Goal: Information Seeking & Learning: Learn about a topic

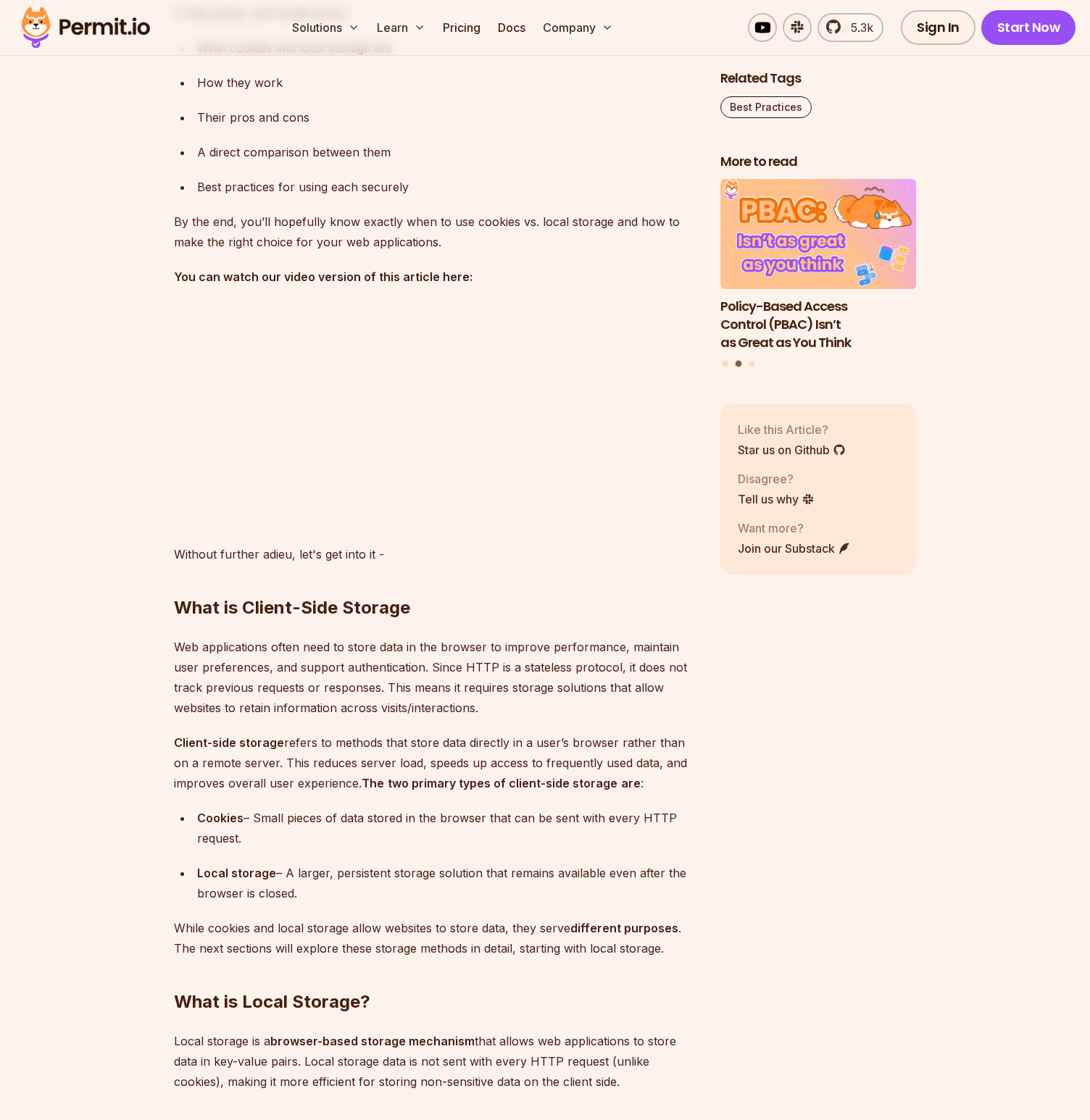
scroll to position [1318, 0]
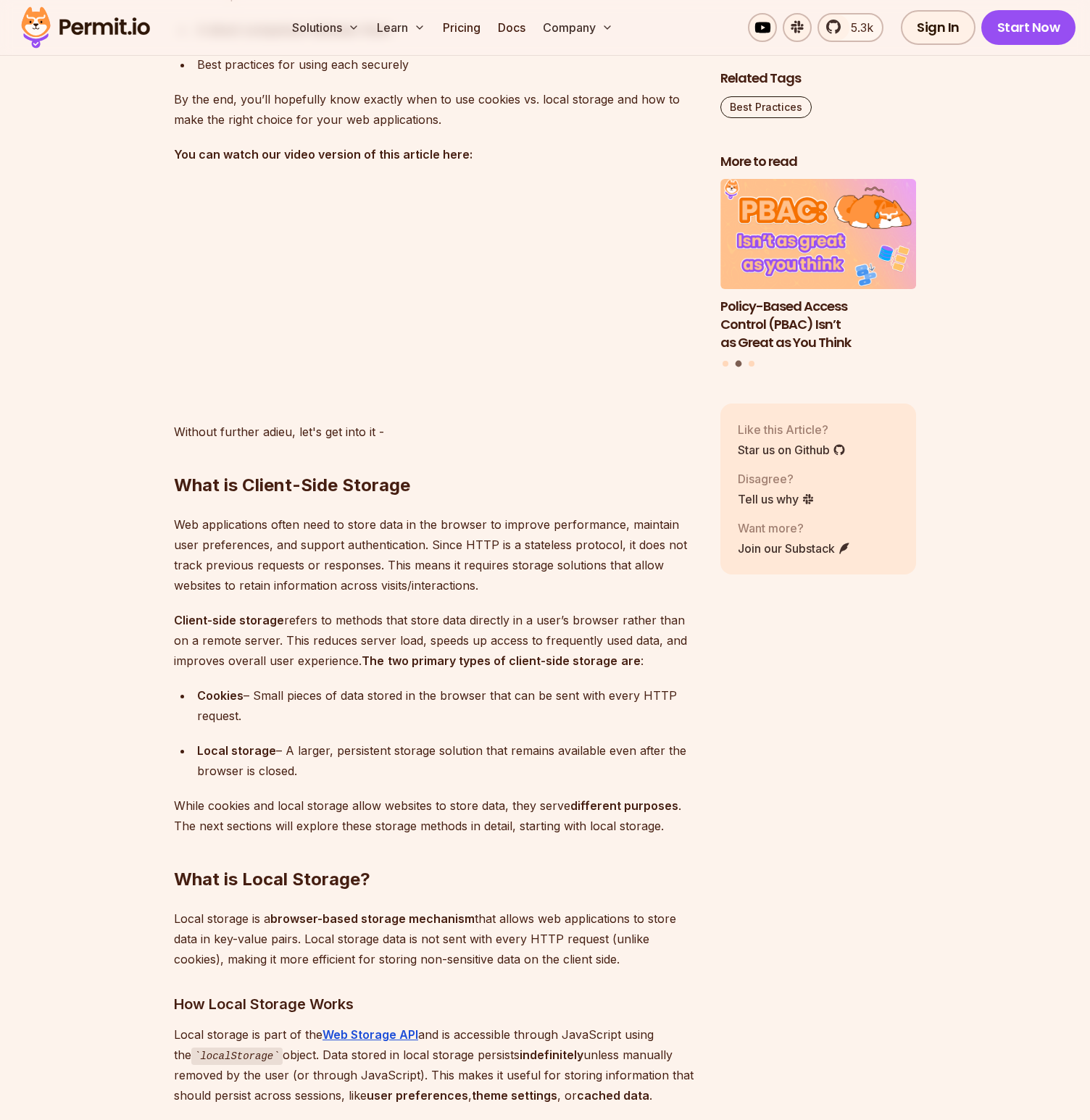
click at [329, 556] on p "Web applications often need to store data in the browser to improve performance…" at bounding box center [435, 555] width 523 height 81
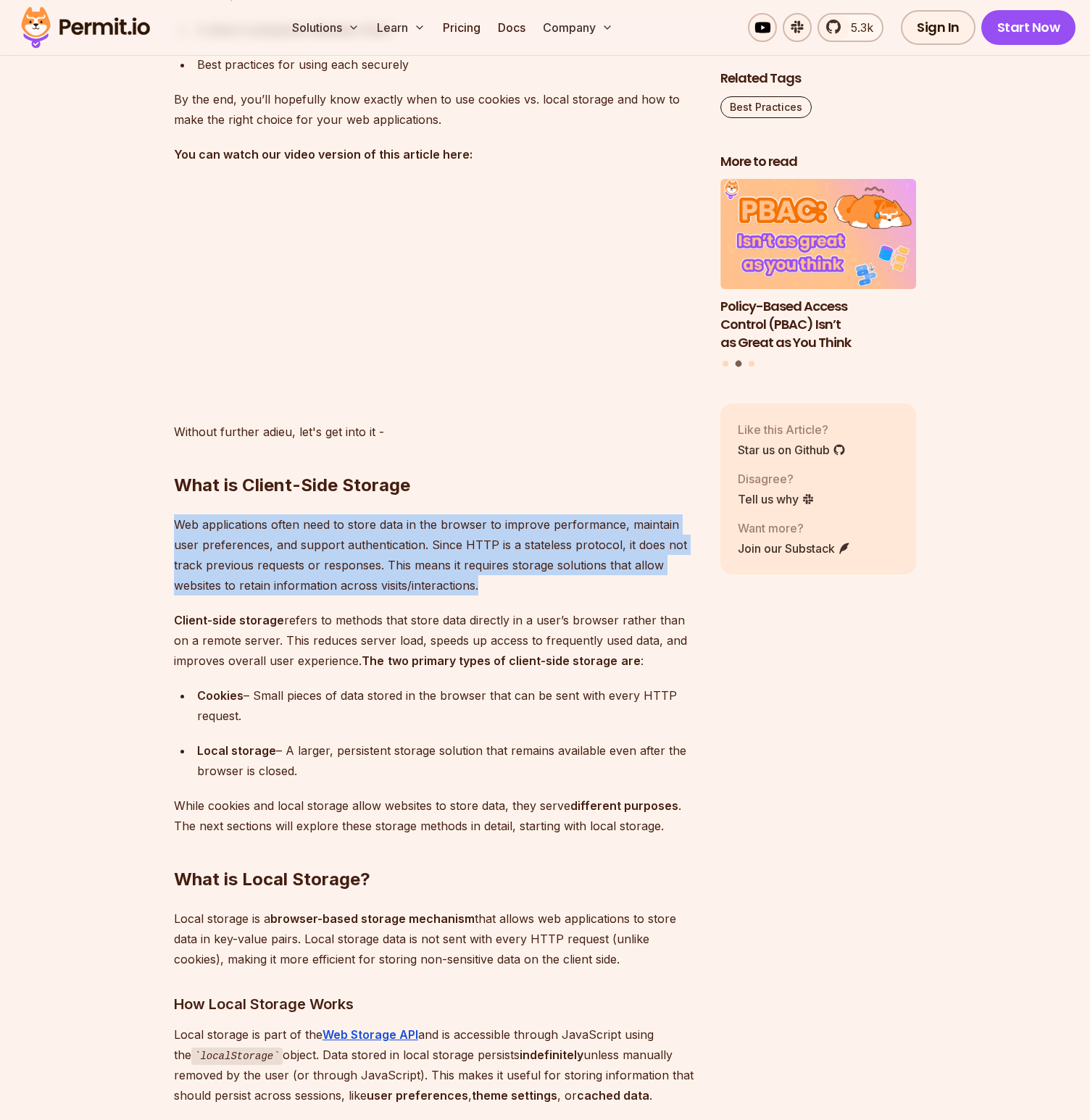
click at [329, 556] on p "Web applications often need to store data in the browser to improve performance…" at bounding box center [435, 555] width 523 height 81
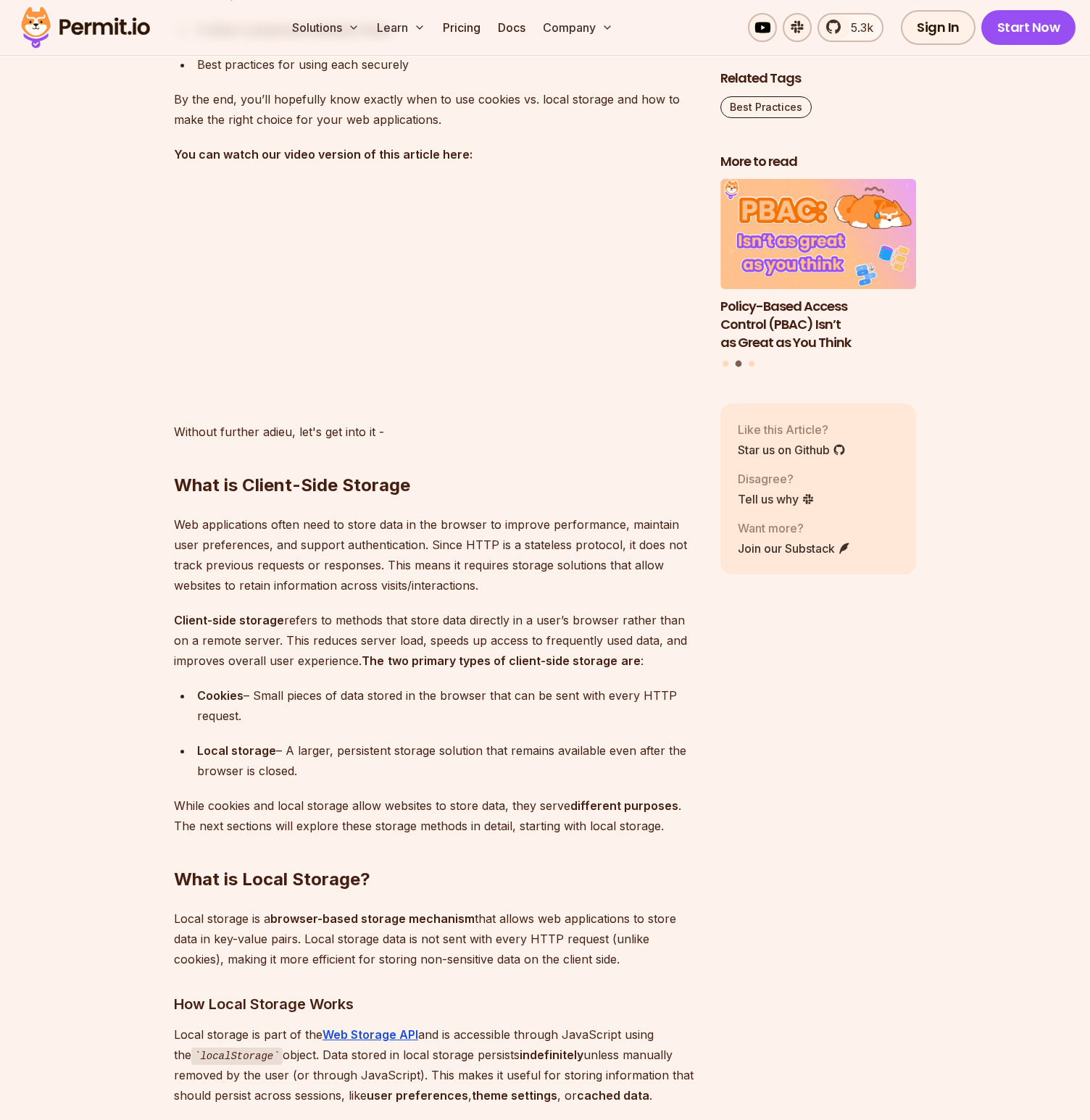
click at [325, 627] on p "Client-side storage refers to methods that store data directly in a user’s brow…" at bounding box center [435, 640] width 523 height 61
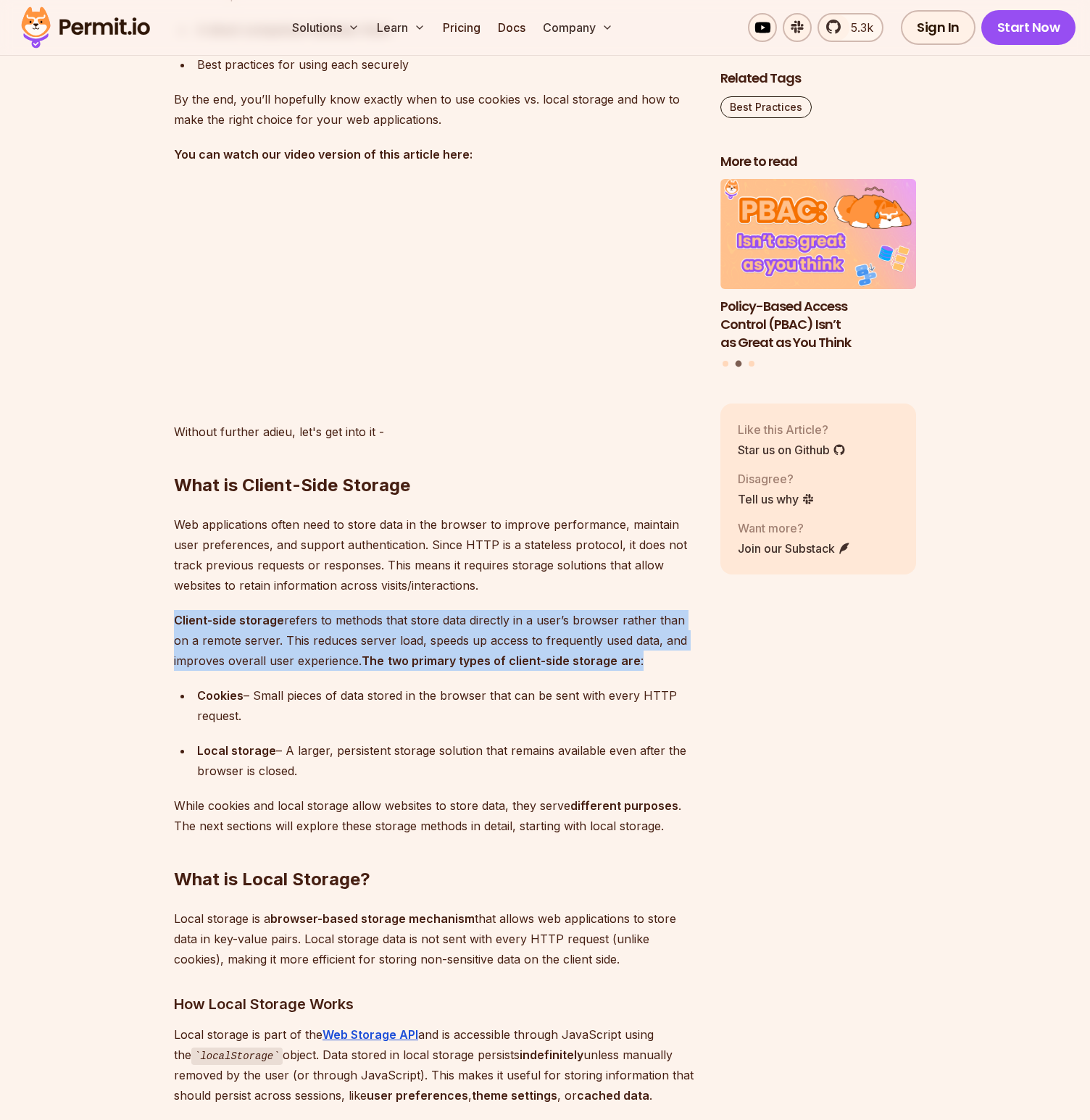
click at [325, 627] on p "Client-side storage refers to methods that store data directly in a user’s brow…" at bounding box center [435, 640] width 523 height 61
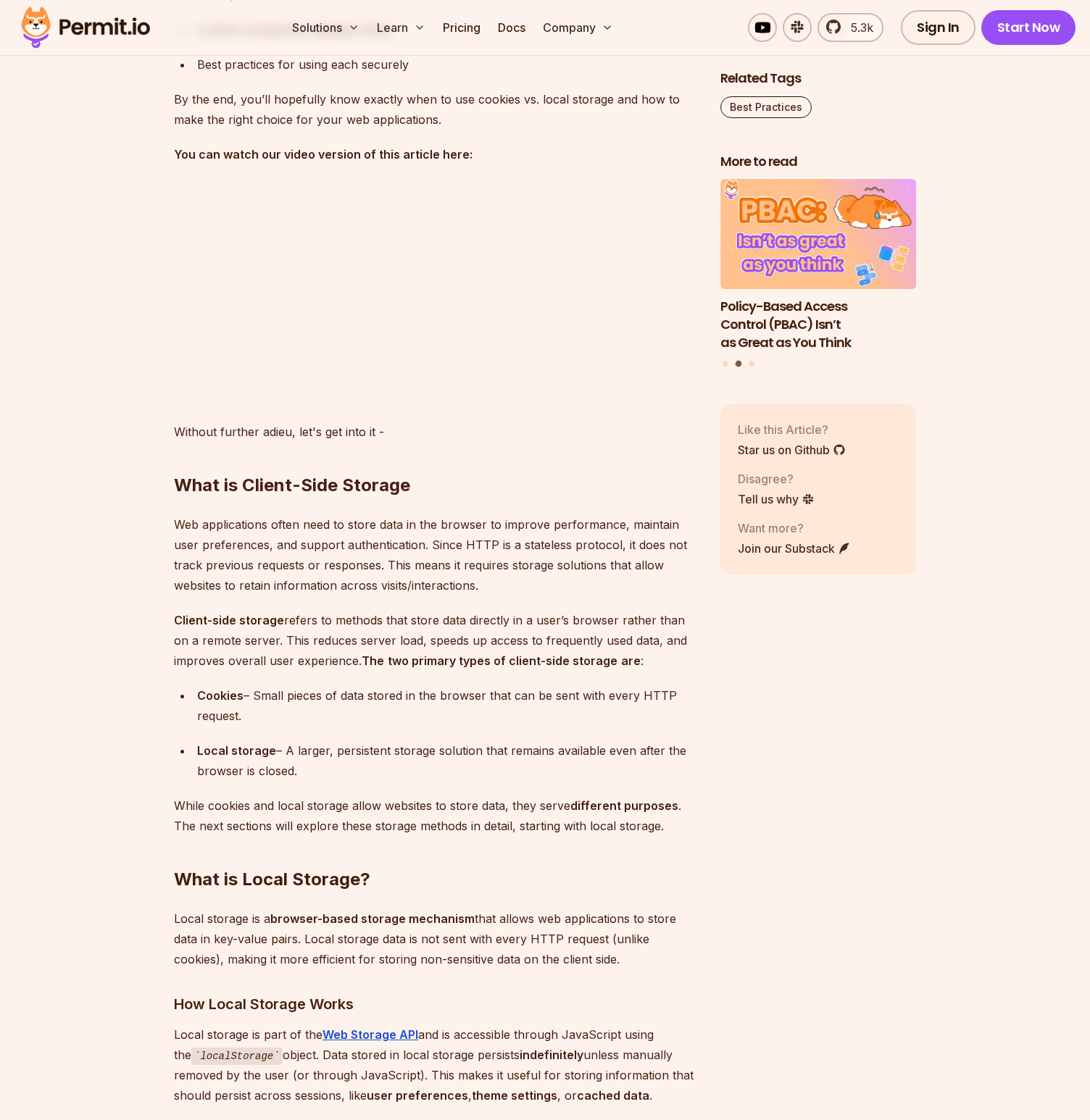
click at [375, 699] on div "Cookies – Small pieces of data stored in the browser that can be sent with ever…" at bounding box center [447, 705] width 500 height 41
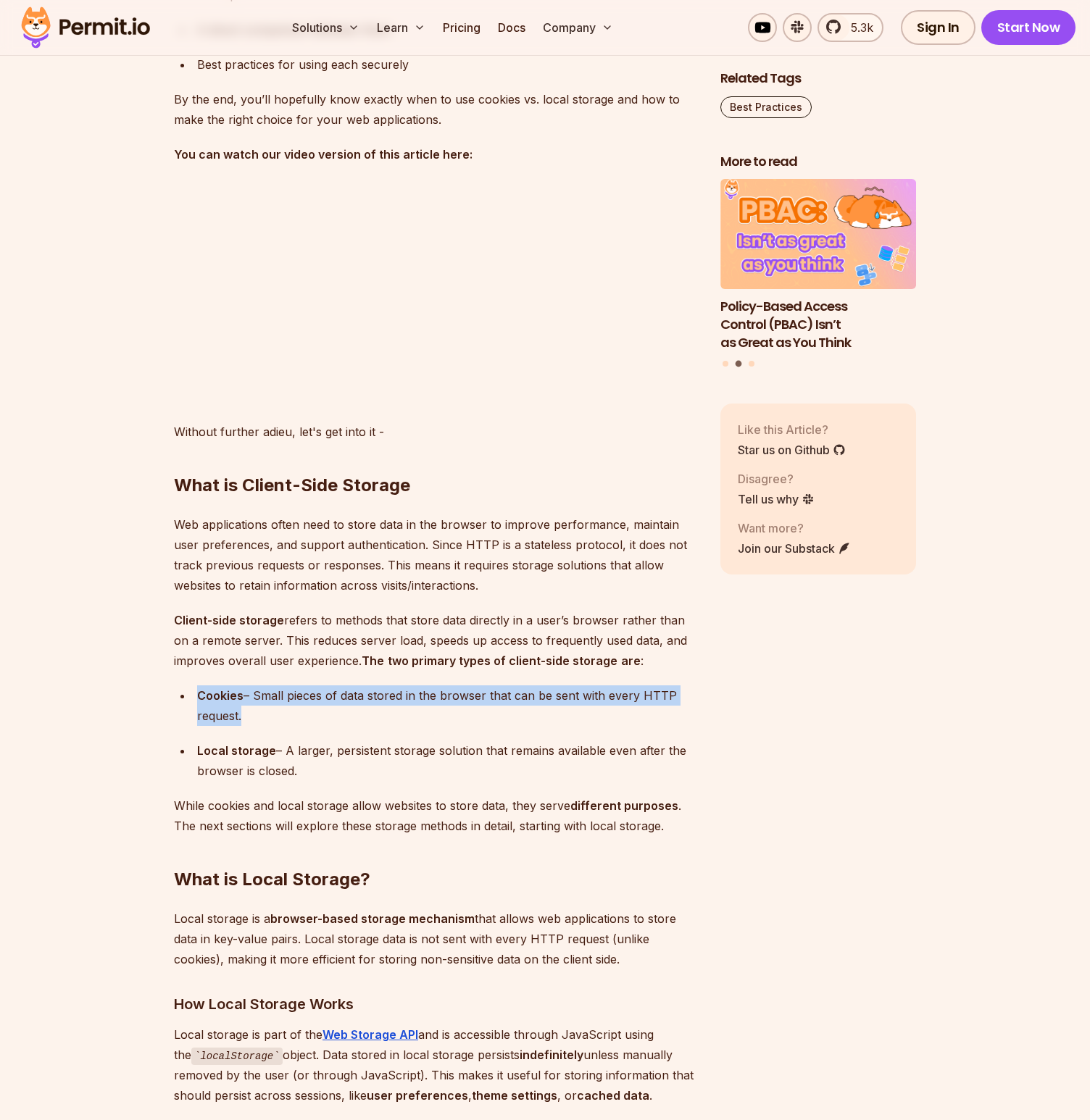
click at [375, 699] on div "Cookies – Small pieces of data stored in the browser that can be sent with ever…" at bounding box center [447, 705] width 500 height 41
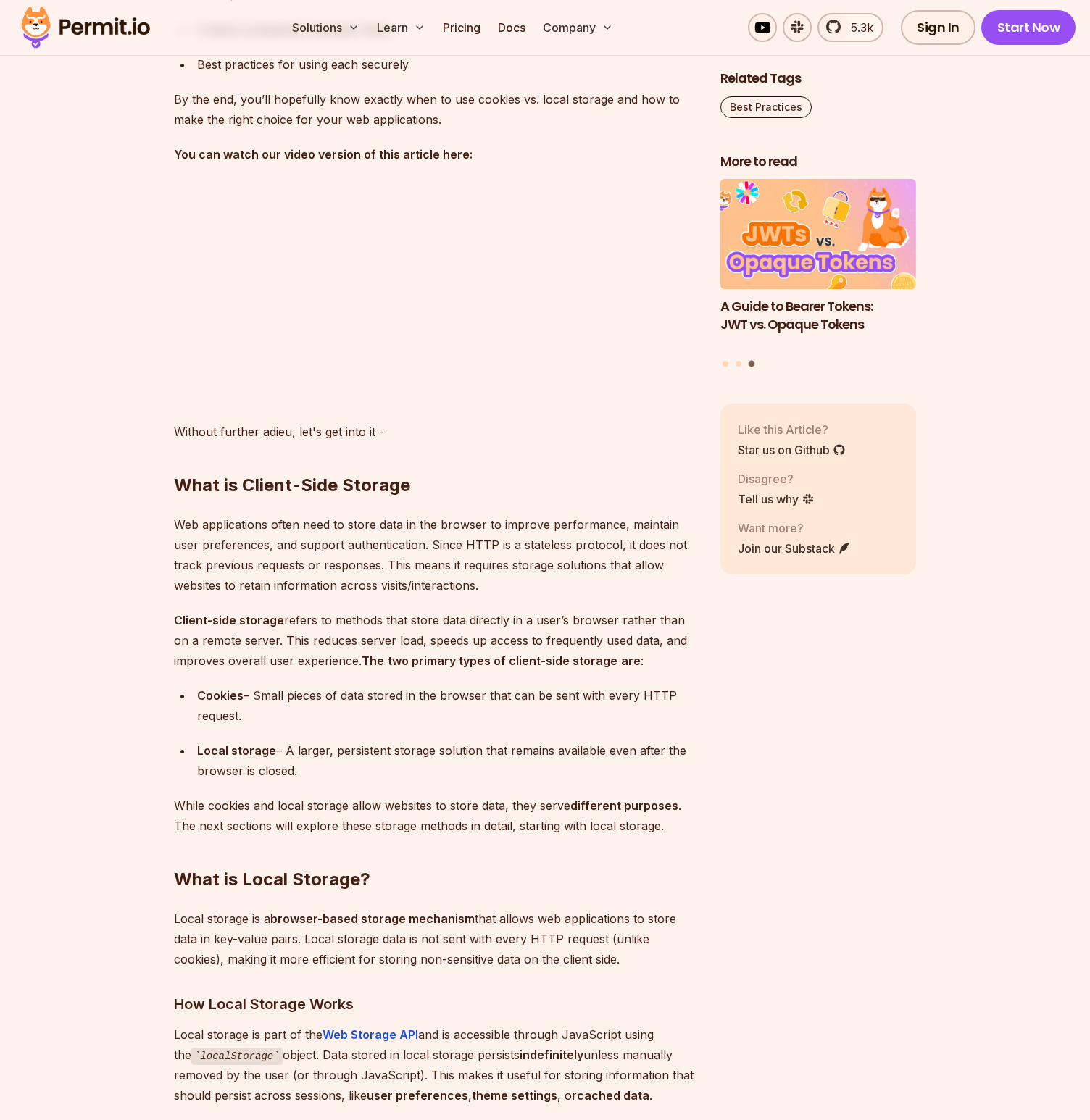
click at [292, 753] on div "Local storage – A larger, persistent storage solution that remains available ev…" at bounding box center [447, 760] width 500 height 41
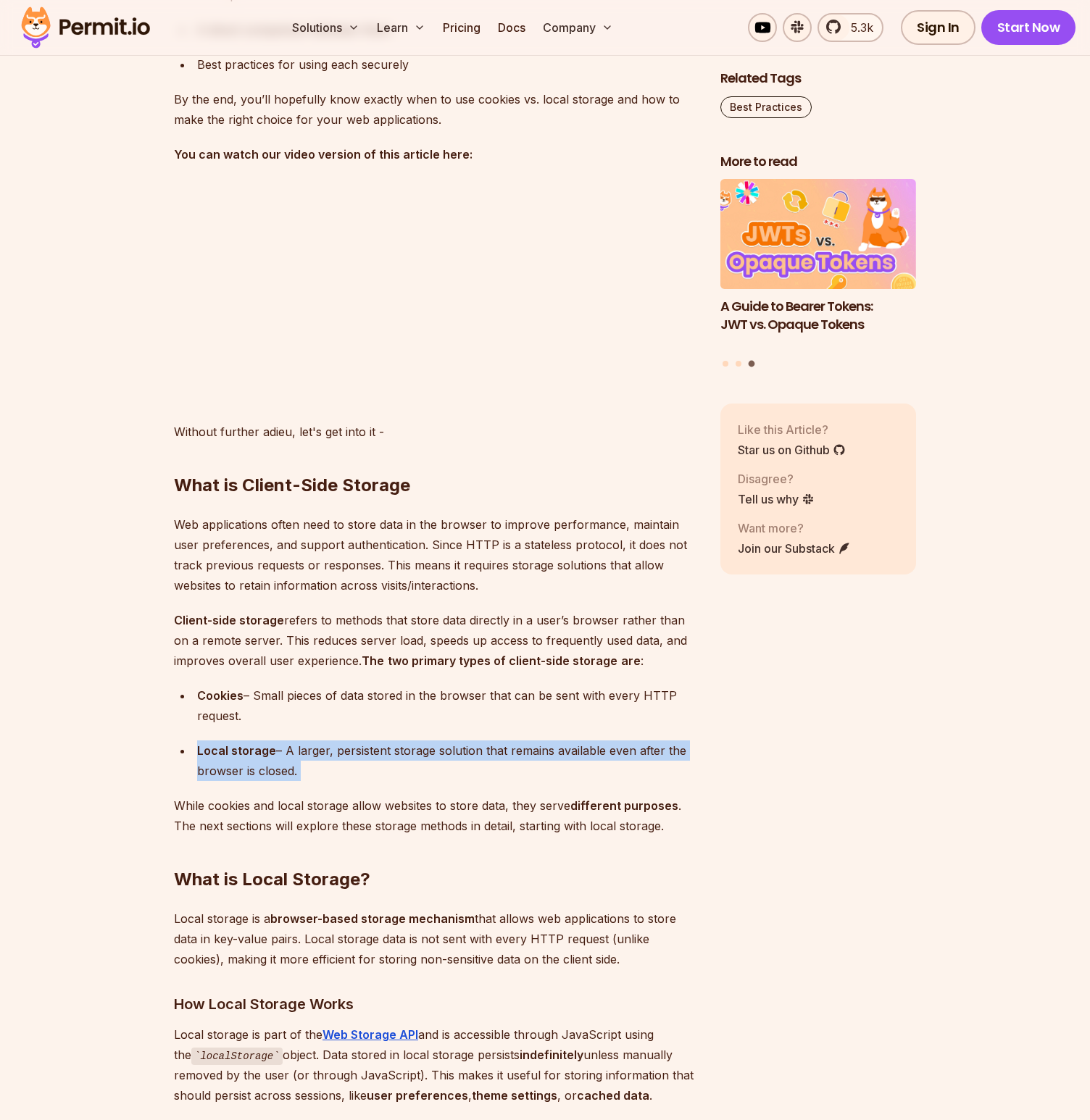
click at [292, 753] on div "Local storage – A larger, persistent storage solution that remains available ev…" at bounding box center [447, 760] width 500 height 41
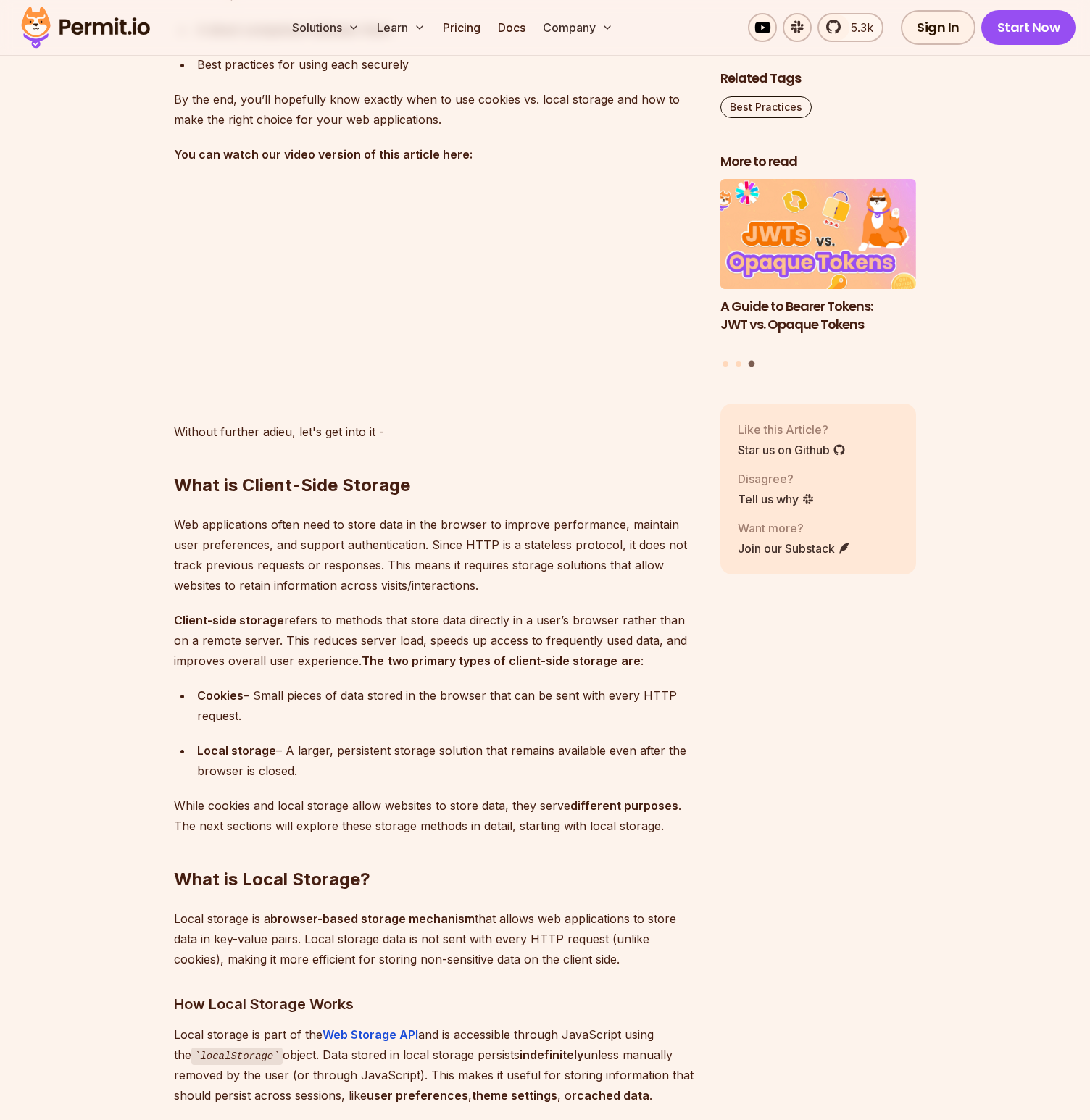
click at [259, 811] on p "While cookies and local storage allow websites to store data, they serve differ…" at bounding box center [435, 815] width 523 height 41
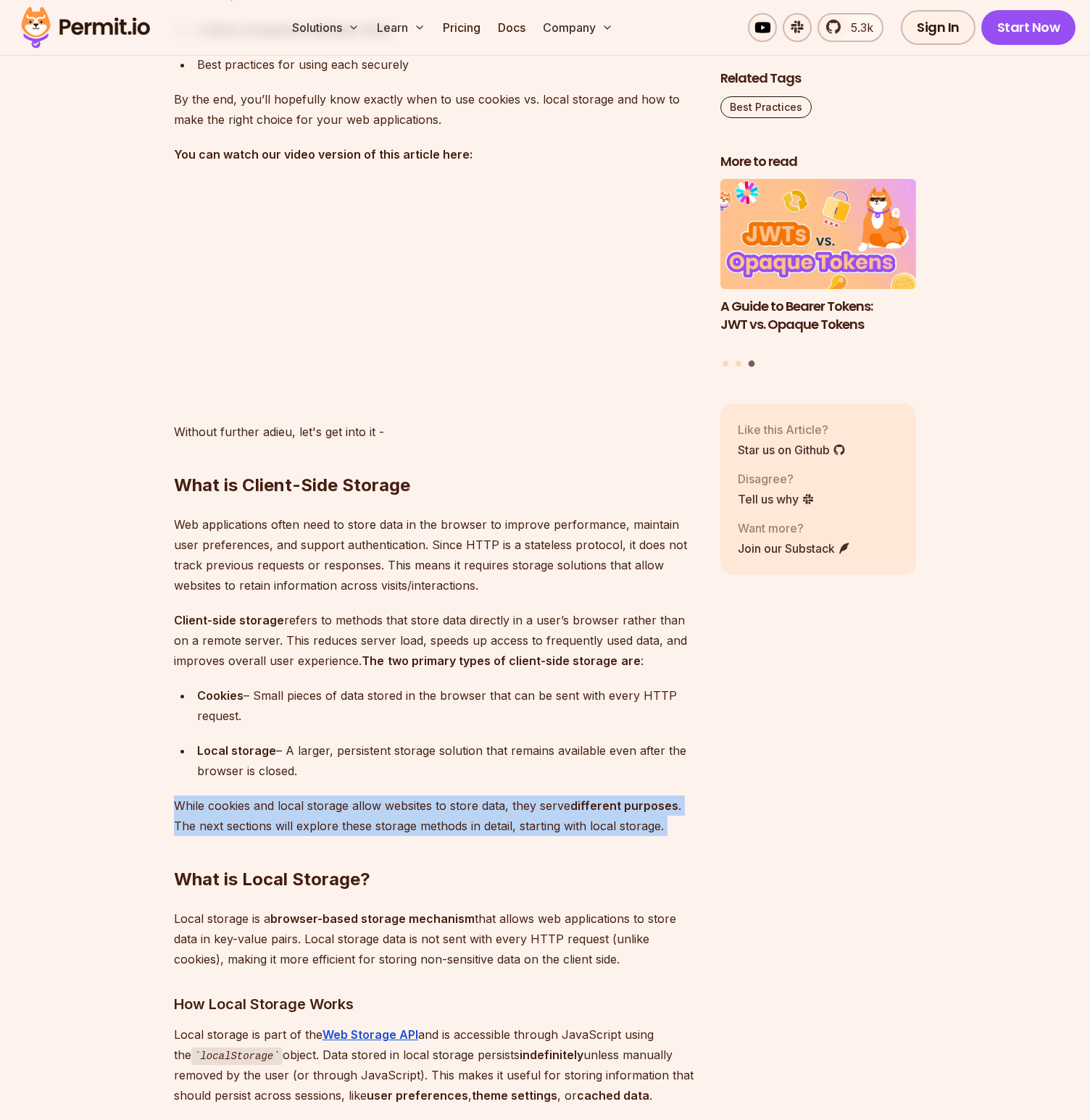
click at [259, 811] on p "While cookies and local storage allow websites to store data, they serve differ…" at bounding box center [435, 815] width 523 height 41
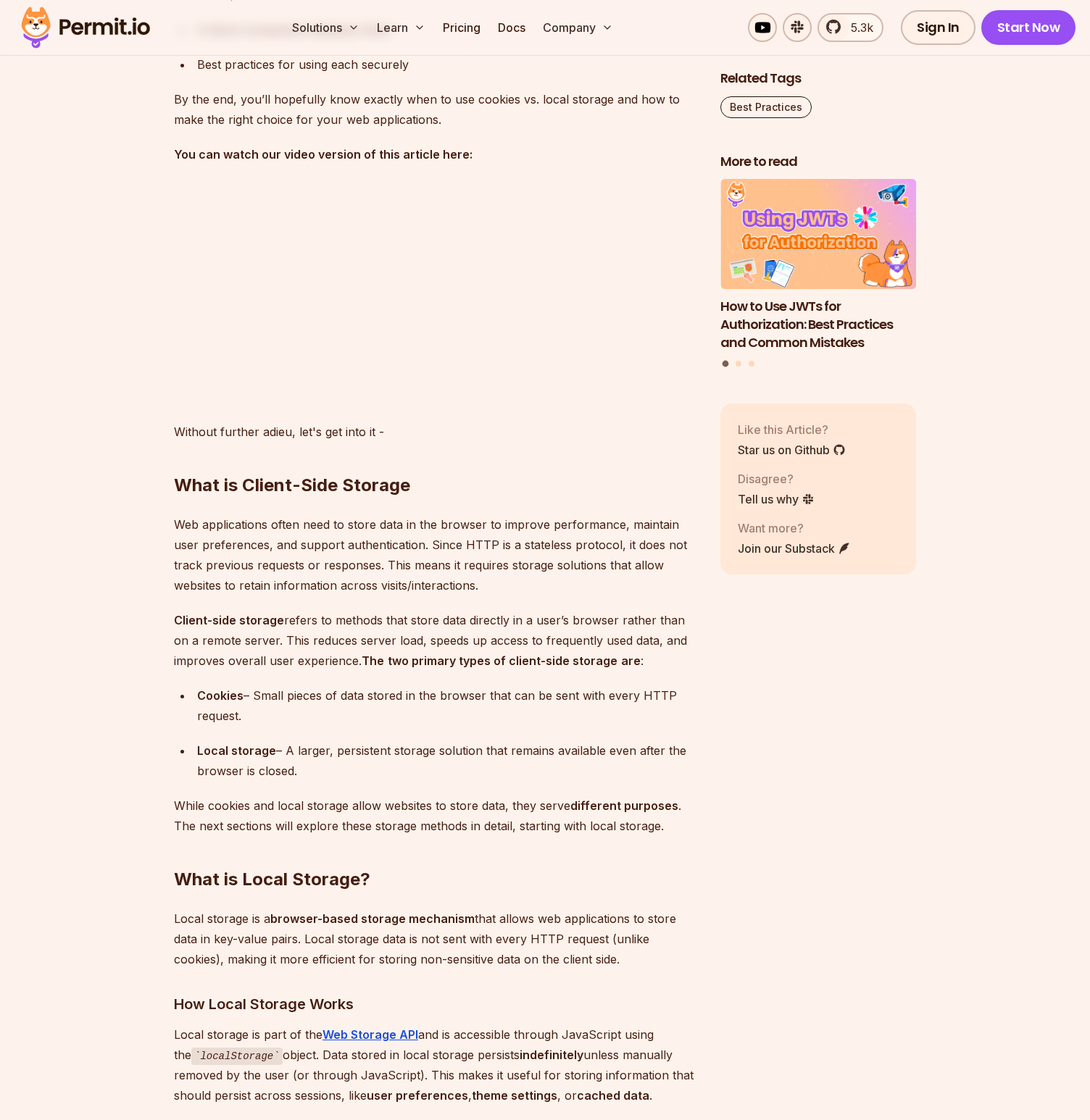
click at [266, 929] on p "Local storage is a browser-based storage mechanism that allows web applications…" at bounding box center [435, 939] width 523 height 61
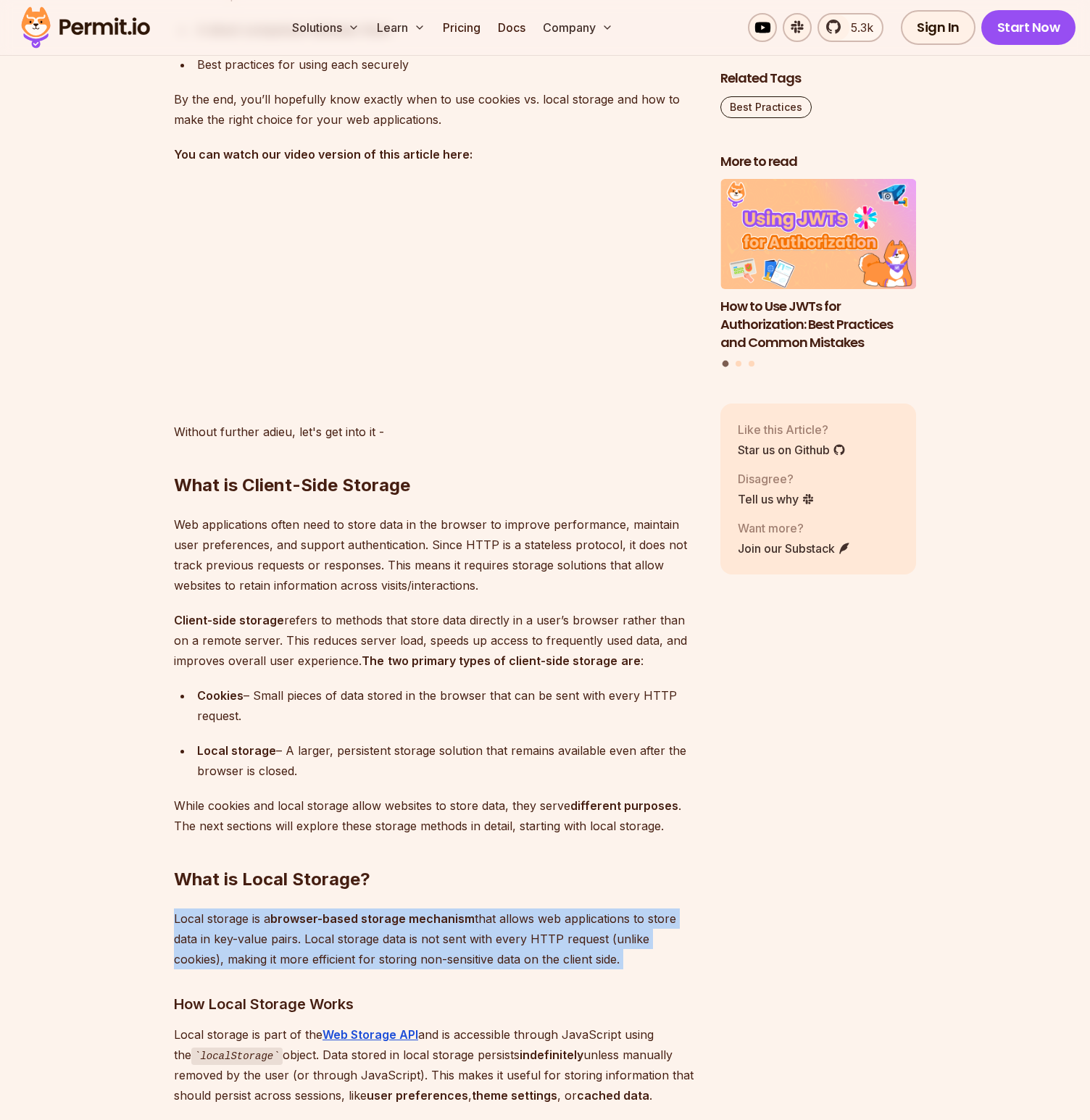
click at [266, 929] on p "Local storage is a browser-based storage mechanism that allows web applications…" at bounding box center [435, 939] width 523 height 61
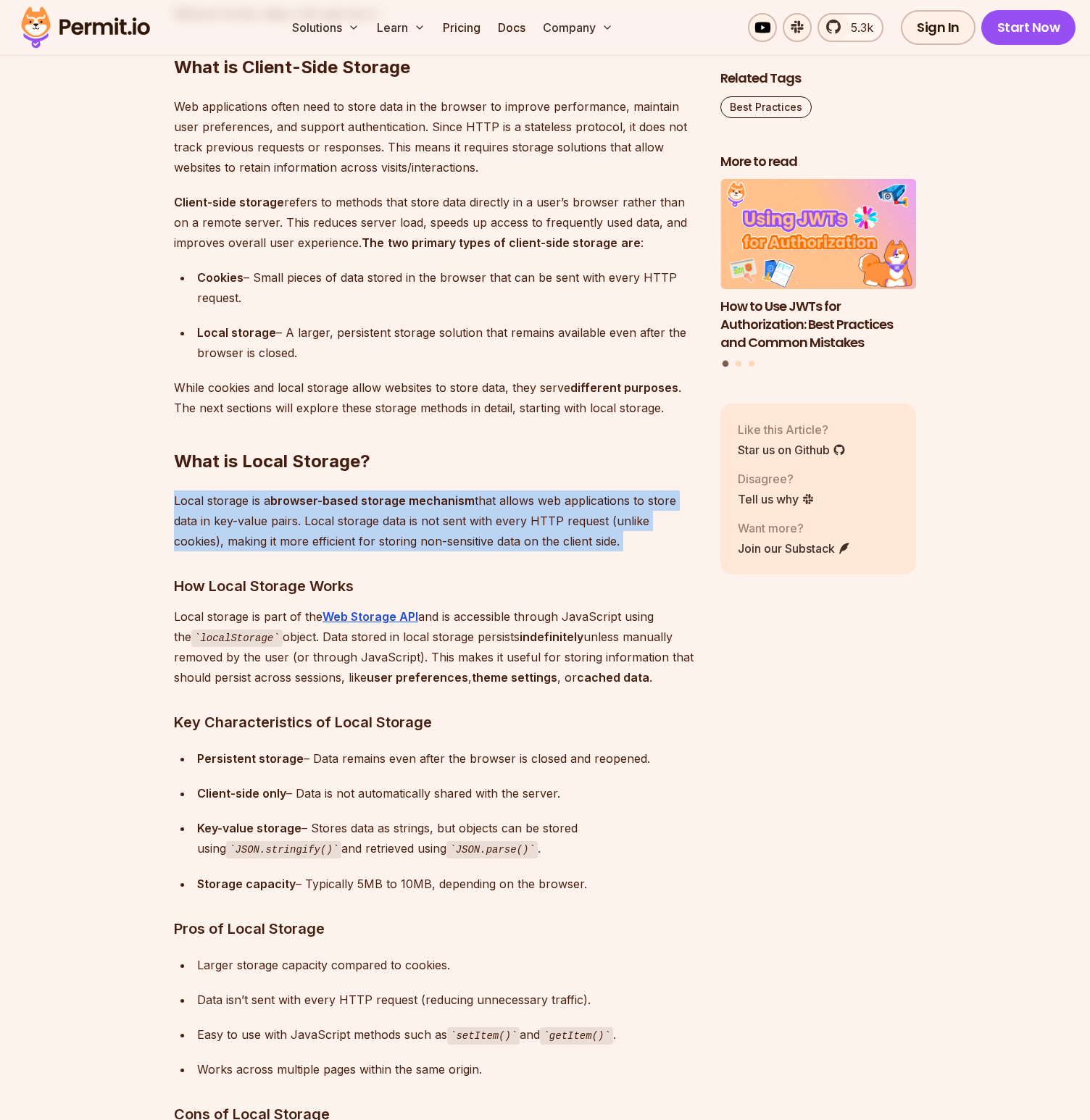
scroll to position [1740, 0]
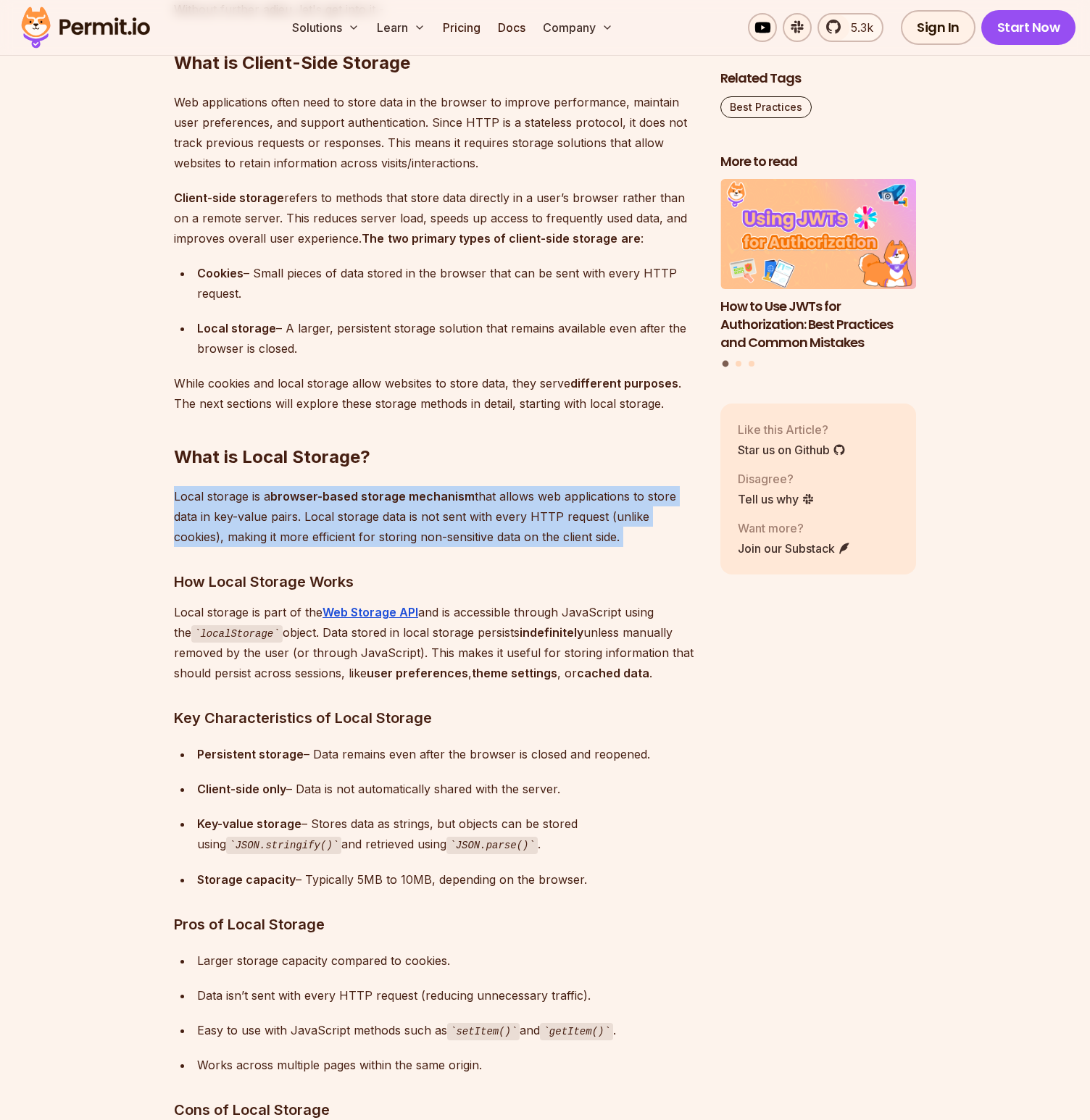
click at [444, 513] on p "Local storage is a browser-based storage mechanism that allows web applications…" at bounding box center [435, 517] width 523 height 61
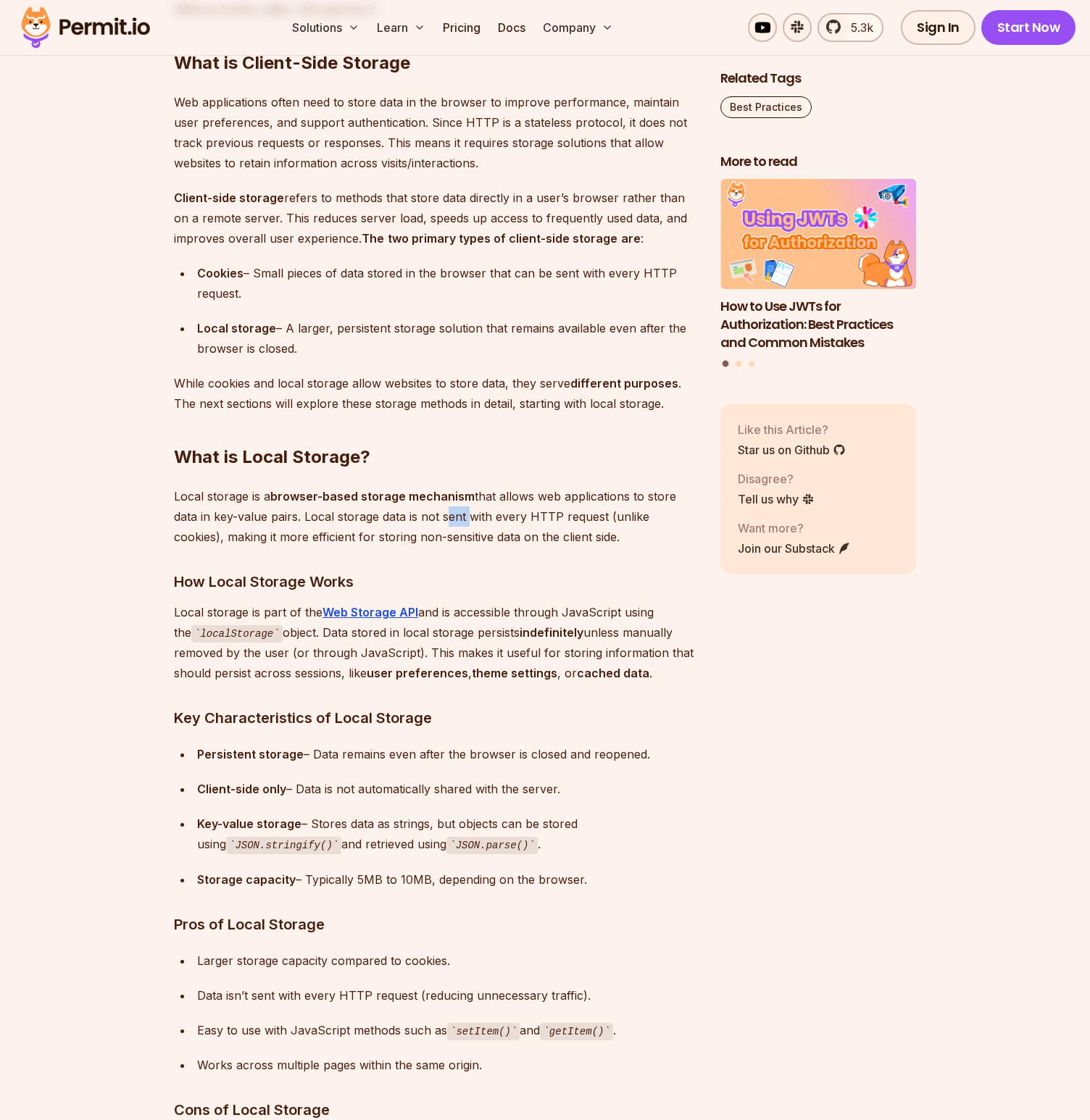
click at [444, 514] on p "Local storage is a browser-based storage mechanism that allows web applications…" at bounding box center [435, 517] width 523 height 61
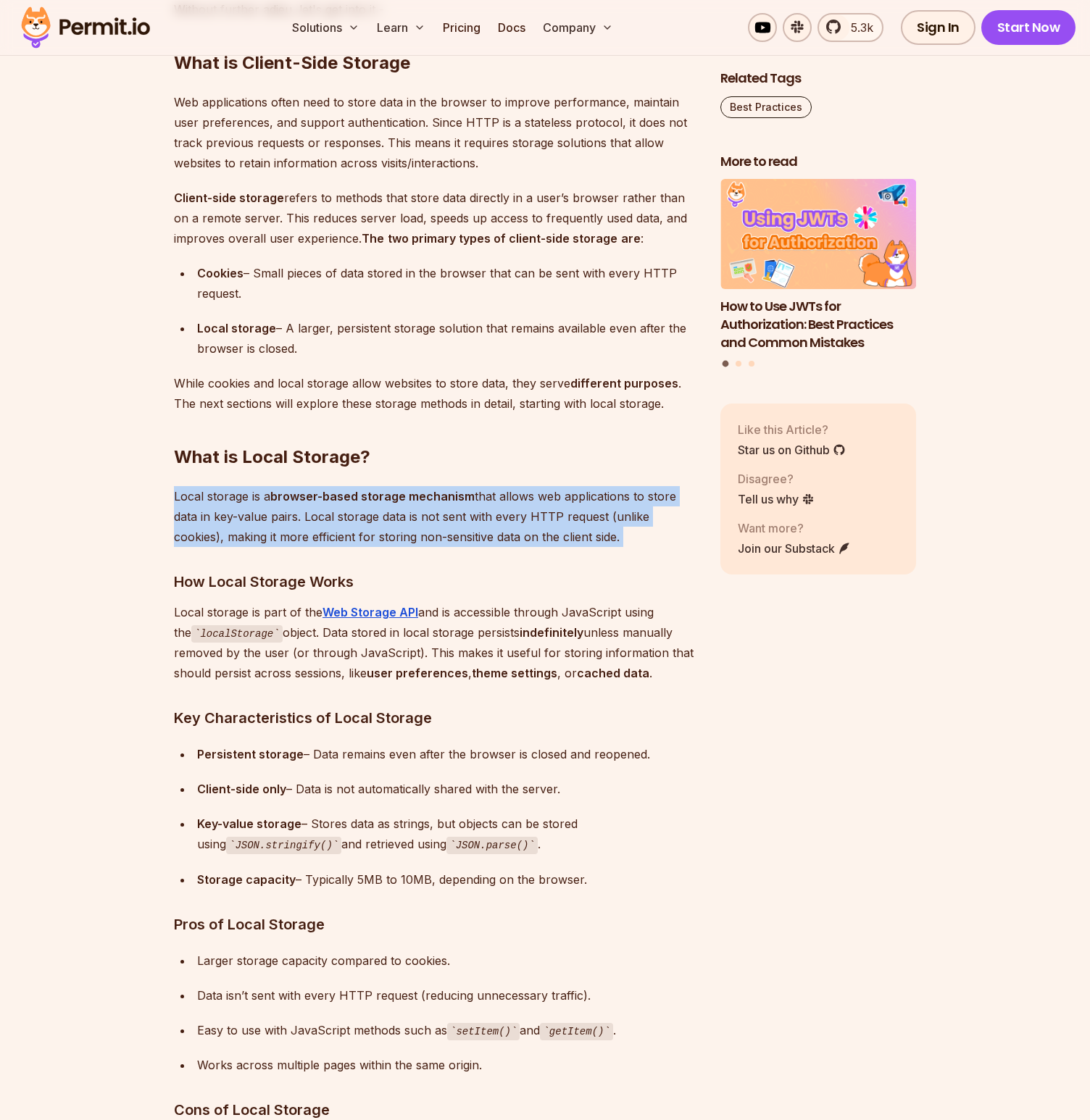
click at [444, 514] on p "Local storage is a browser-based storage mechanism that allows web applications…" at bounding box center [435, 517] width 523 height 61
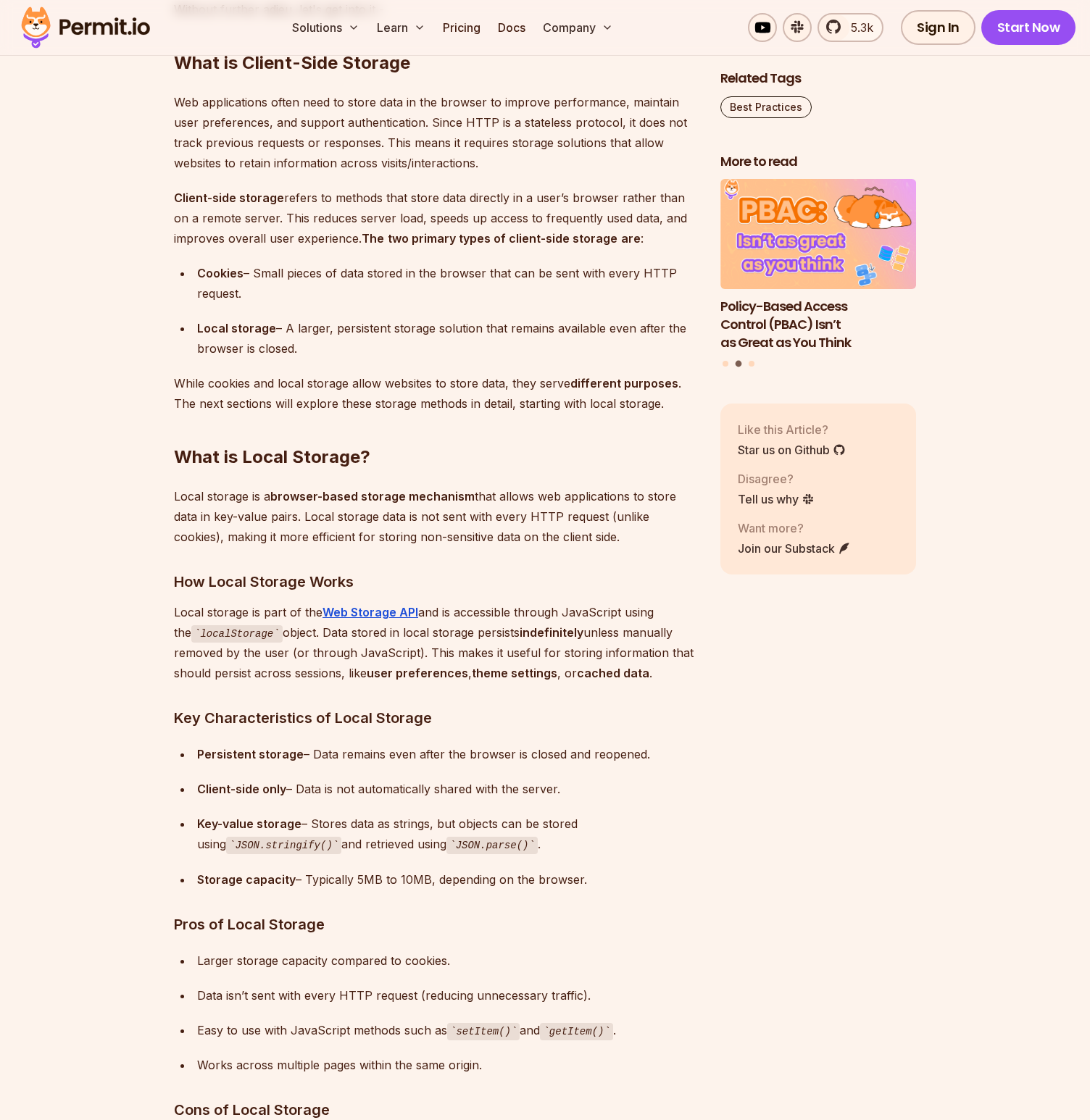
click at [474, 531] on p "Local storage is a browser-based storage mechanism that allows web applications…" at bounding box center [435, 517] width 523 height 61
click at [473, 531] on p "Local storage is a browser-based storage mechanism that allows web applications…" at bounding box center [435, 517] width 523 height 61
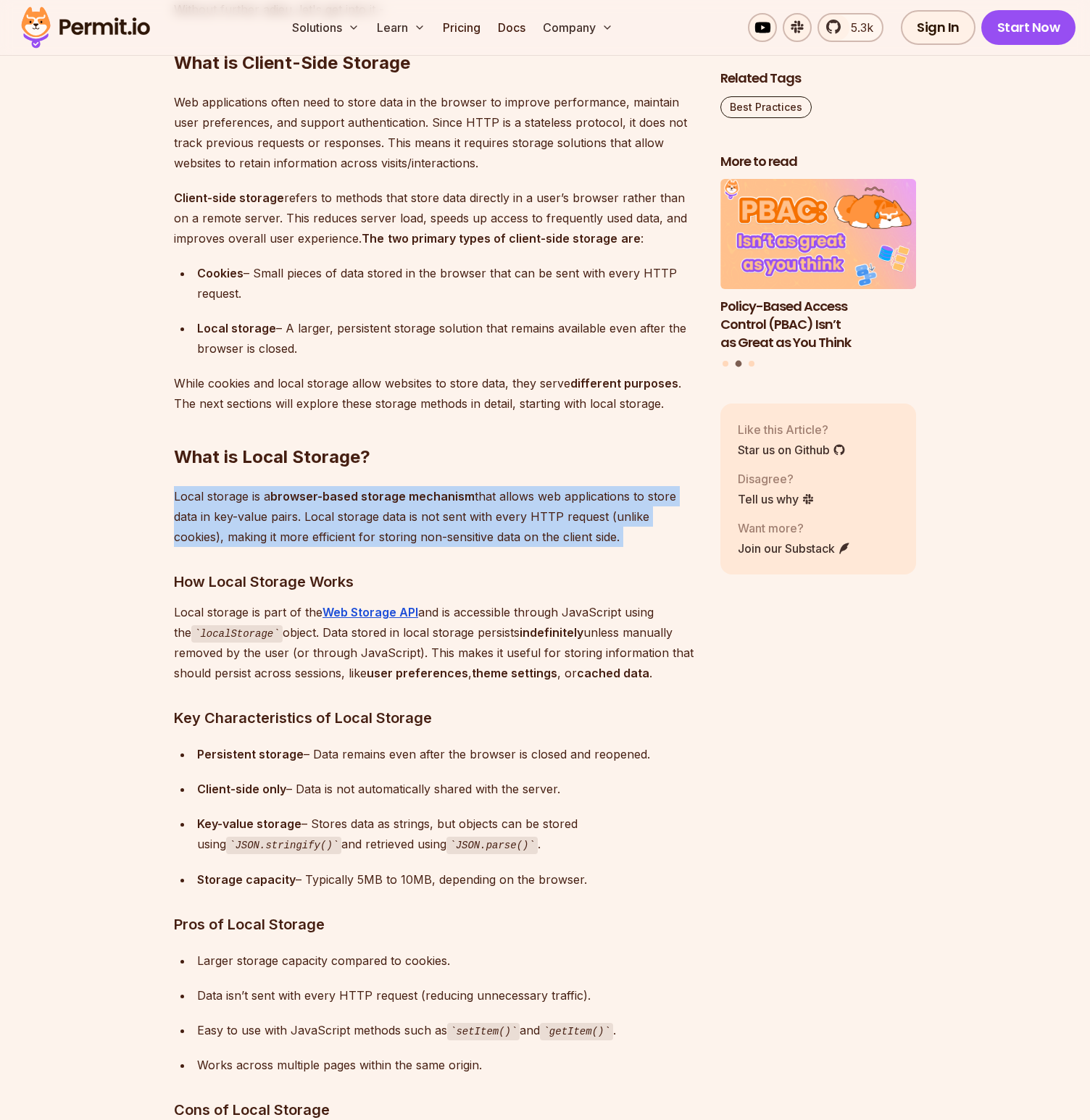
click at [473, 531] on p "Local storage is a browser-based storage mechanism that allows web applications…" at bounding box center [435, 517] width 523 height 61
click at [288, 522] on p "Local storage is a browser-based storage mechanism that allows web applications…" at bounding box center [435, 517] width 523 height 61
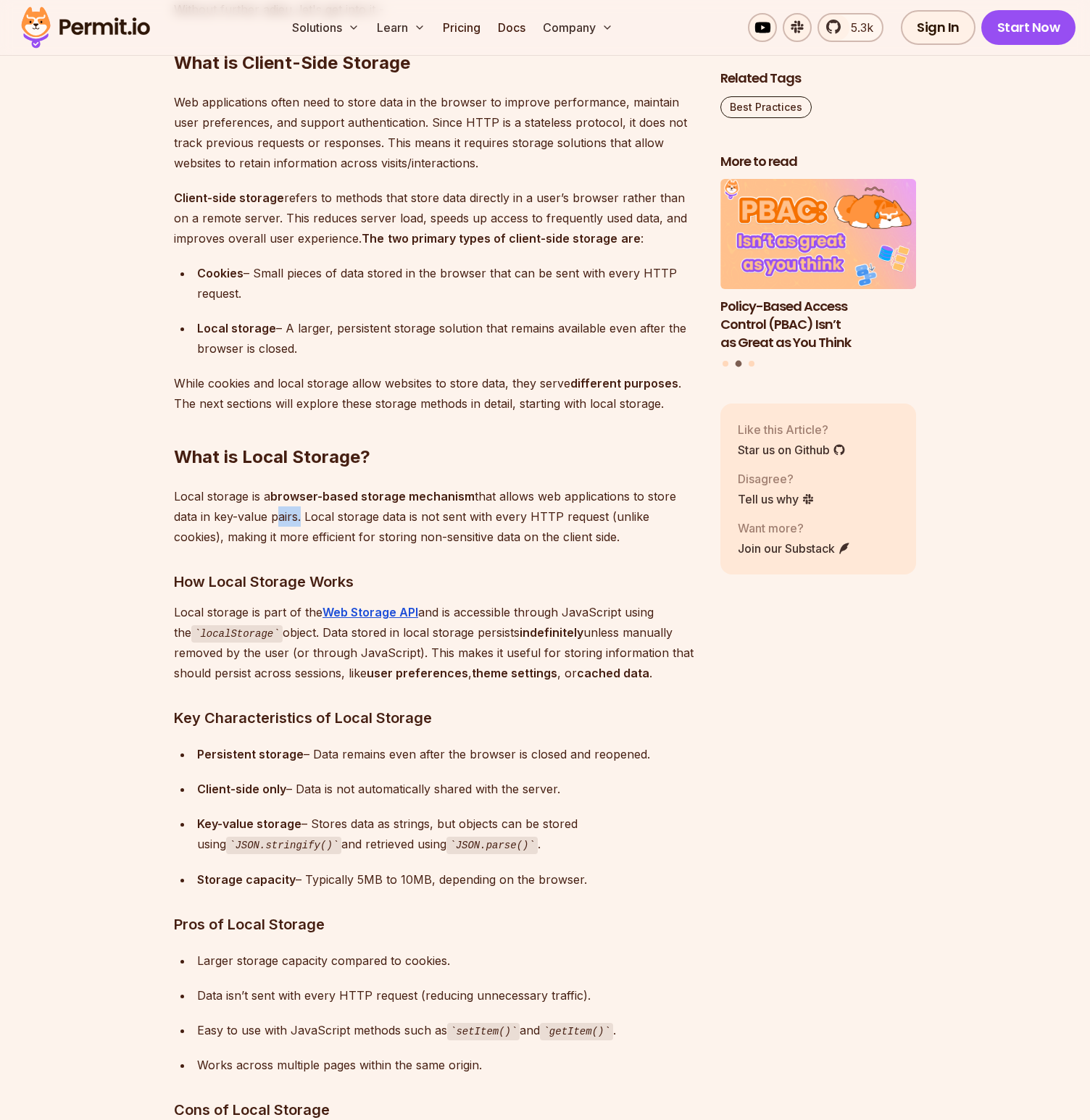
click at [288, 522] on p "Local storage is a browser-based storage mechanism that allows web applications…" at bounding box center [435, 517] width 523 height 61
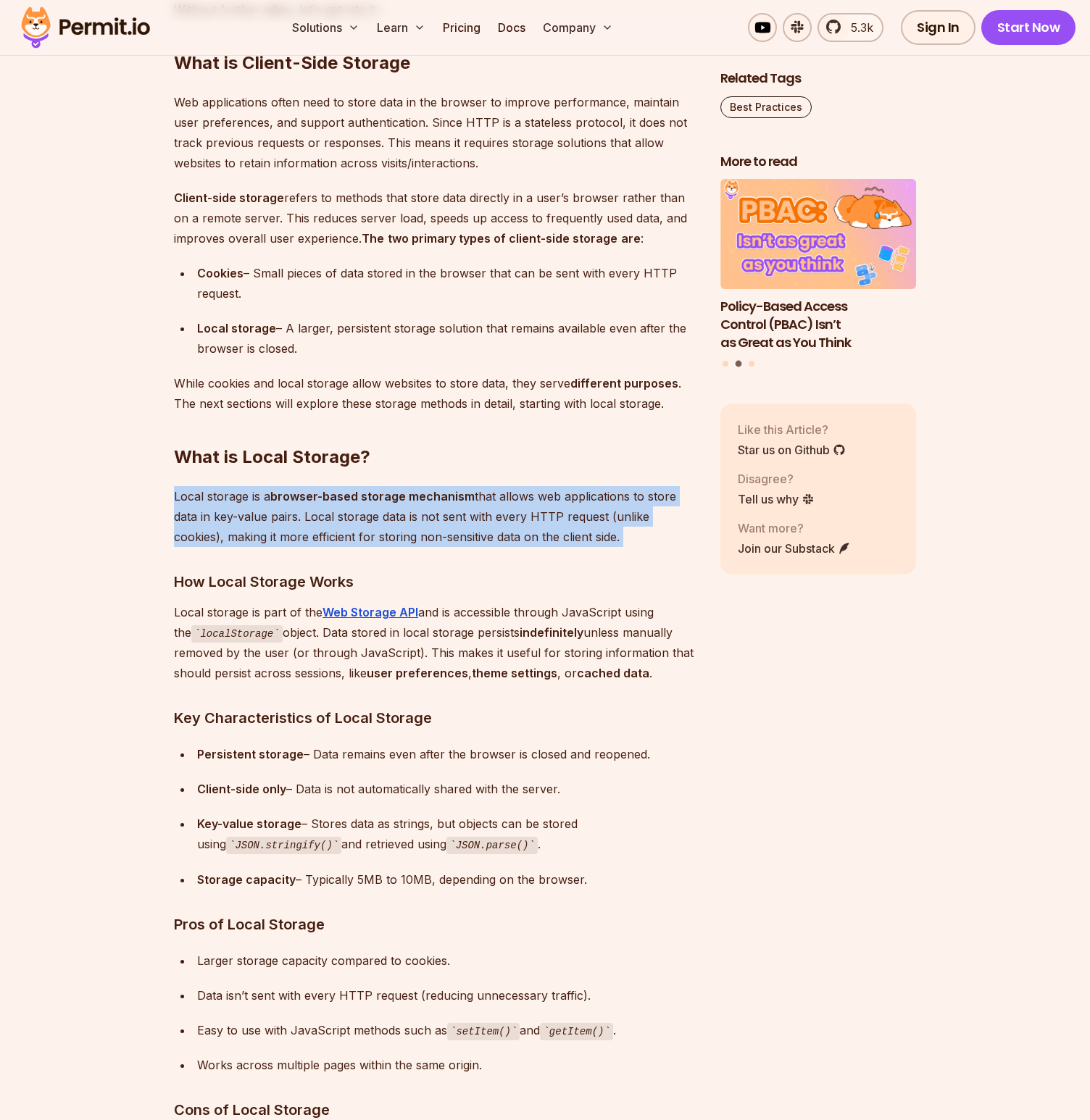
click at [287, 522] on p "Local storage is a browser-based storage mechanism that allows web applications…" at bounding box center [435, 517] width 523 height 61
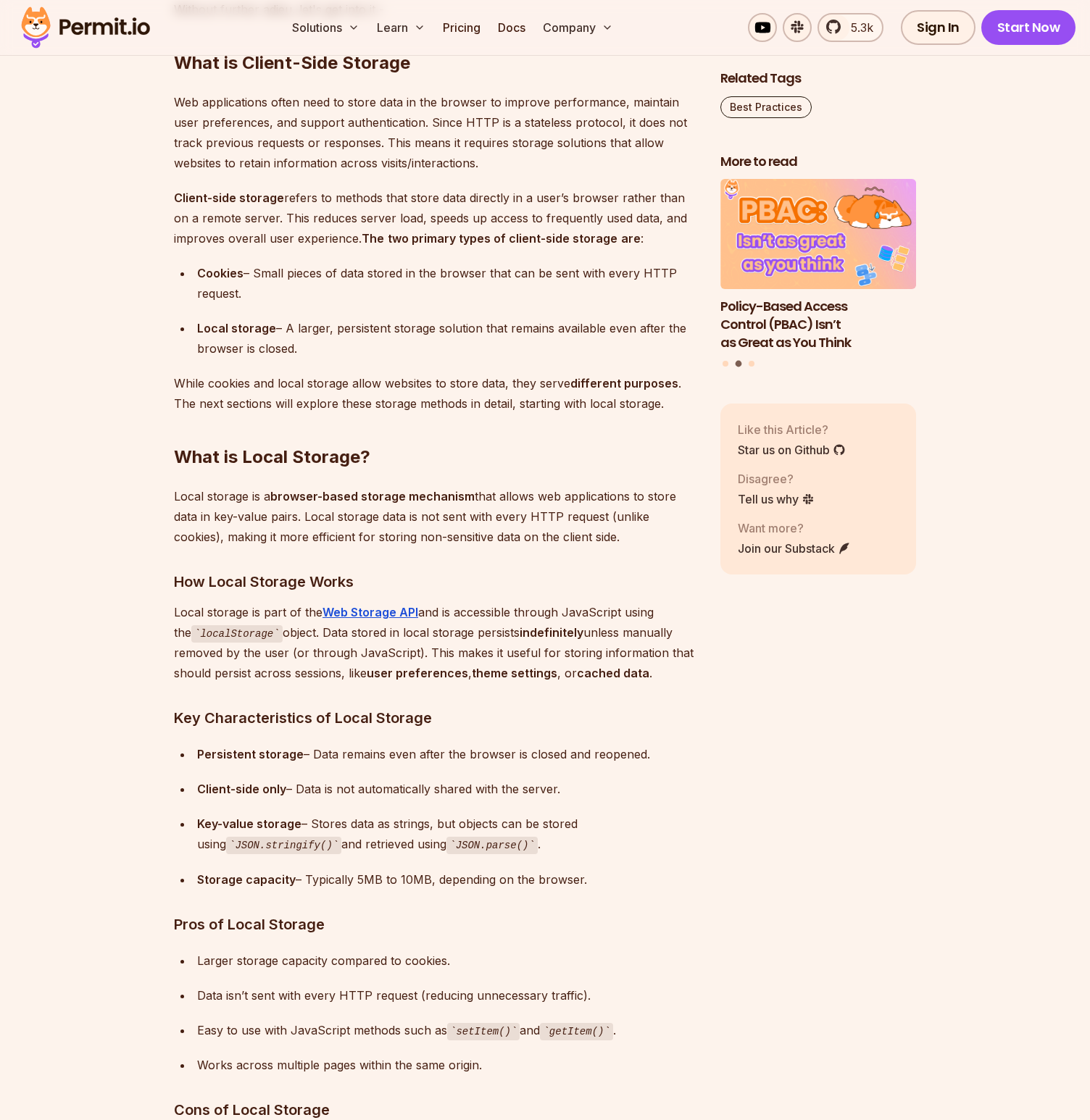
click at [522, 623] on p "Local storage is part of the Web Storage API and is accessible through JavaScri…" at bounding box center [435, 643] width 523 height 82
click at [521, 623] on p "Local storage is part of the Web Storage API and is accessible through JavaScri…" at bounding box center [435, 643] width 523 height 82
click at [464, 658] on p "Local storage is part of the Web Storage API and is accessible through JavaScri…" at bounding box center [435, 643] width 523 height 82
click at [464, 658] on p "Local storage is part of the Web Storage API and is accessible through JavaScri…" at bounding box center [435, 643] width 523 height 82
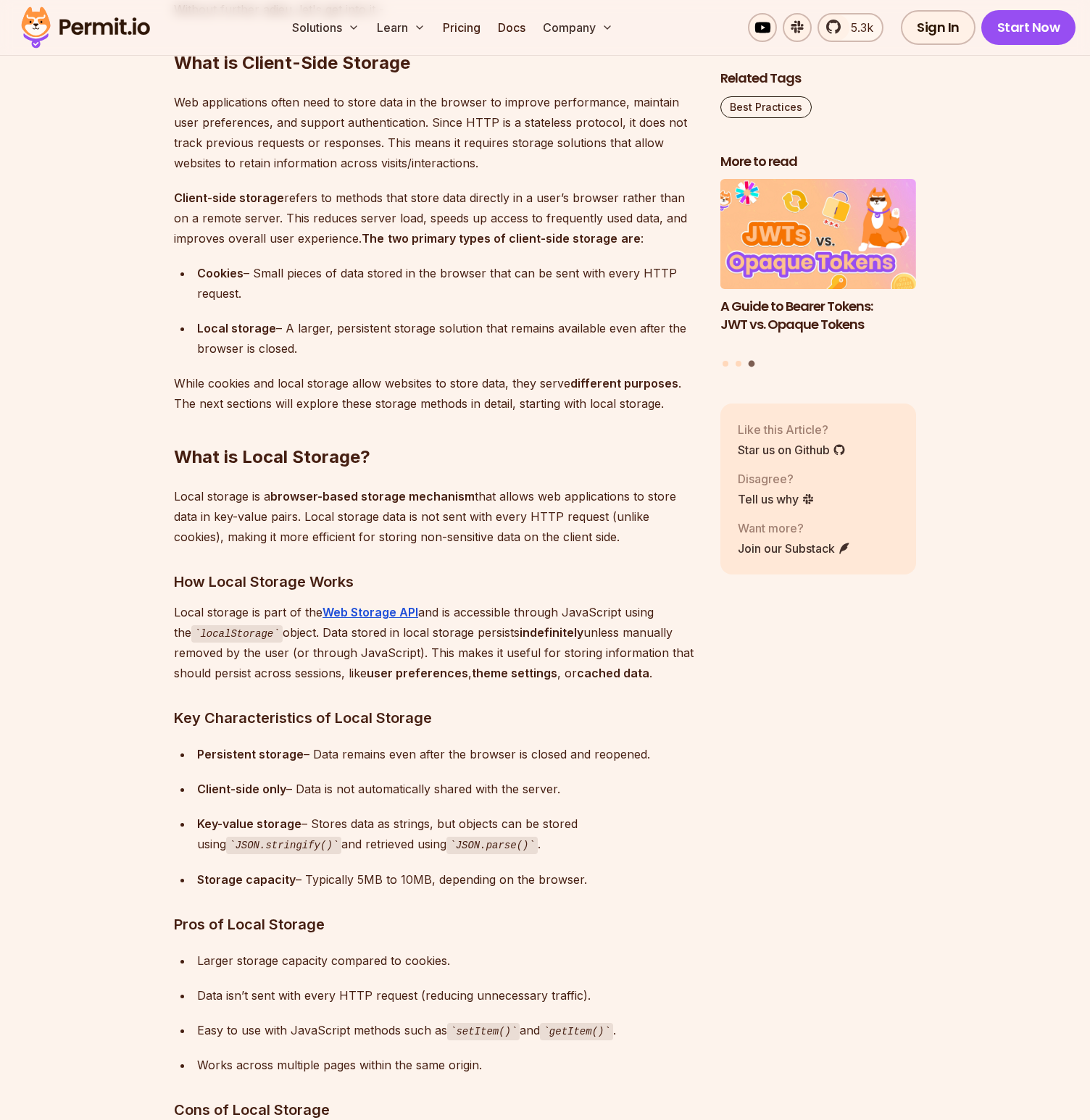
click at [380, 758] on div "Persistent storage – Data remains even after the browser is closed and reopened." at bounding box center [447, 753] width 500 height 20
click at [359, 787] on div "Client-side only – Data is not automatically shared with the server." at bounding box center [447, 788] width 500 height 20
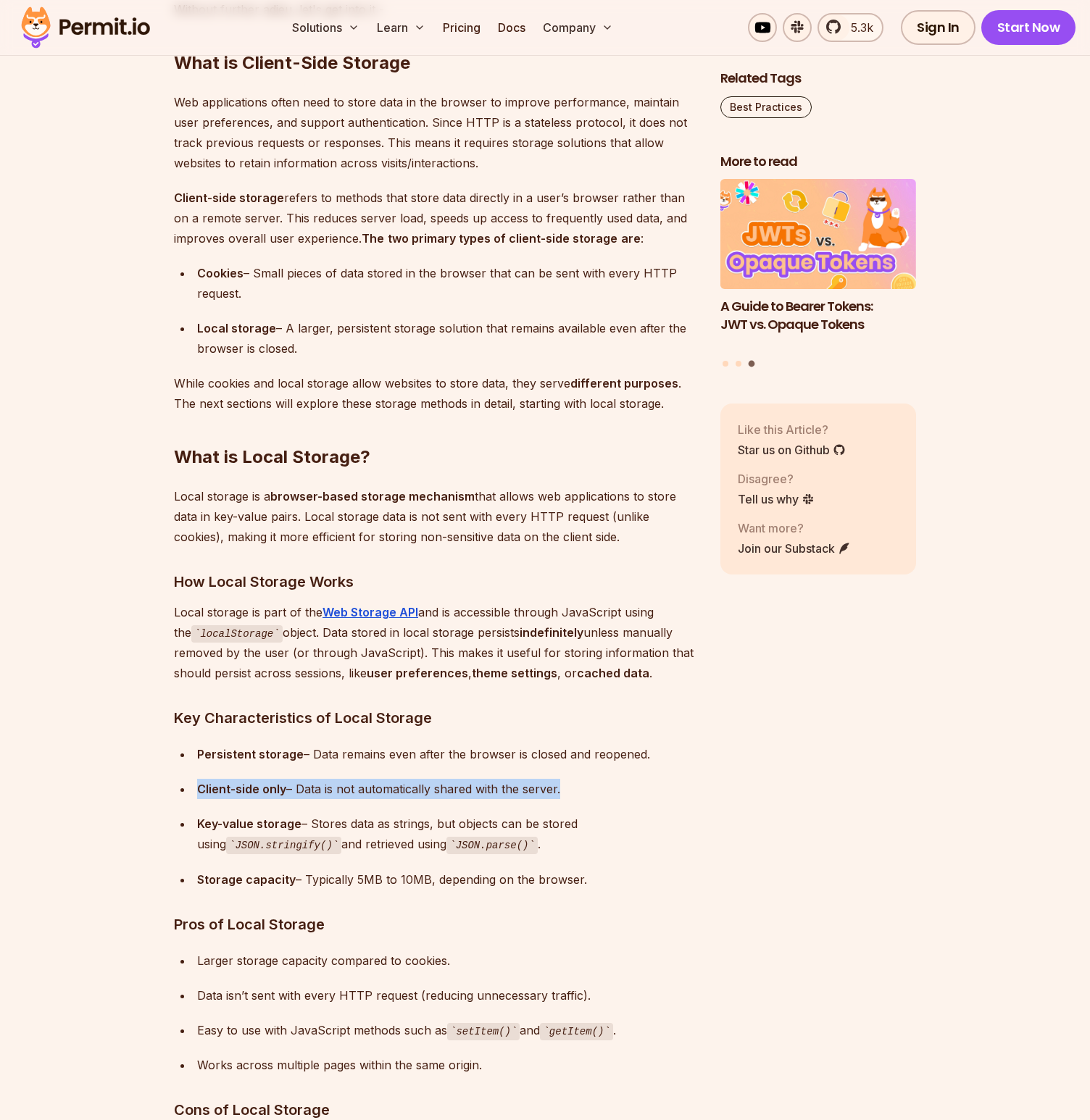
click at [359, 787] on div "Client-side only – Data is not automatically shared with the server." at bounding box center [447, 788] width 500 height 20
click at [329, 823] on div "Key-value storage – Stores data as strings, but objects can be stored using JSO…" at bounding box center [447, 835] width 500 height 41
click at [330, 823] on div "Key-value storage – Stores data as strings, but objects can be stored using JSO…" at bounding box center [447, 835] width 500 height 41
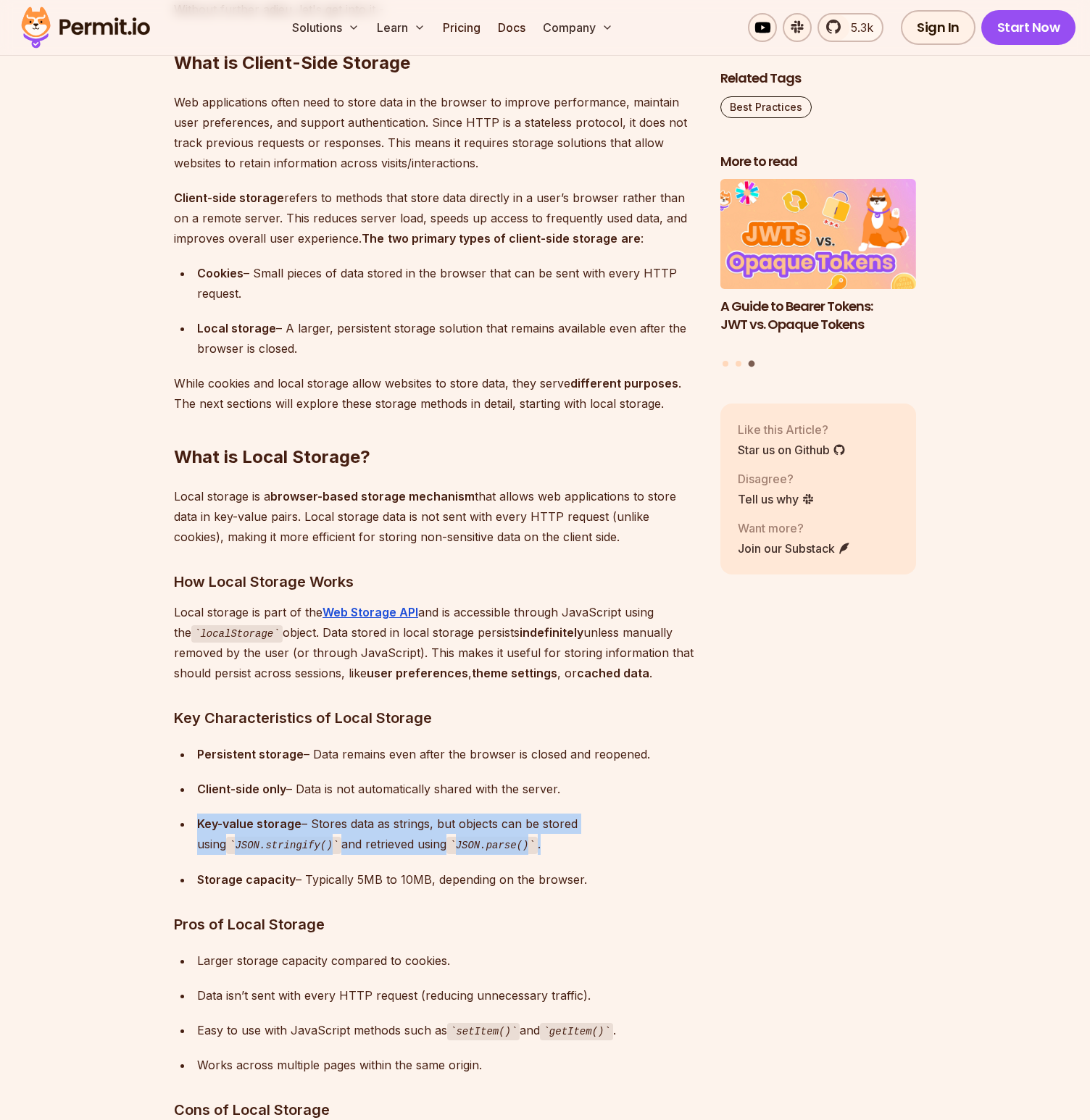
click at [330, 823] on div "Key-value storage – Stores data as strings, but objects can be stored using JSO…" at bounding box center [447, 835] width 500 height 41
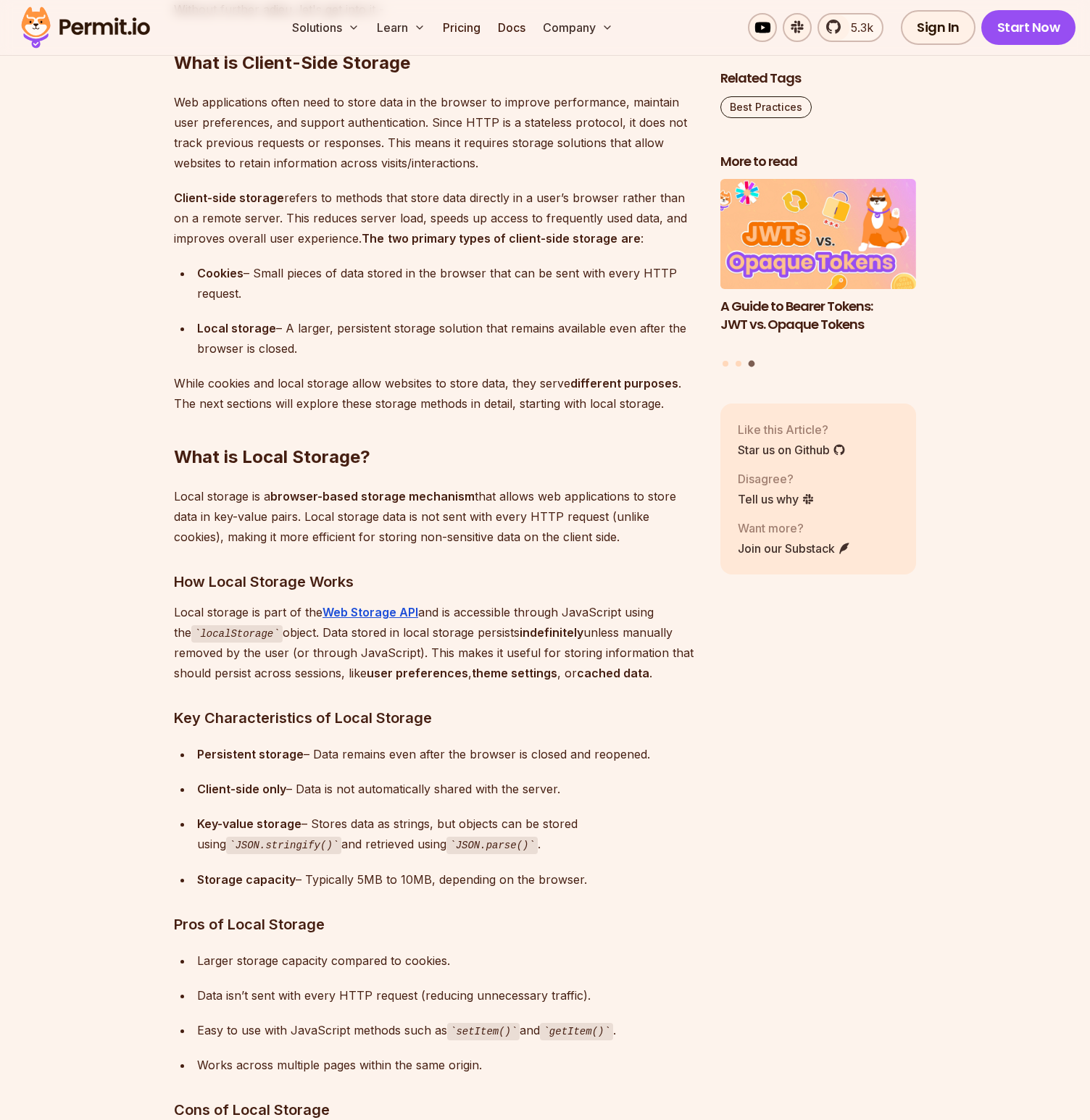
click at [301, 964] on div "Larger storage capacity compared to cookies." at bounding box center [447, 960] width 500 height 20
click at [301, 963] on div "Larger storage capacity compared to cookies." at bounding box center [447, 960] width 500 height 20
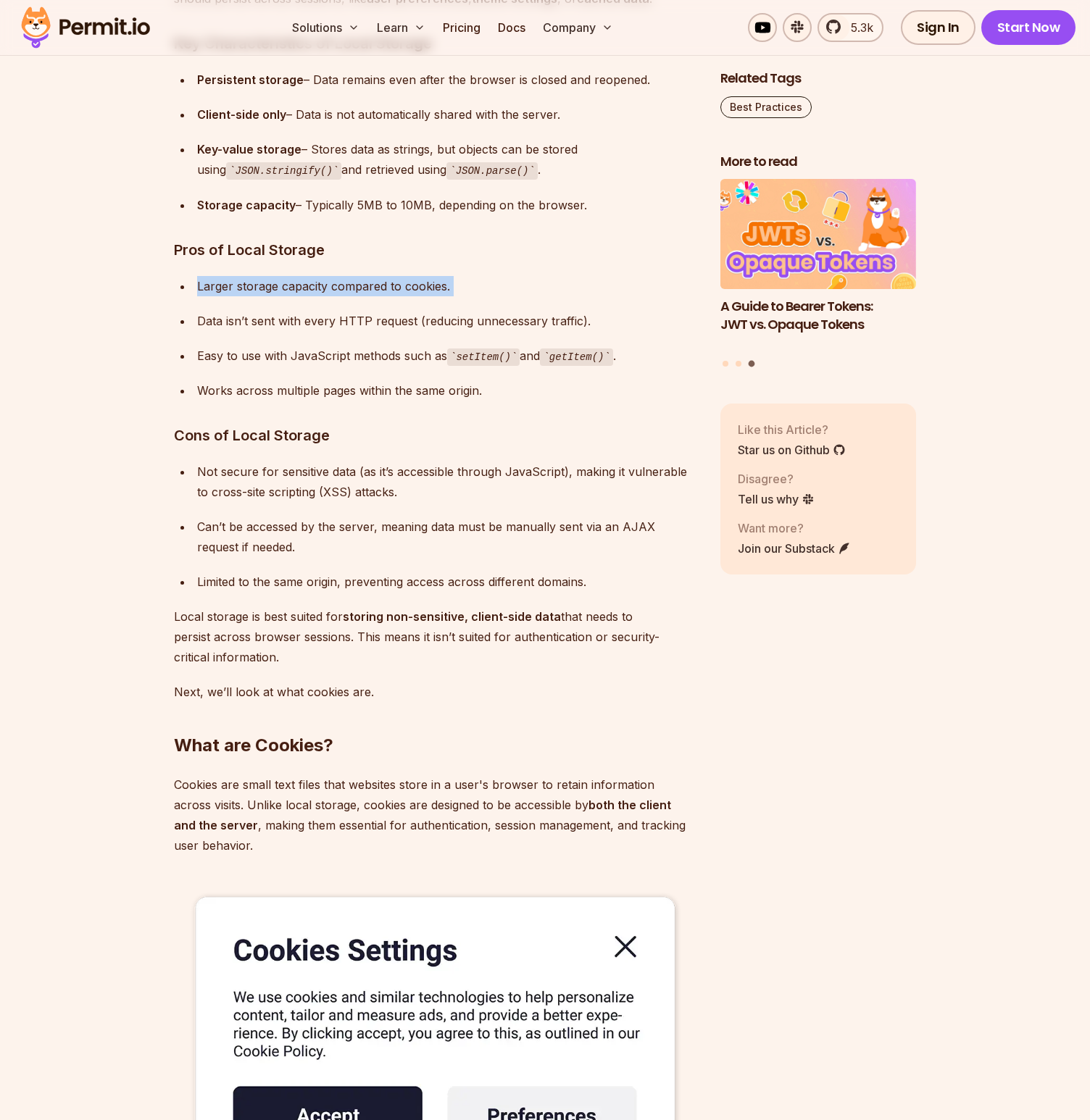
scroll to position [2416, 0]
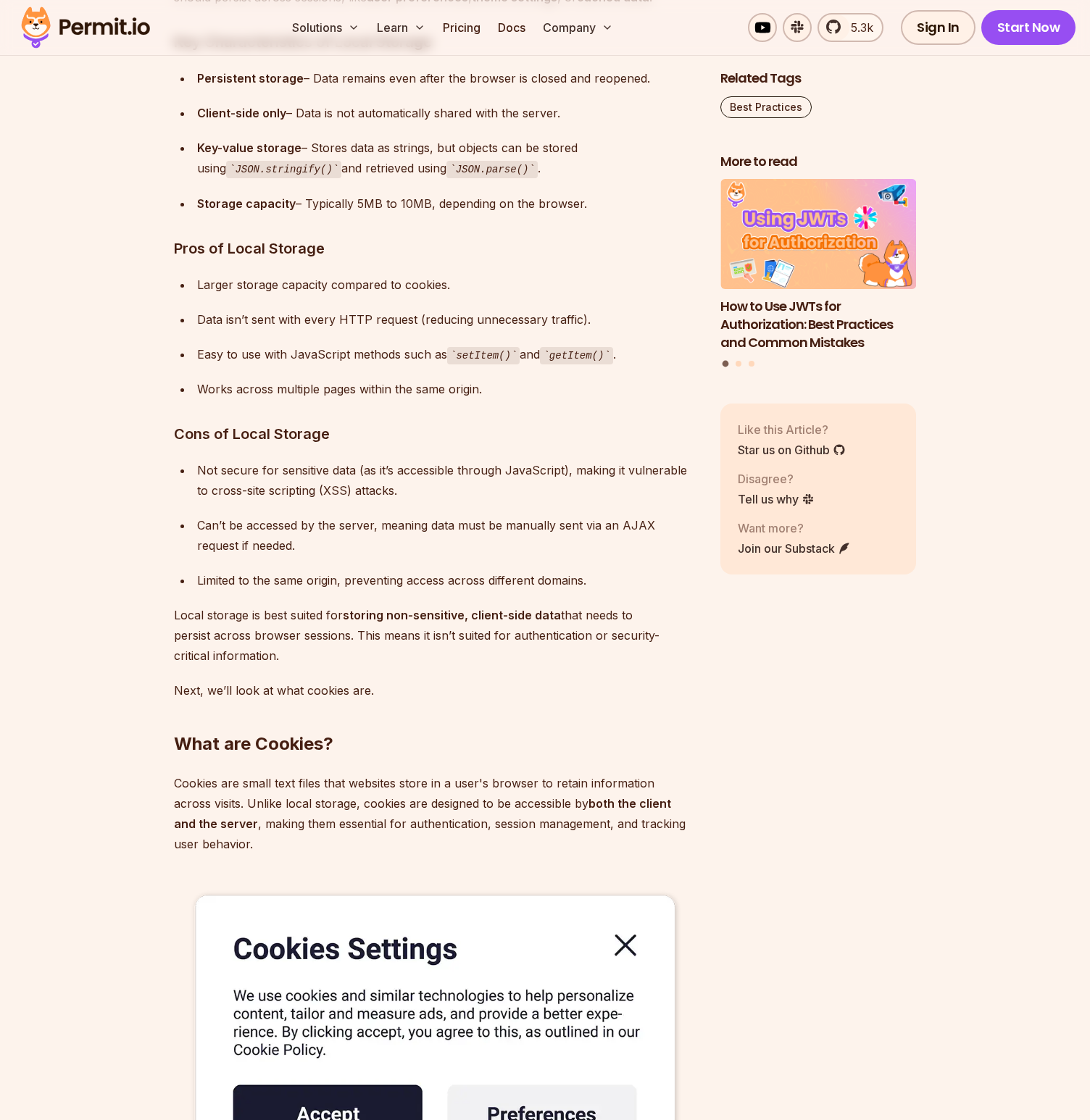
click at [423, 393] on div "Works across multiple pages within the same origin." at bounding box center [447, 388] width 500 height 20
click at [324, 474] on div "Not secure for sensitive data (as it’s accessible through JavaScript), making i…" at bounding box center [447, 480] width 500 height 41
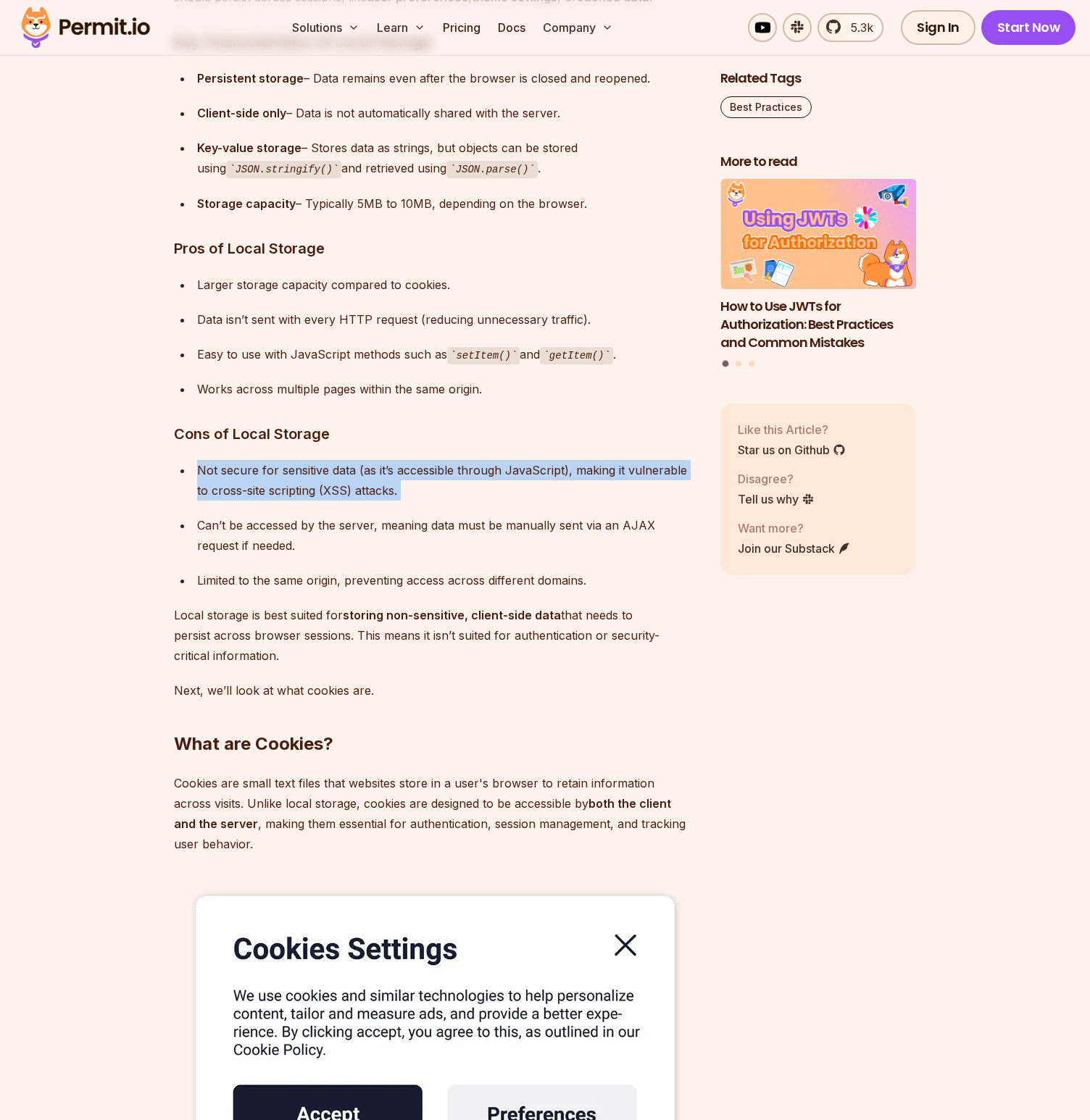
click at [324, 474] on div "Not secure for sensitive data (as it’s accessible through JavaScript), making i…" at bounding box center [447, 480] width 500 height 41
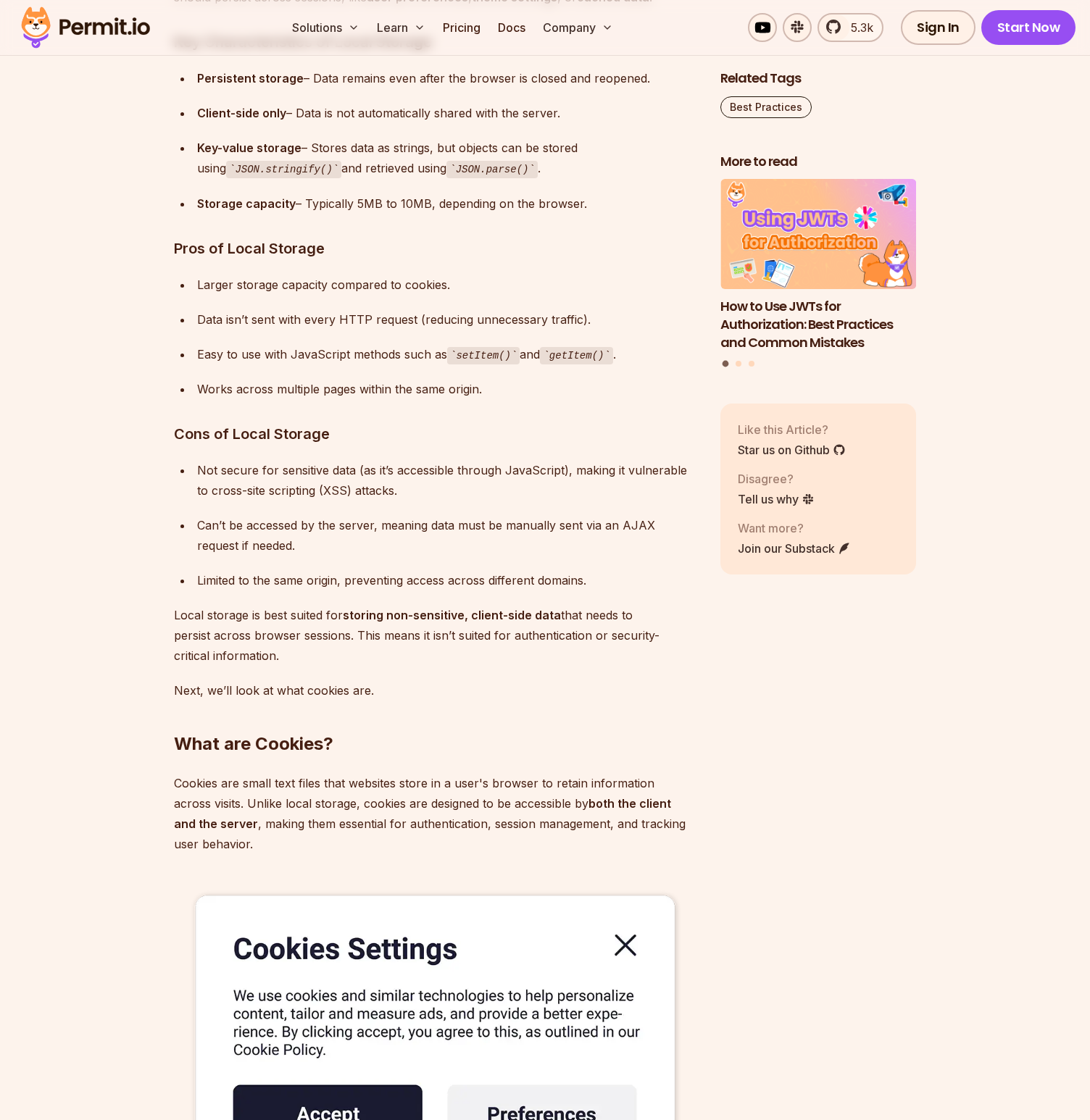
click at [345, 525] on div "Can’t be accessed by the server, meaning data must be manually sent via an AJAX…" at bounding box center [447, 535] width 500 height 41
click at [345, 526] on div "Can’t be accessed by the server, meaning data must be manually sent via an AJAX…" at bounding box center [447, 535] width 500 height 41
click at [305, 583] on div "Limited to the same origin, preventing access across different domains." at bounding box center [447, 580] width 500 height 20
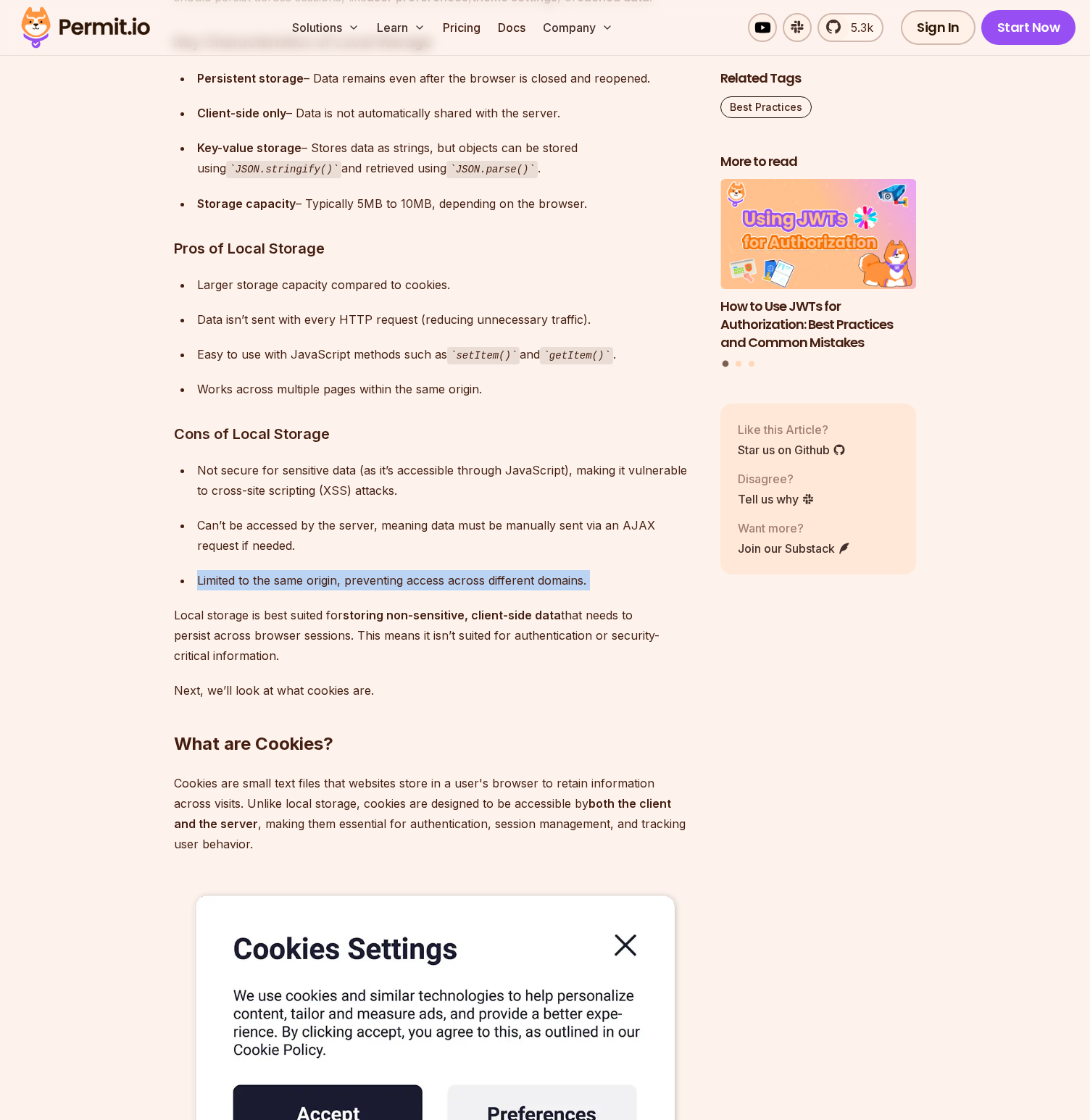
click at [305, 583] on div "Limited to the same origin, preventing access across different domains." at bounding box center [447, 580] width 500 height 20
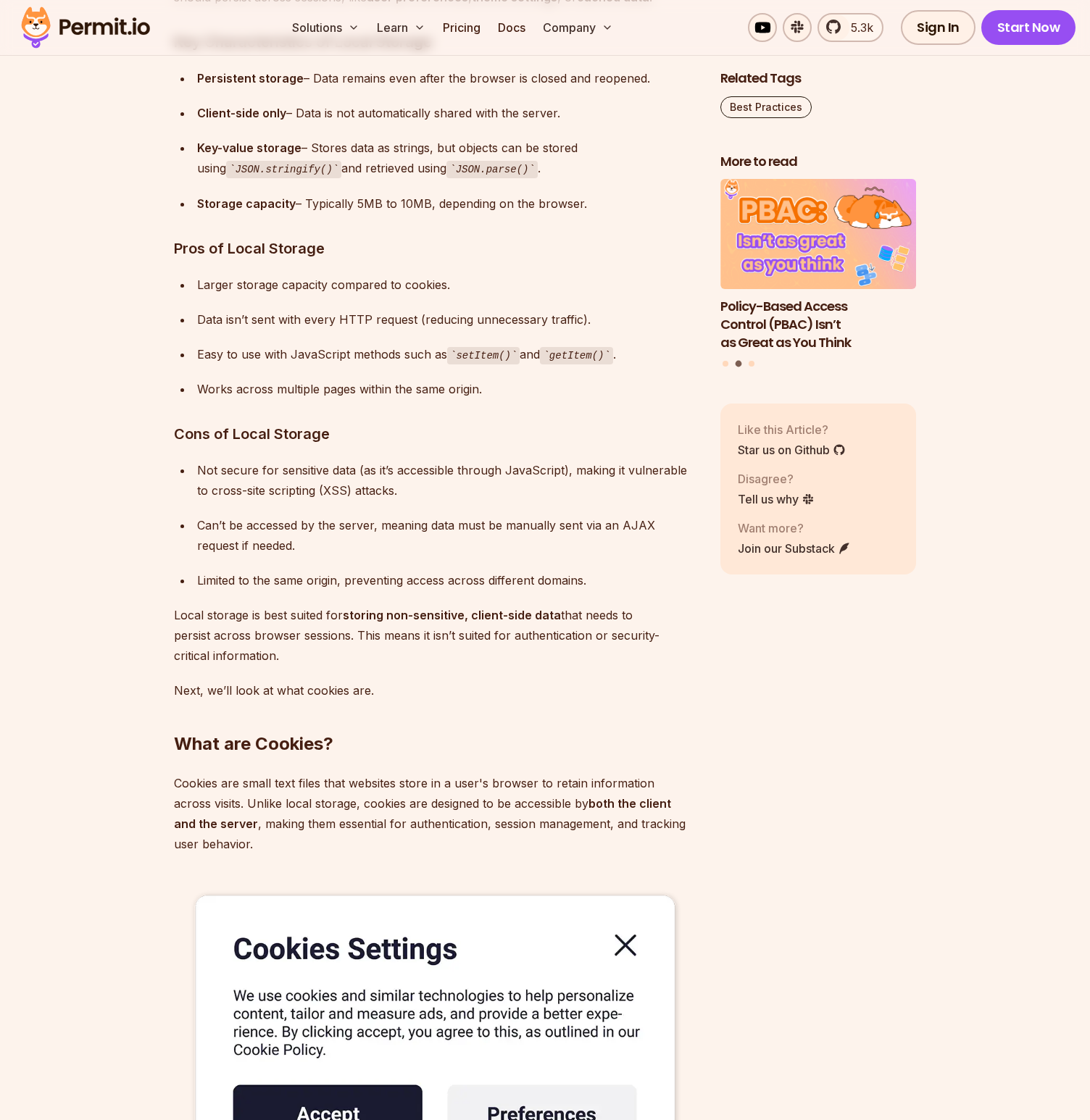
click at [301, 615] on p "Local storage is best suited for storing non-sensitive, client-side data that n…" at bounding box center [435, 635] width 523 height 61
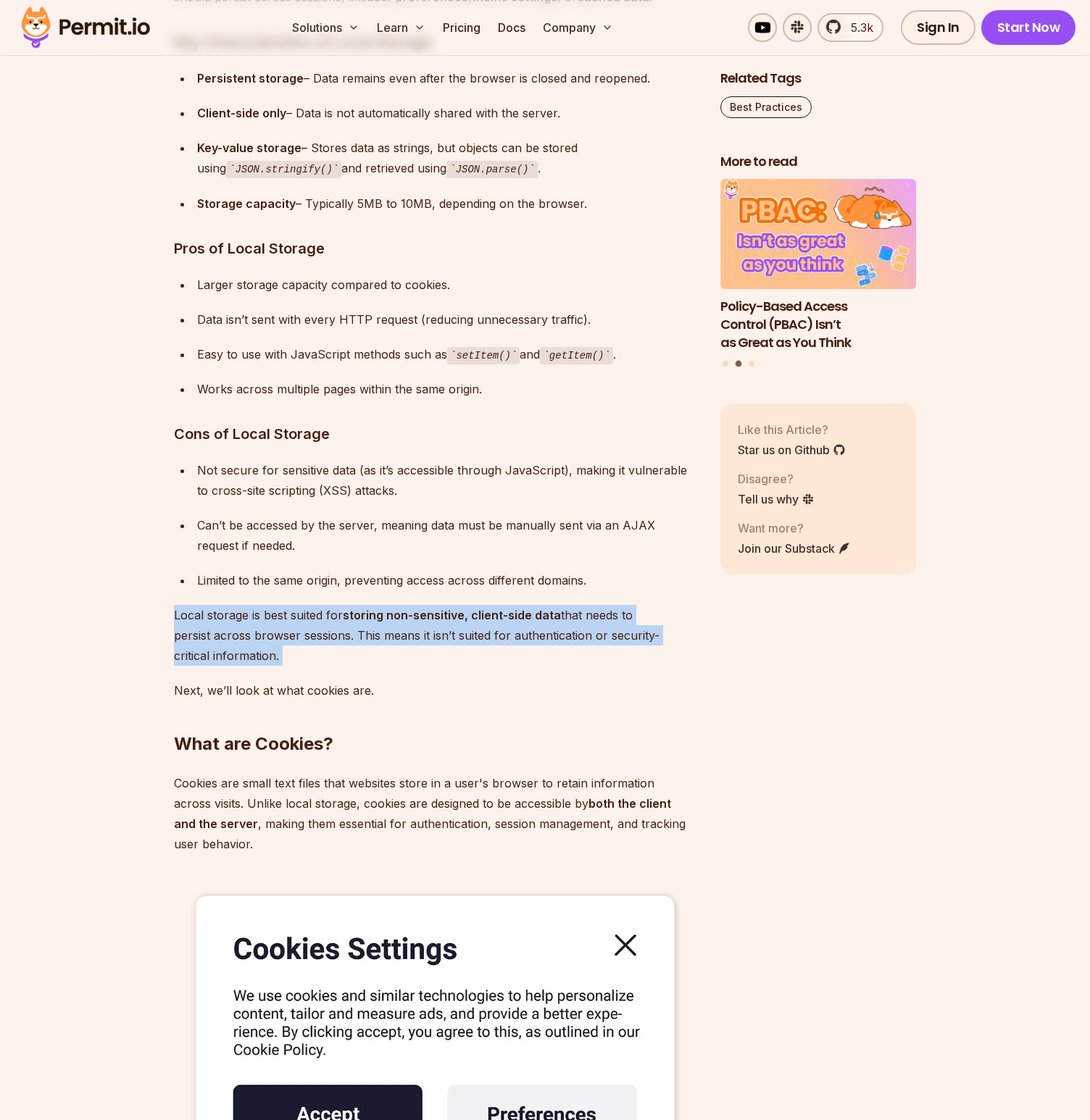
click at [301, 615] on p "Local storage is best suited for storing non-sensitive, client-side data that n…" at bounding box center [435, 635] width 523 height 61
click at [443, 626] on p "Local storage is best suited for storing non-sensitive, client-side data that n…" at bounding box center [435, 635] width 523 height 61
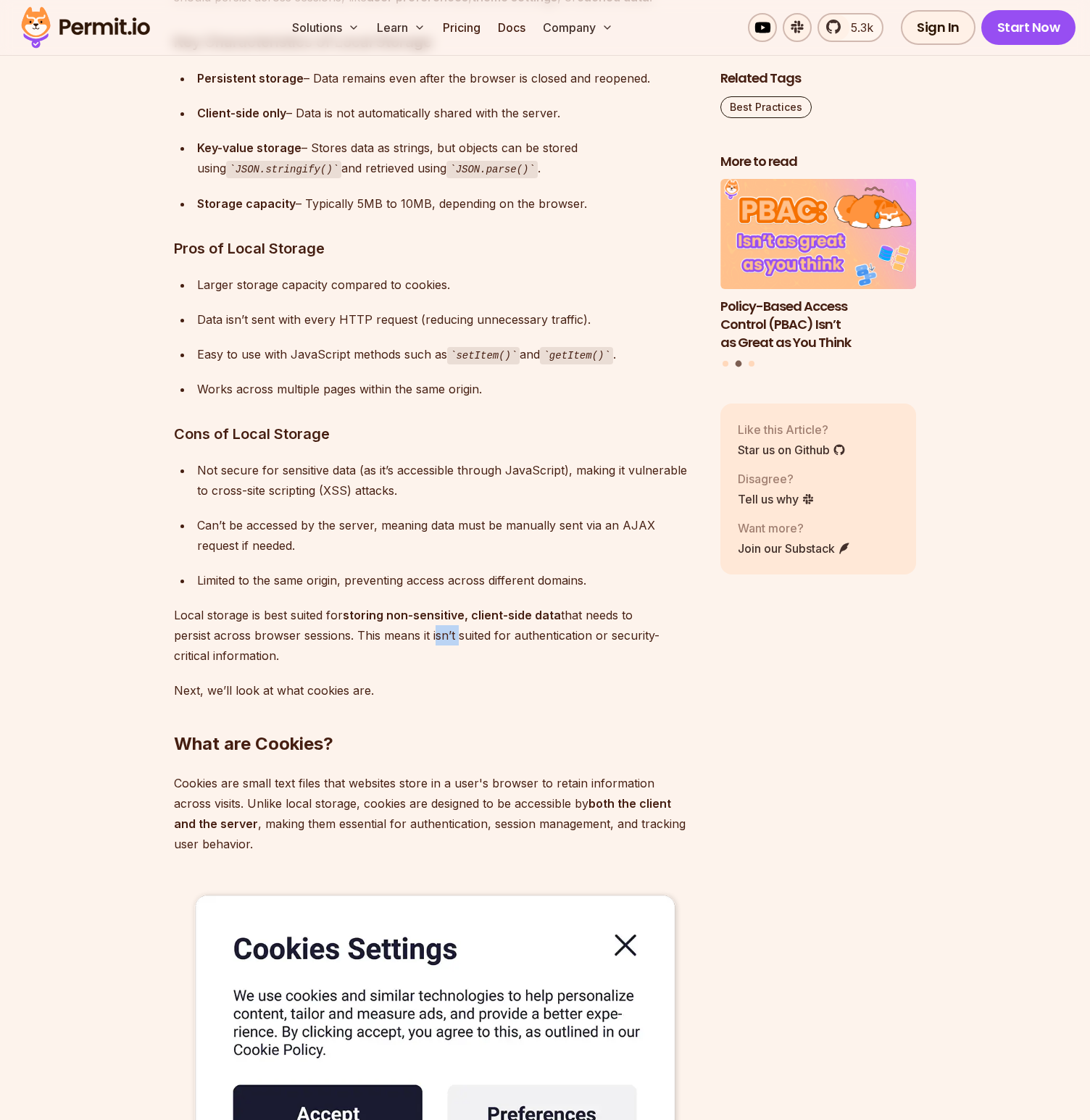
click at [443, 626] on p "Local storage is best suited for storing non-sensitive, client-side data that n…" at bounding box center [435, 635] width 523 height 61
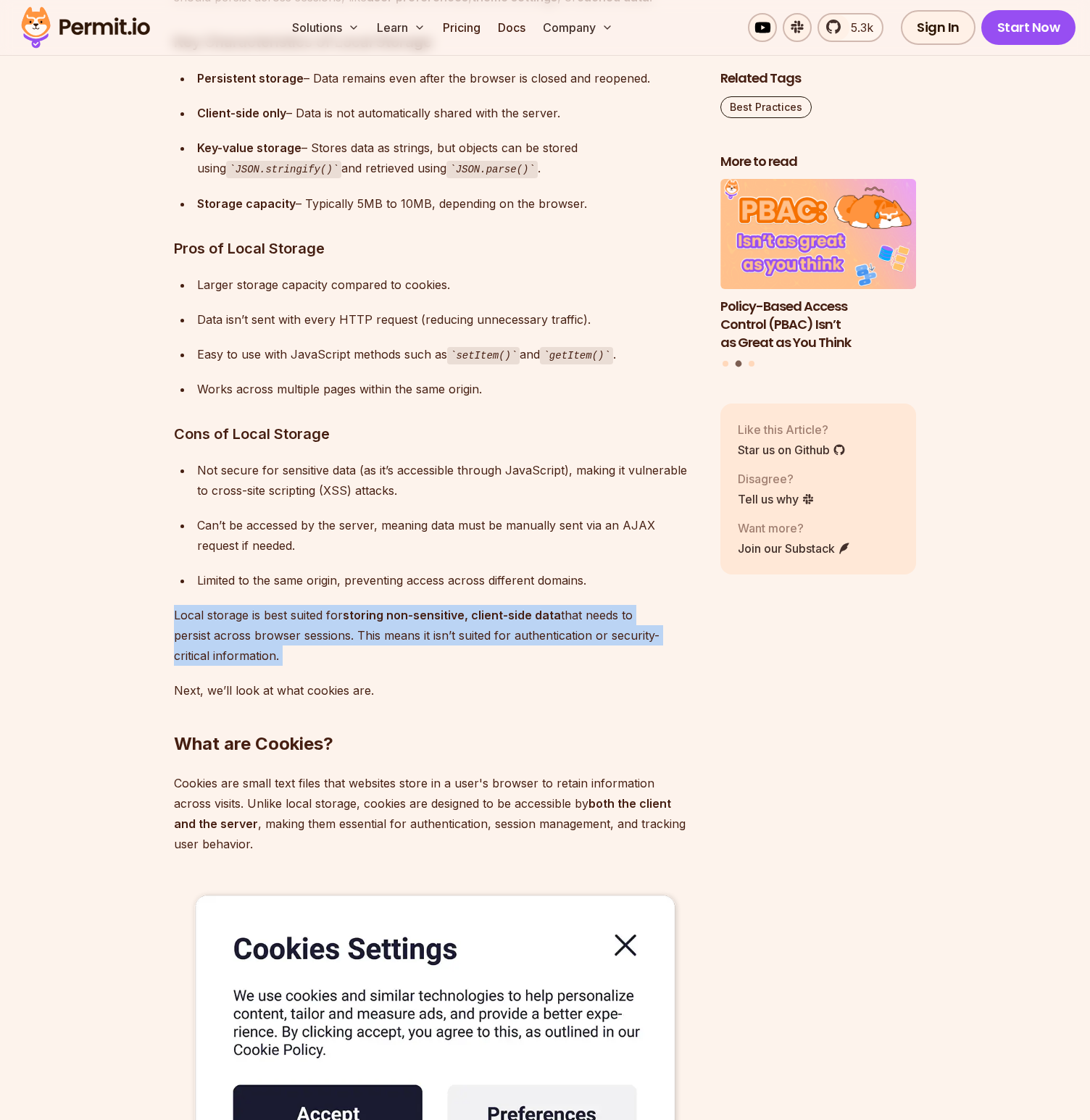
click at [443, 626] on p "Local storage is best suited for storing non-sensitive, client-side data that n…" at bounding box center [435, 635] width 523 height 61
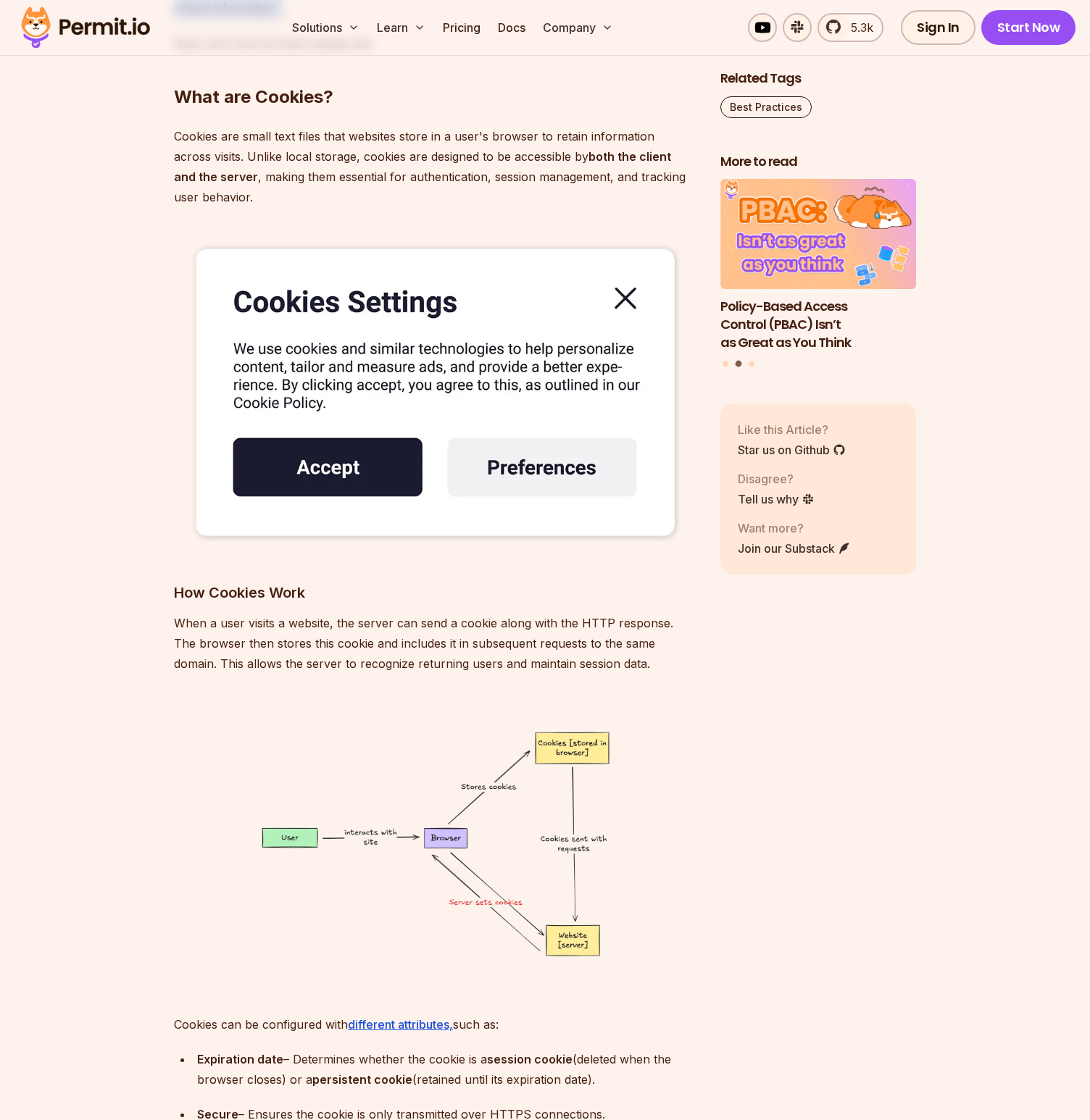
scroll to position [3091, 0]
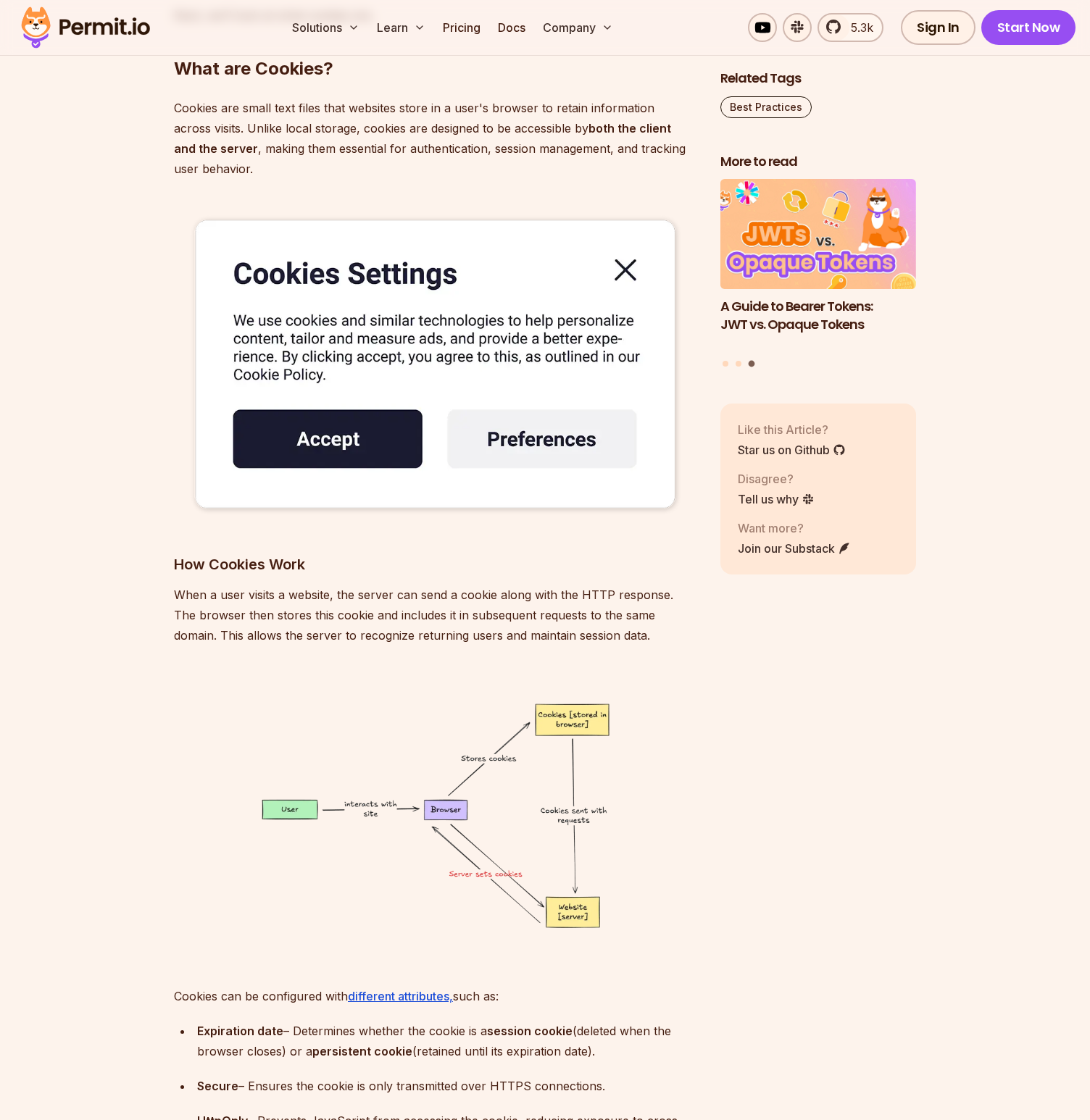
click at [396, 151] on p "Cookies are small text files that websites store in a user's browser to retain …" at bounding box center [435, 139] width 523 height 81
click at [395, 151] on p "Cookies are small text files that websites store in a user's browser to retain …" at bounding box center [435, 139] width 523 height 81
click at [450, 604] on p "When a user visits a website, the server can send a cookie along with the HTTP …" at bounding box center [435, 615] width 523 height 61
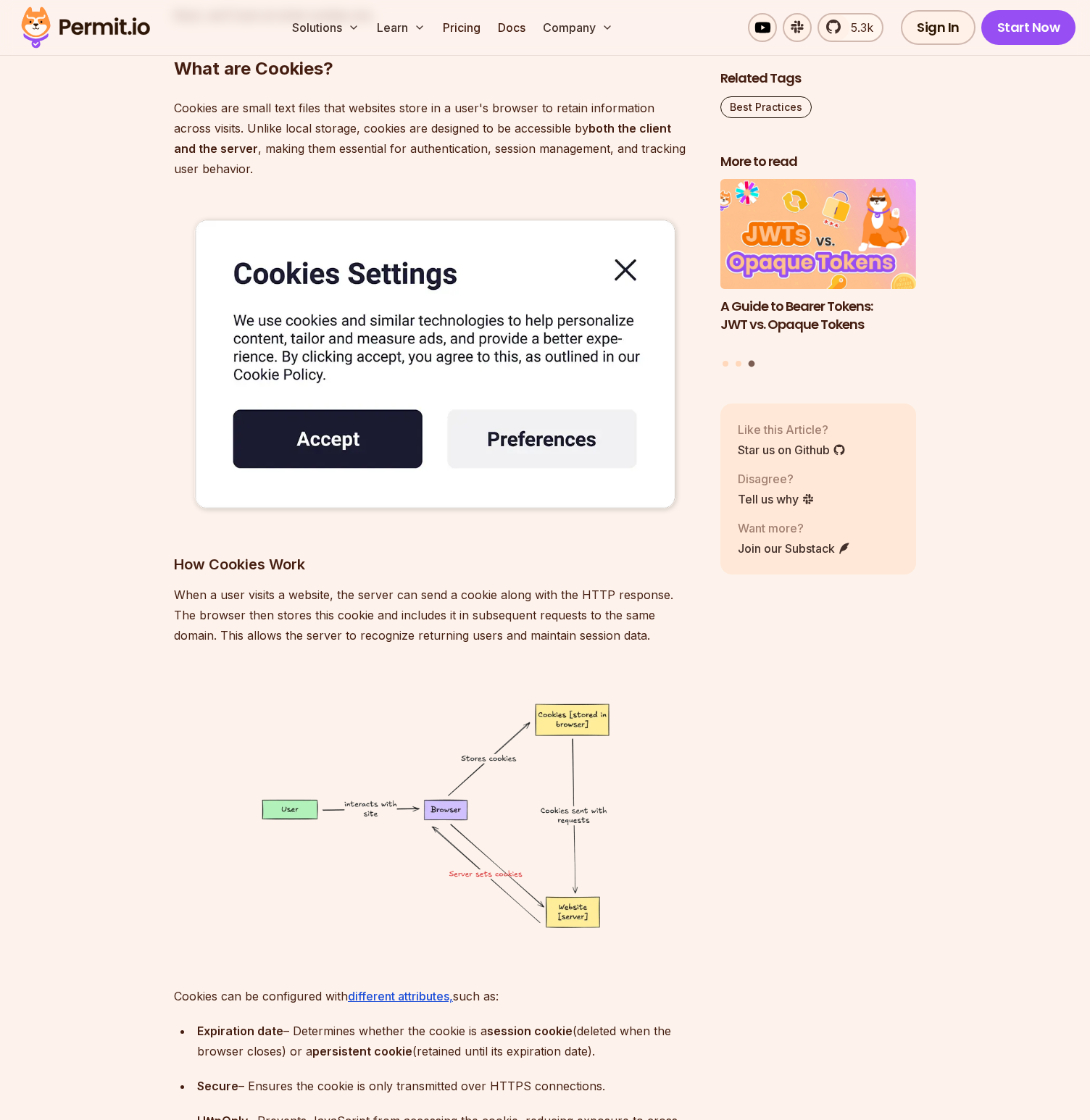
click at [450, 604] on p "When a user visits a website, the server can send a cookie along with the HTTP …" at bounding box center [435, 615] width 523 height 61
click at [326, 619] on p "When a user visits a website, the server can send a cookie along with the HTTP …" at bounding box center [435, 615] width 523 height 61
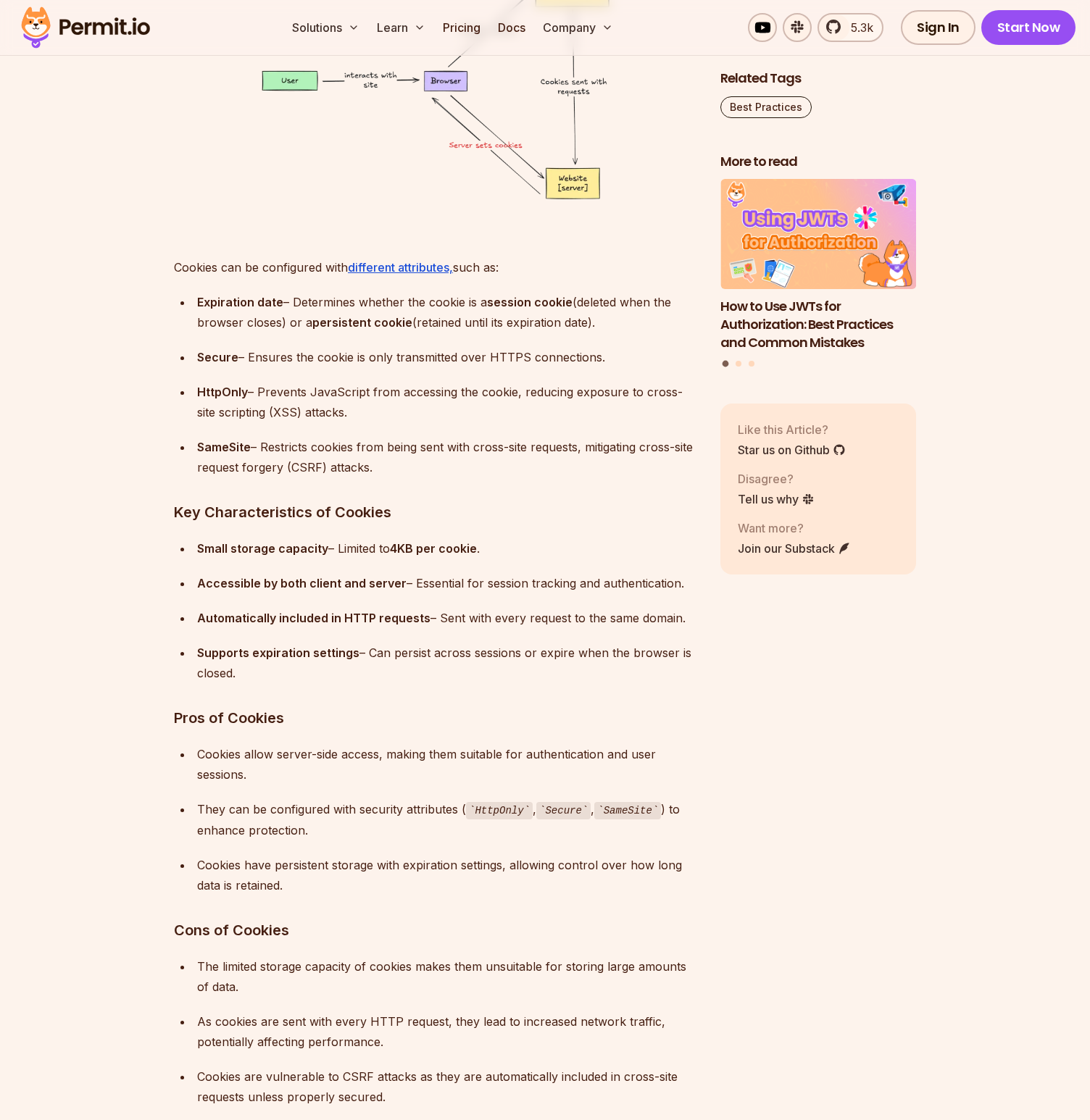
scroll to position [3882, 0]
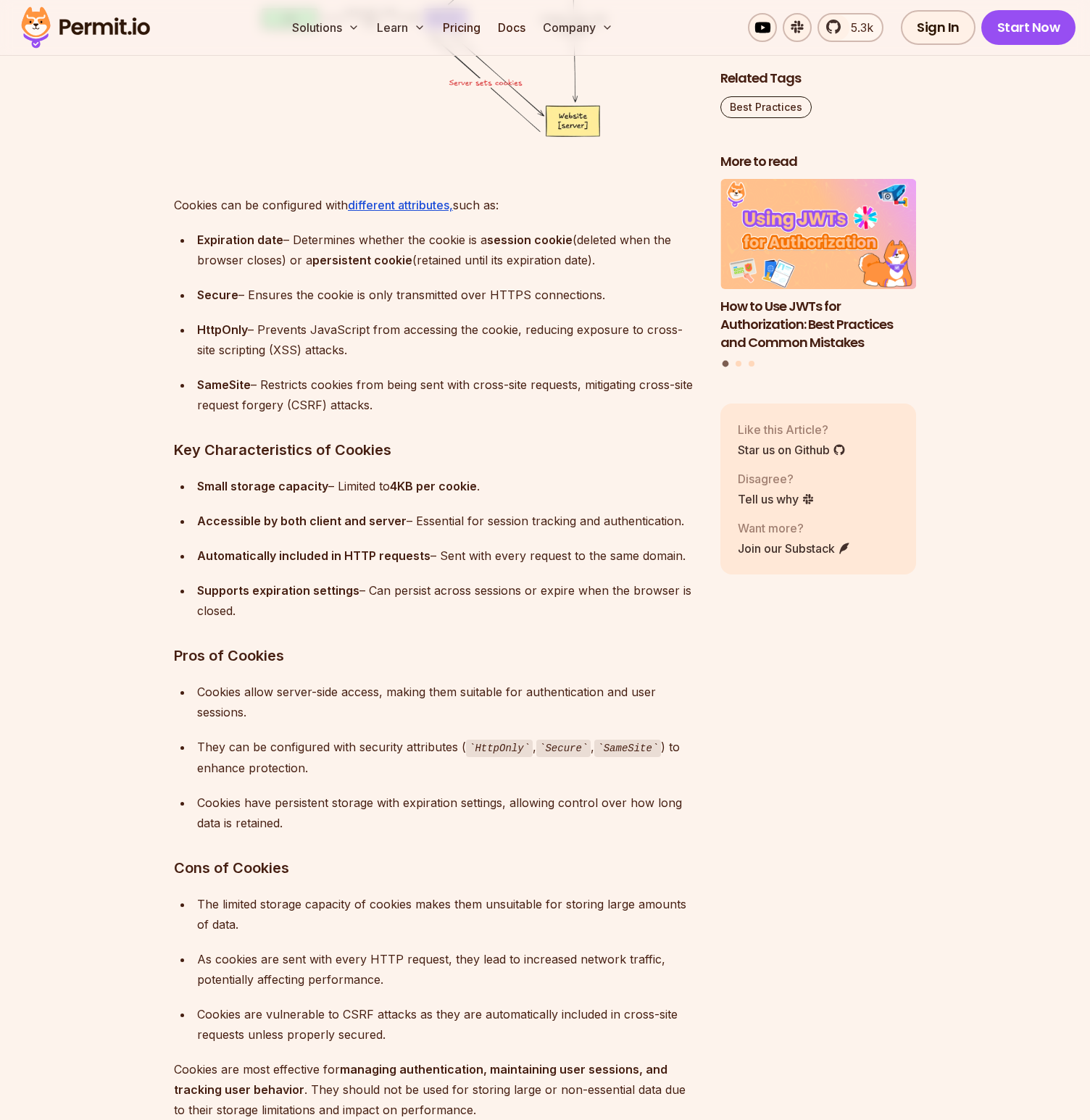
click at [413, 250] on div "Expiration date – Determines whether the cookie is a session cookie (deleted wh…" at bounding box center [447, 250] width 500 height 41
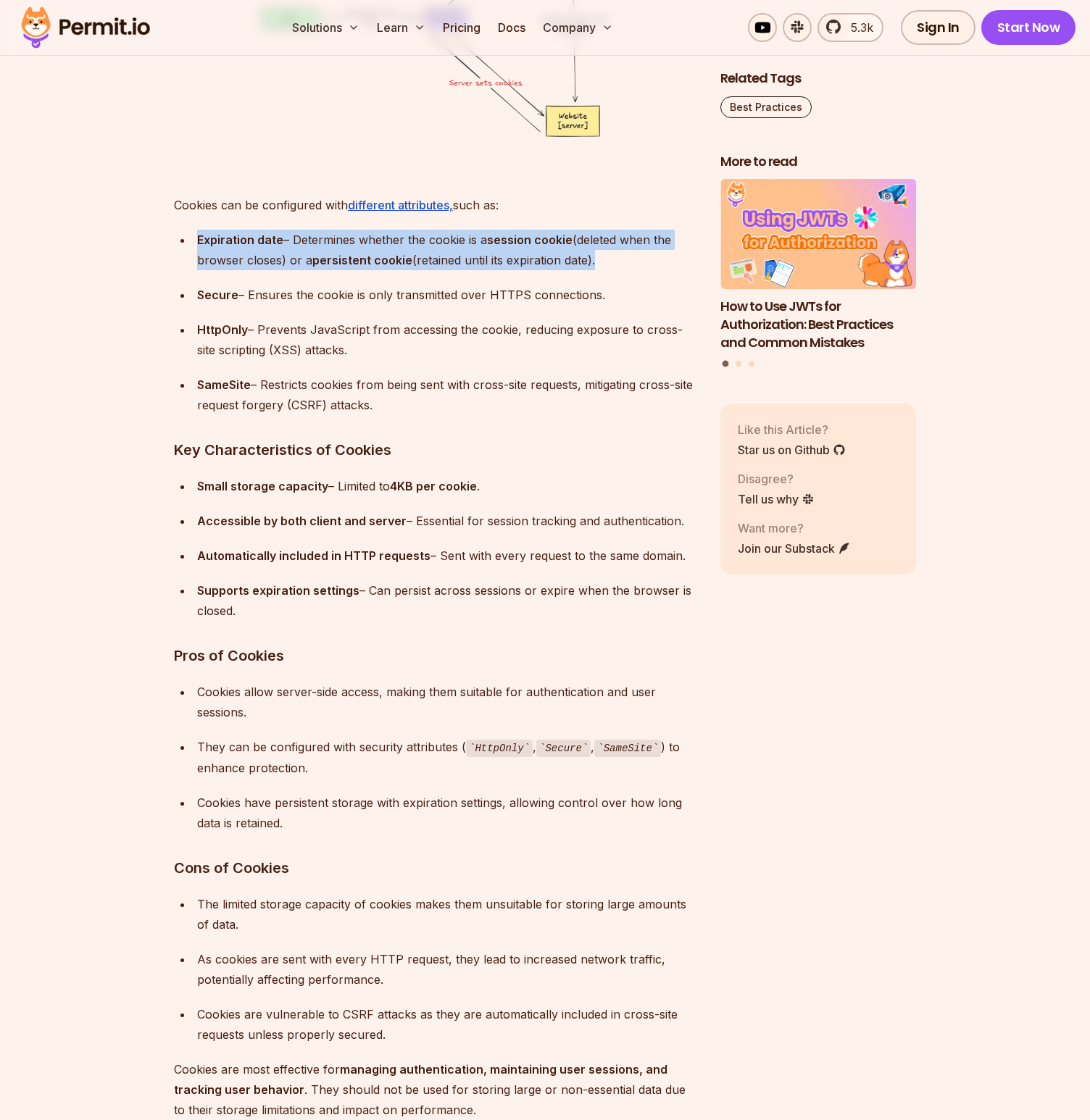
click at [413, 250] on div "Expiration date – Determines whether the cookie is a session cookie (deleted wh…" at bounding box center [447, 250] width 500 height 41
click at [358, 235] on div "Expiration date – Determines whether the cookie is a session cookie (deleted wh…" at bounding box center [447, 250] width 500 height 41
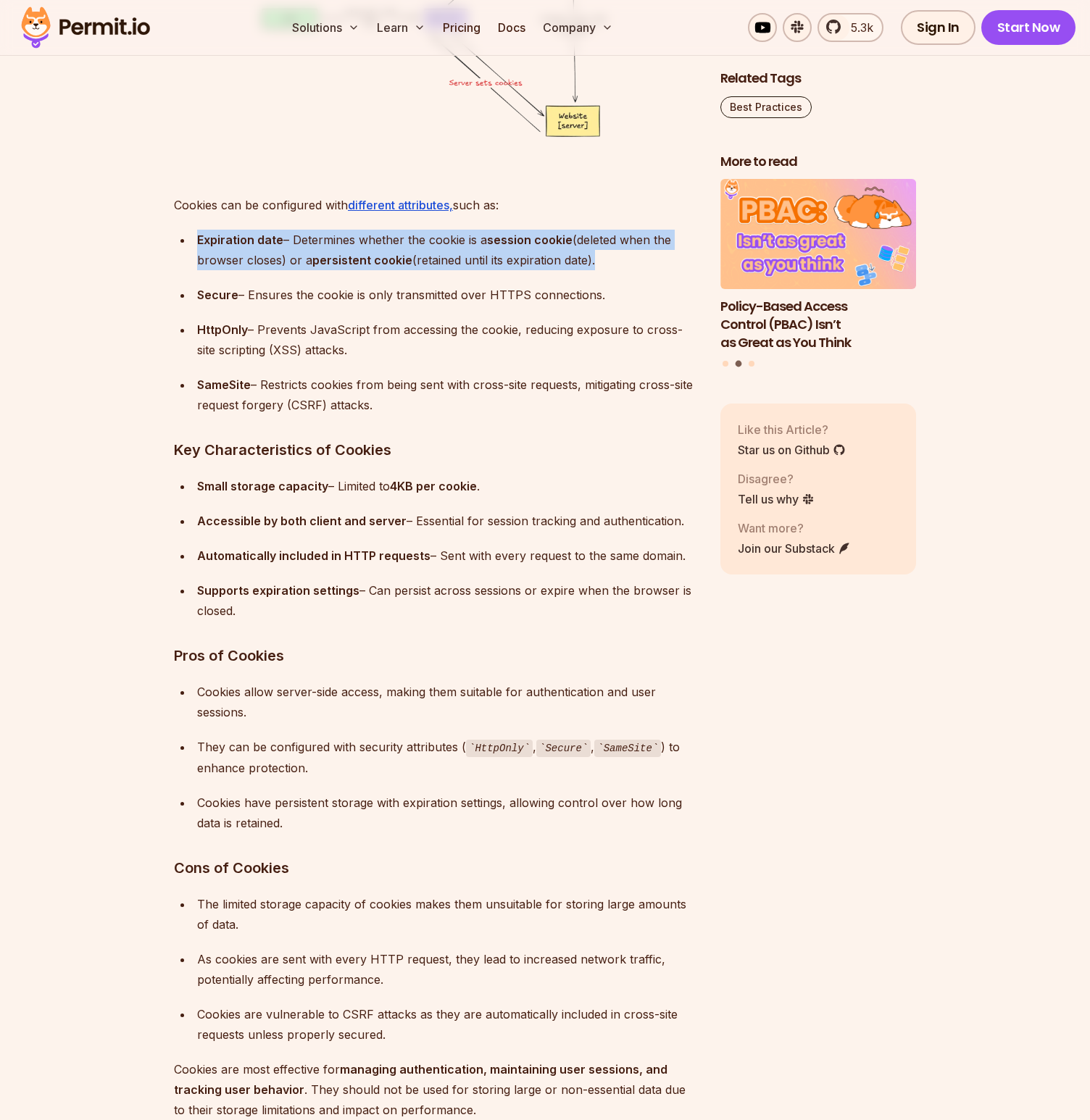
click at [388, 258] on strong "persistent cookie" at bounding box center [362, 260] width 100 height 14
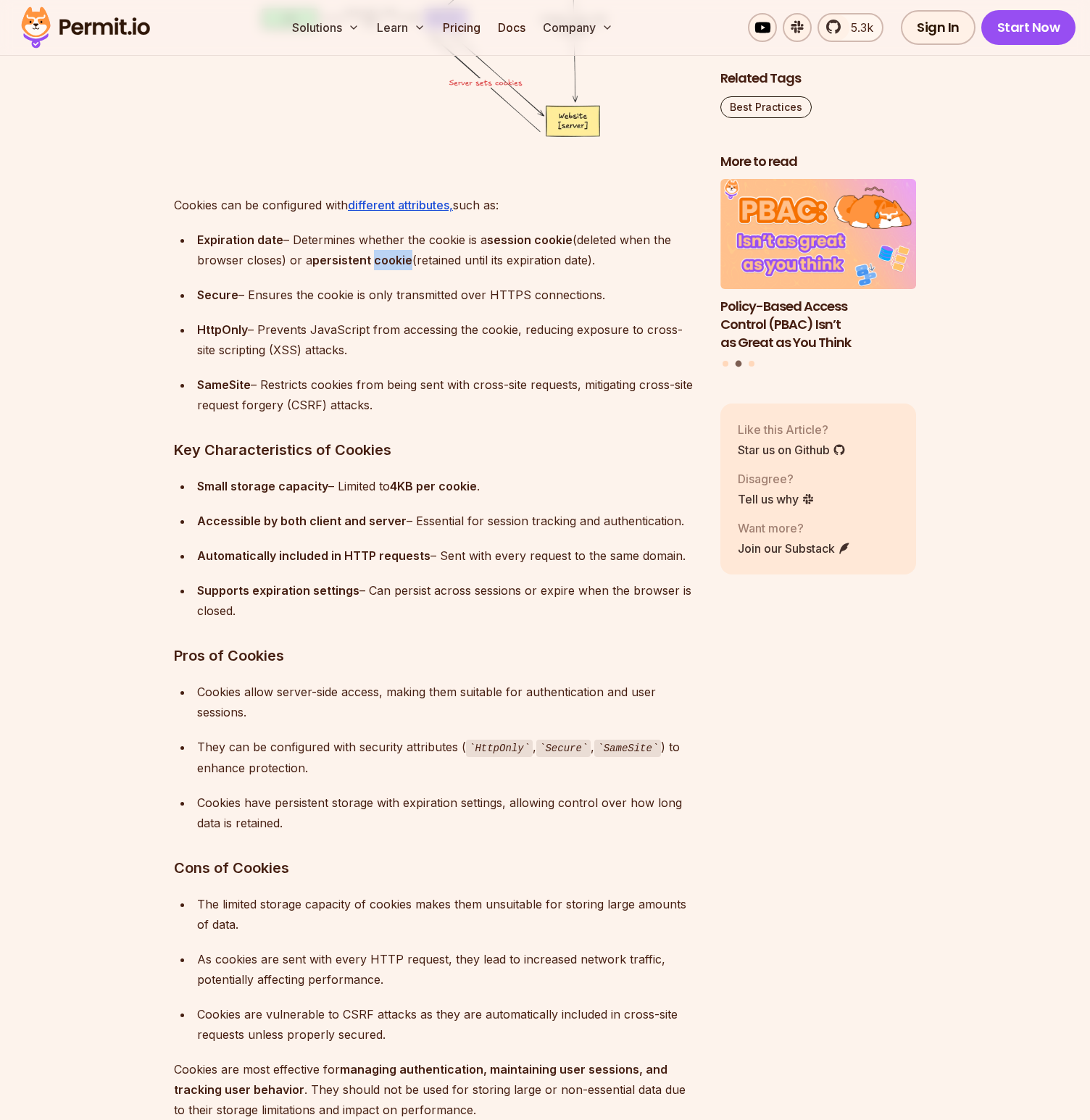
click at [388, 258] on strong "persistent cookie" at bounding box center [362, 260] width 100 height 14
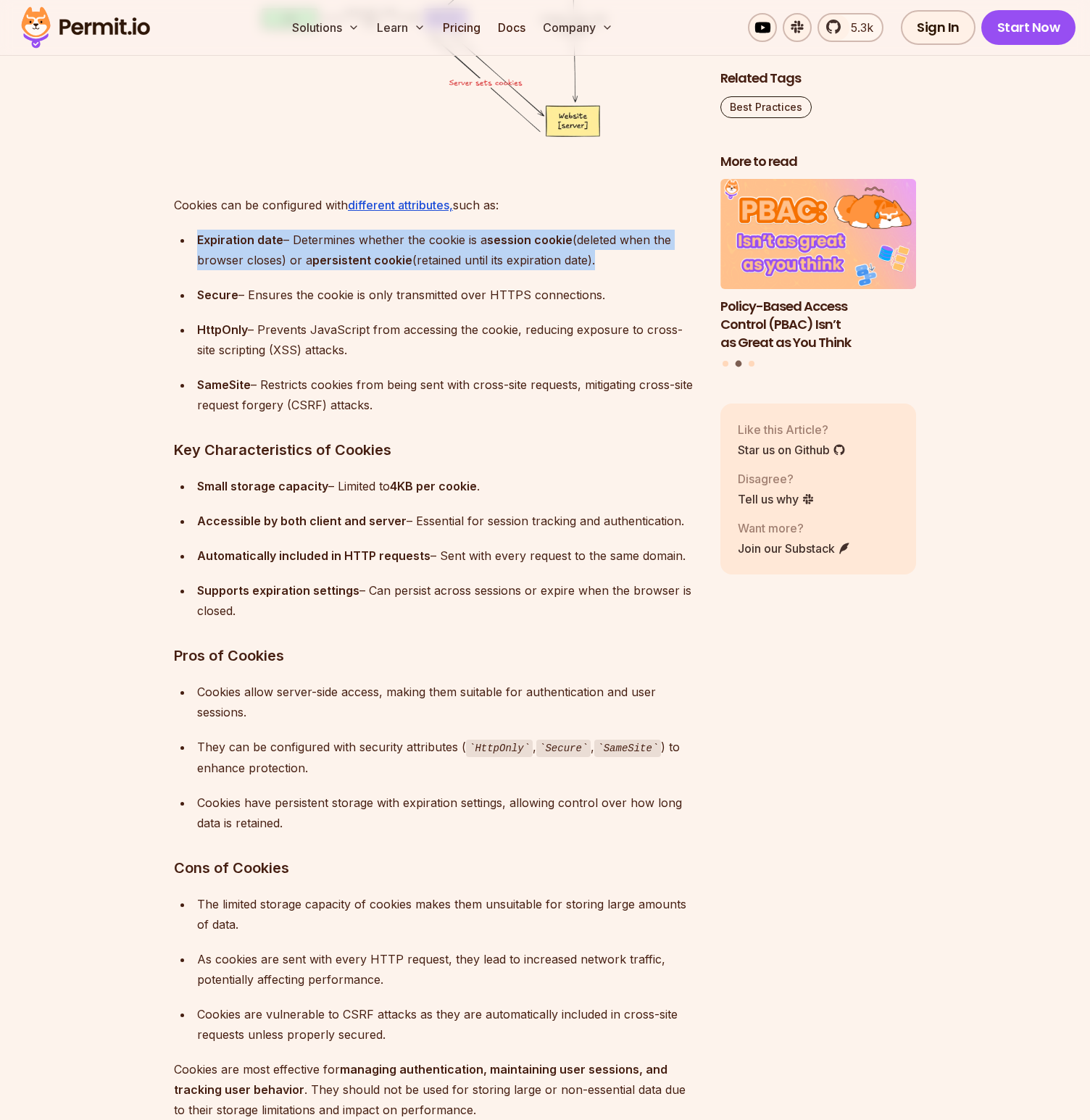
click at [388, 258] on strong "persistent cookie" at bounding box center [362, 260] width 100 height 14
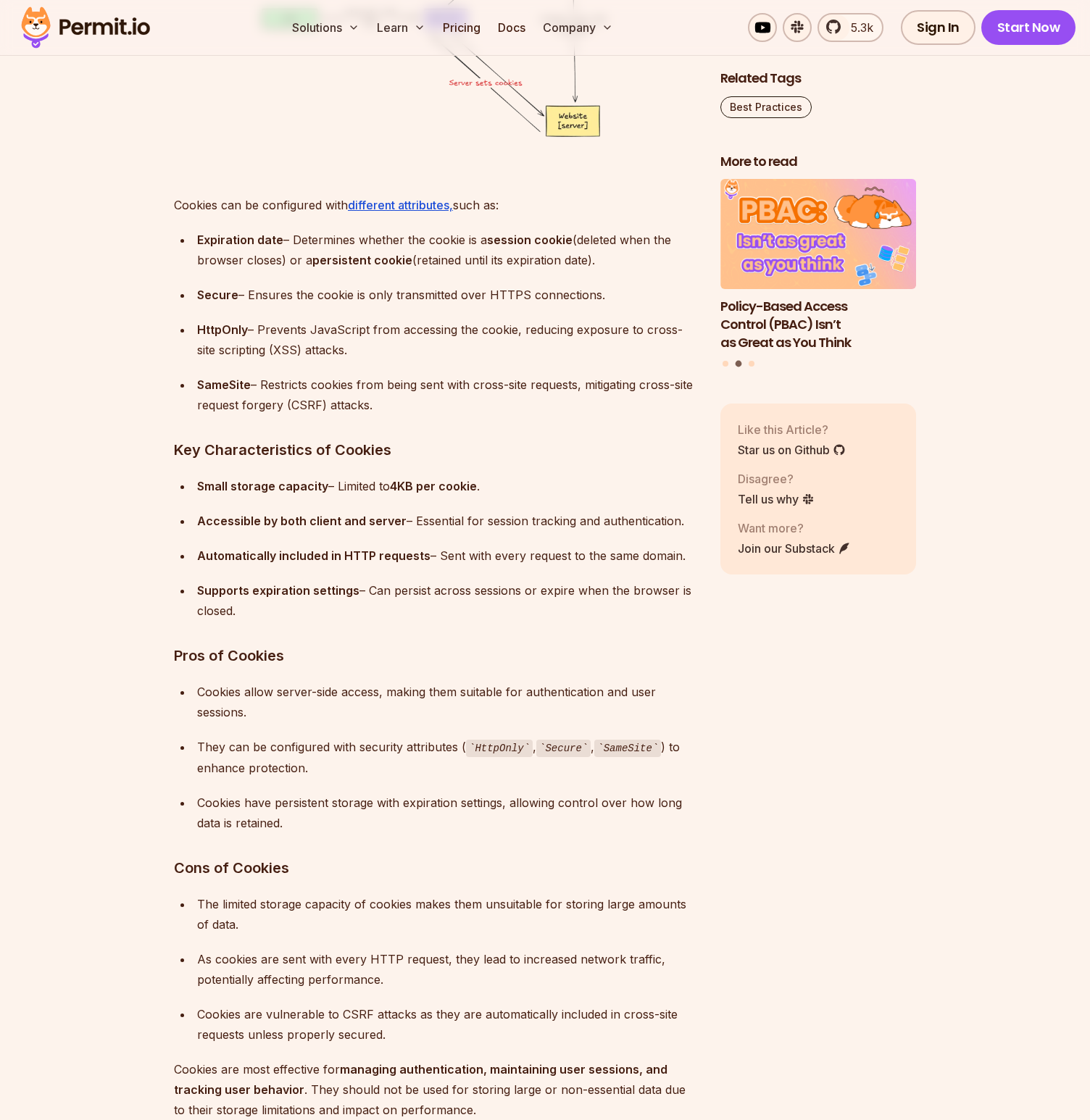
click at [306, 291] on div "Secure – Ensures the cookie is only transmitted over HTTPS connections." at bounding box center [447, 294] width 500 height 20
click at [386, 324] on div "HttpOnly – Prevents JavaScript from accessing the cookie, reducing exposure to …" at bounding box center [447, 340] width 500 height 41
click at [386, 323] on div "HttpOnly – Prevents JavaScript from accessing the cookie, reducing exposure to …" at bounding box center [447, 340] width 500 height 41
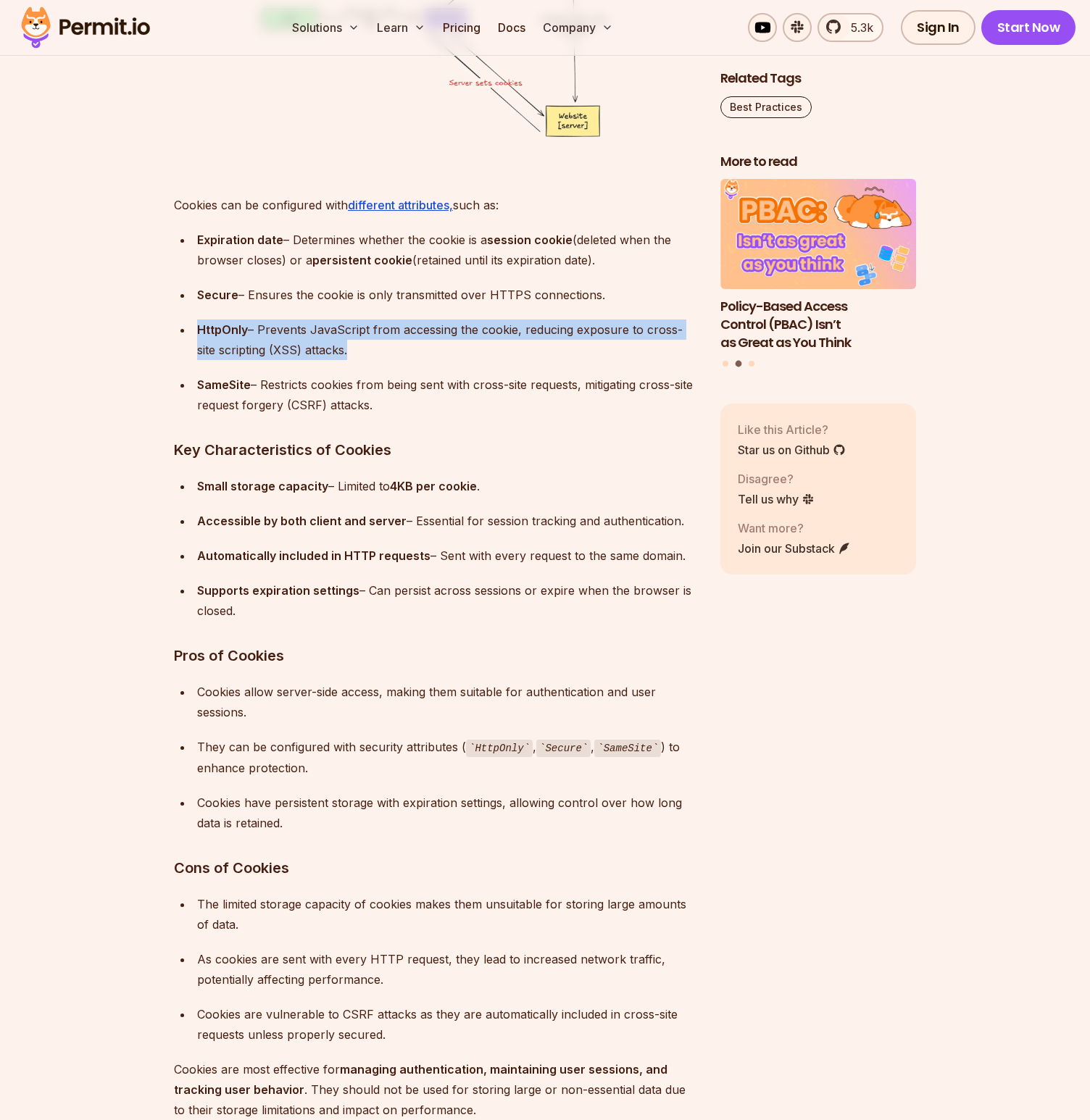
click at [386, 323] on div "HttpOnly – Prevents JavaScript from accessing the cookie, reducing exposure to …" at bounding box center [447, 340] width 500 height 41
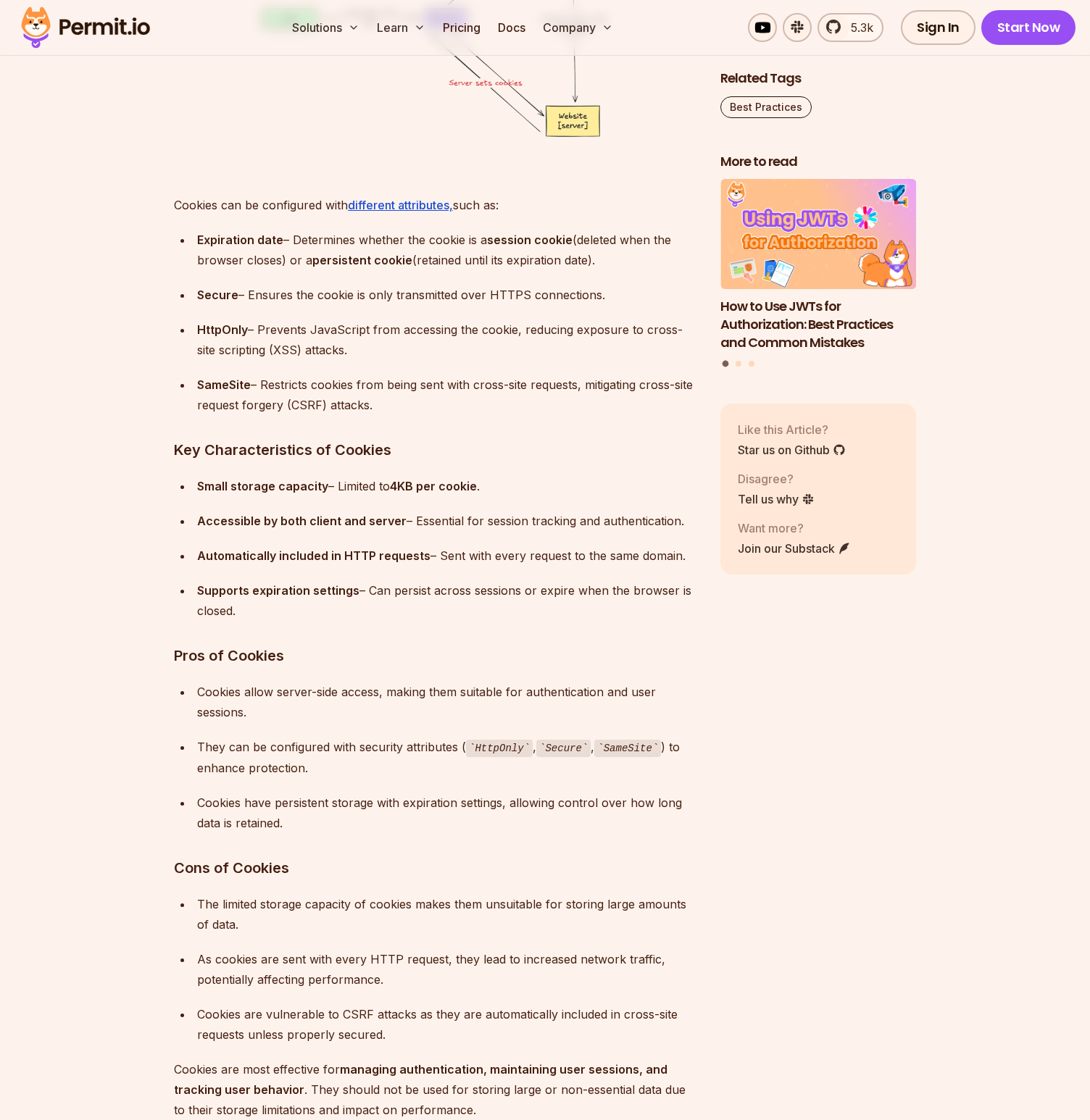
click at [454, 557] on div "Automatically included in HTTP requests – Sent with every request to the same d…" at bounding box center [447, 555] width 500 height 20
click at [454, 557] on div "Automatically included in HTTP requests – Sent with every request to the same d…" at bounding box center [447, 555] width 500 height 20
click at [318, 591] on strong "Supports expiration settings" at bounding box center [278, 591] width 163 height 14
click at [318, 591] on strong "Supports expiration settings" at bounding box center [278, 591] width 163 height 14
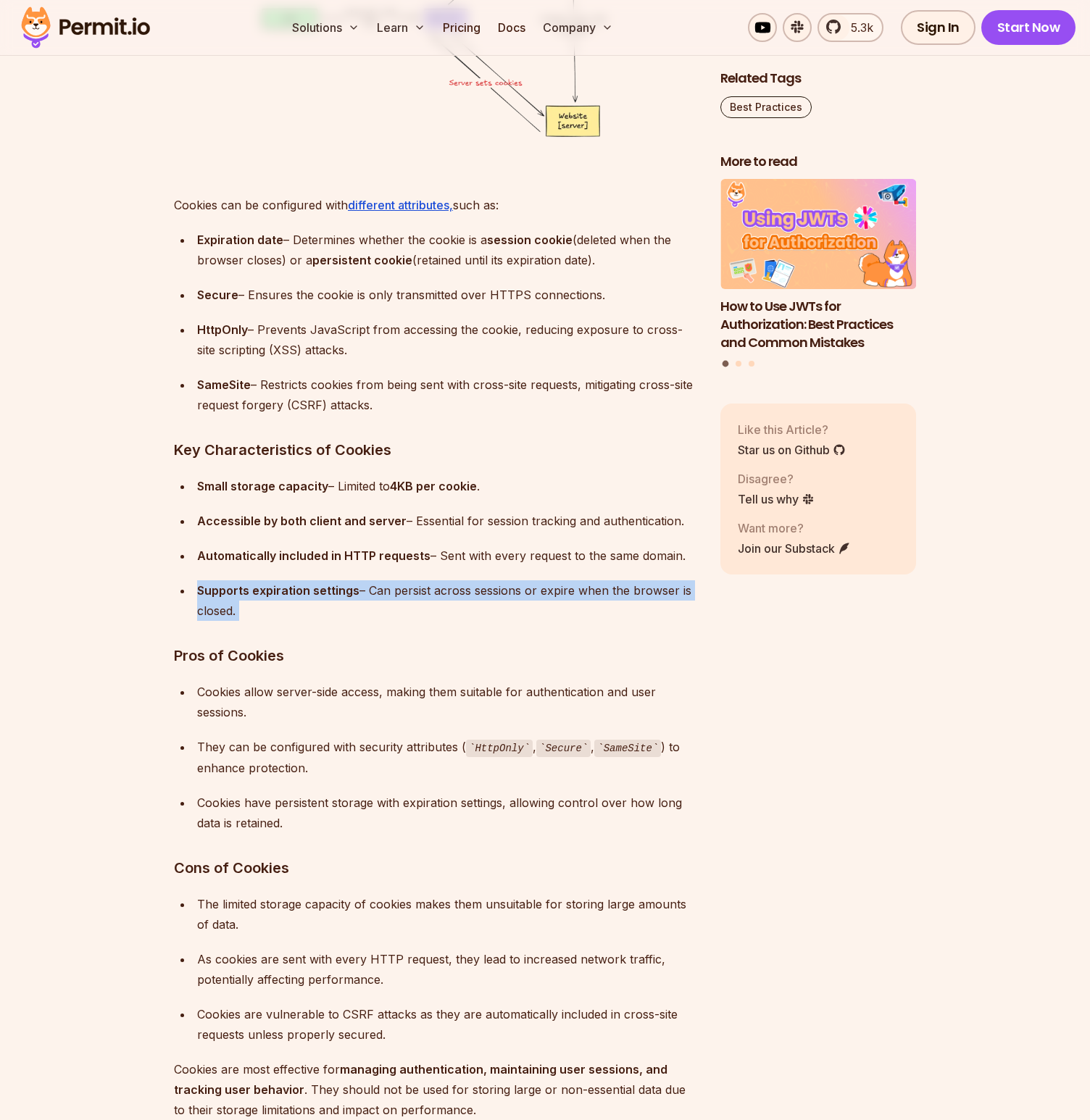
click at [318, 591] on strong "Supports expiration settings" at bounding box center [278, 591] width 163 height 14
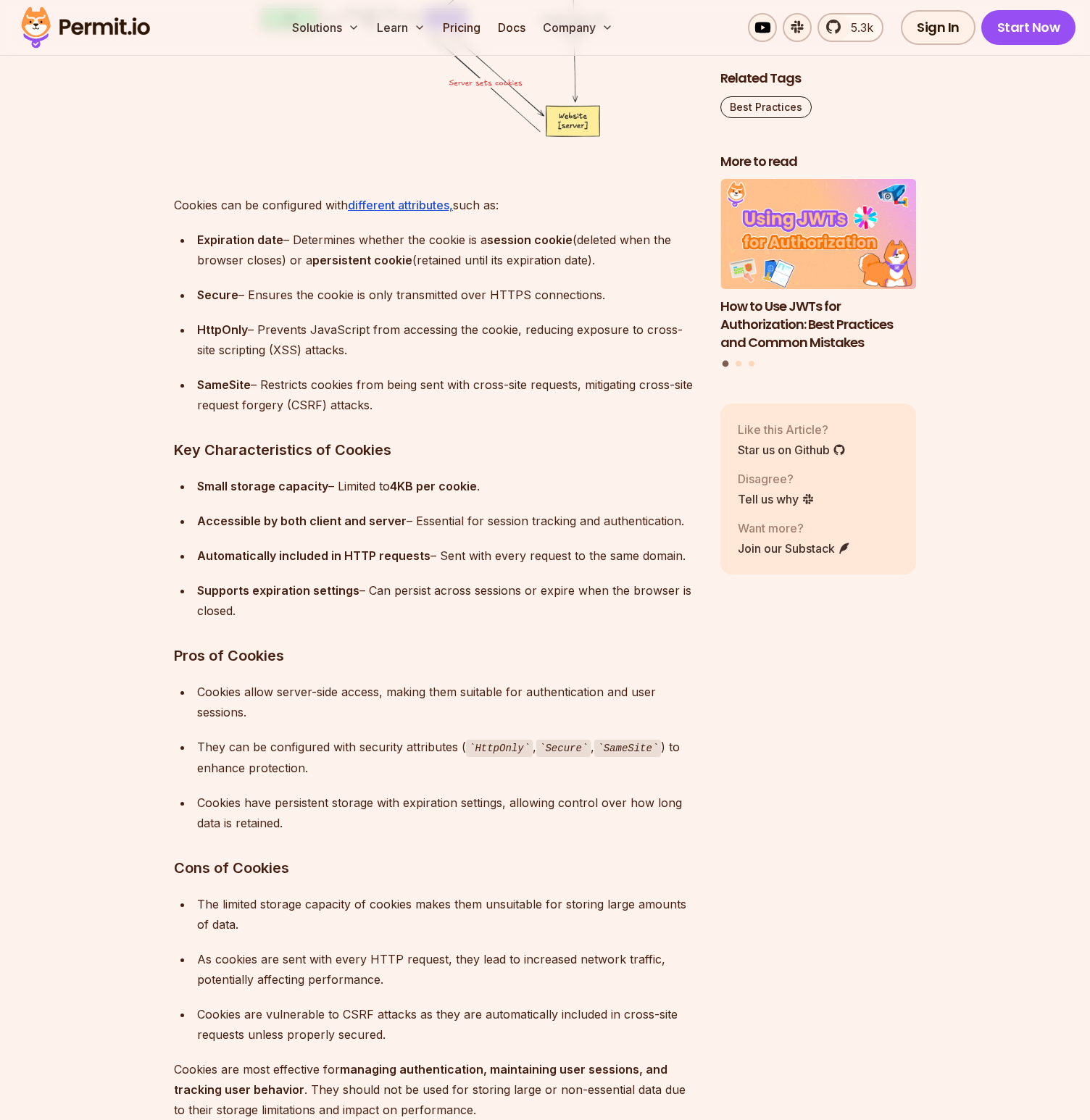
click at [372, 693] on div "Cookies allow server-side access, making them suitable for authentication and u…" at bounding box center [447, 701] width 500 height 41
click at [245, 760] on div "They can be configured with security attributes ( HttpOnly , Secure , SameSite …" at bounding box center [447, 757] width 500 height 41
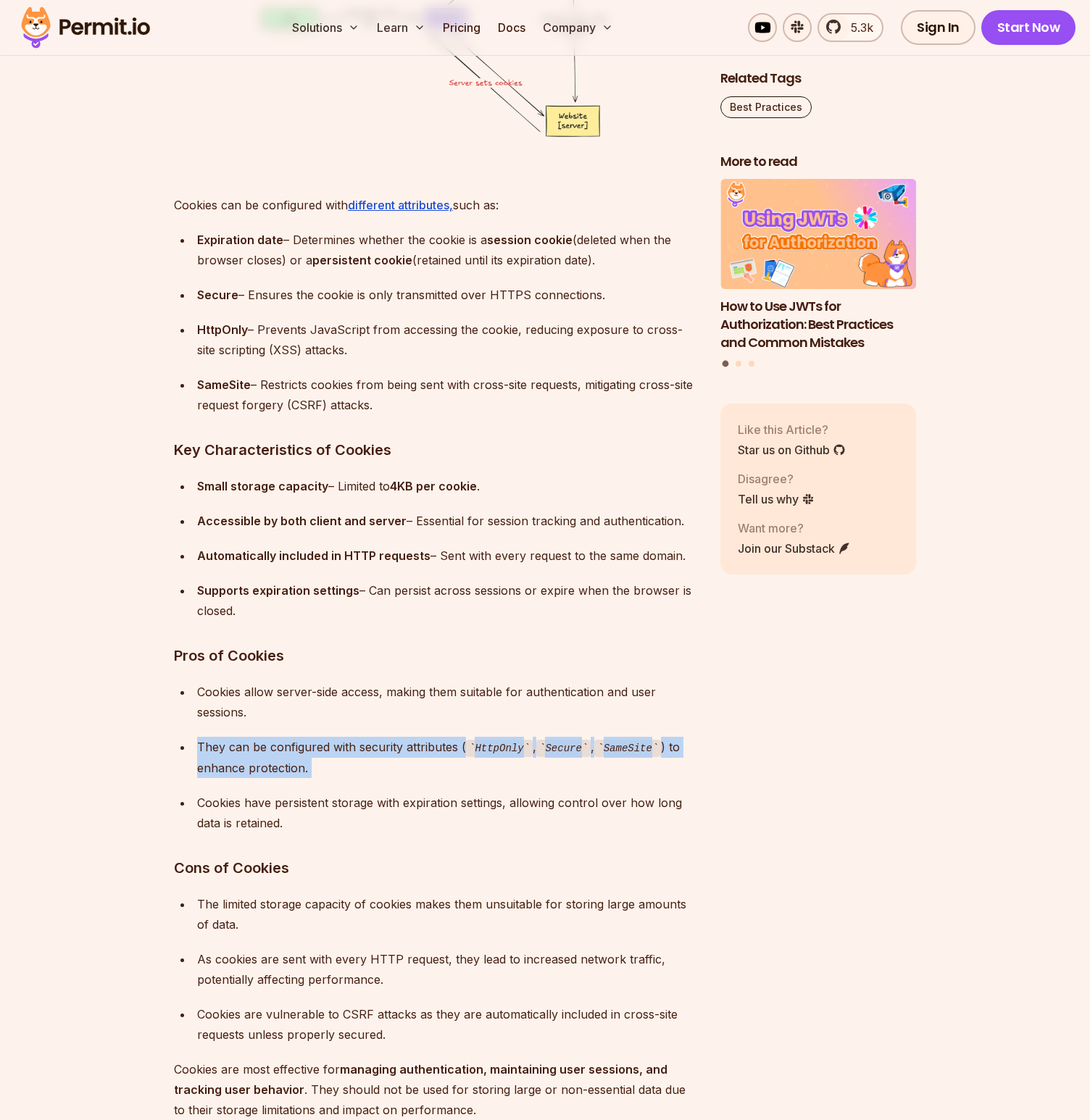
click at [244, 760] on div "They can be configured with security attributes ( HttpOnly , Secure , SameSite …" at bounding box center [447, 757] width 500 height 41
click at [333, 804] on div "Cookies have persistent storage with expiration settings, allowing control over…" at bounding box center [447, 812] width 500 height 41
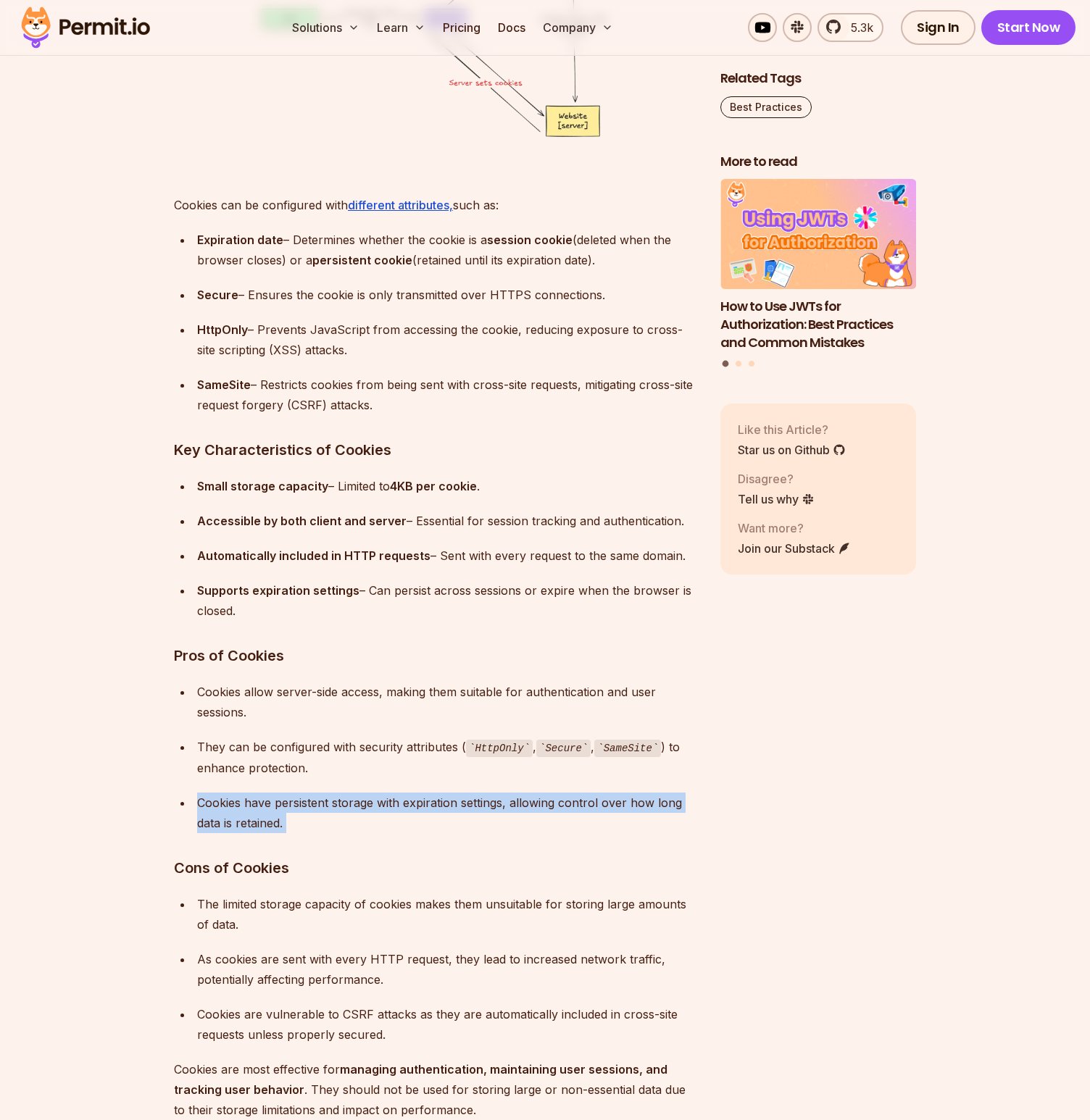
click at [333, 804] on div "Cookies have persistent storage with expiration settings, allowing control over…" at bounding box center [447, 812] width 500 height 41
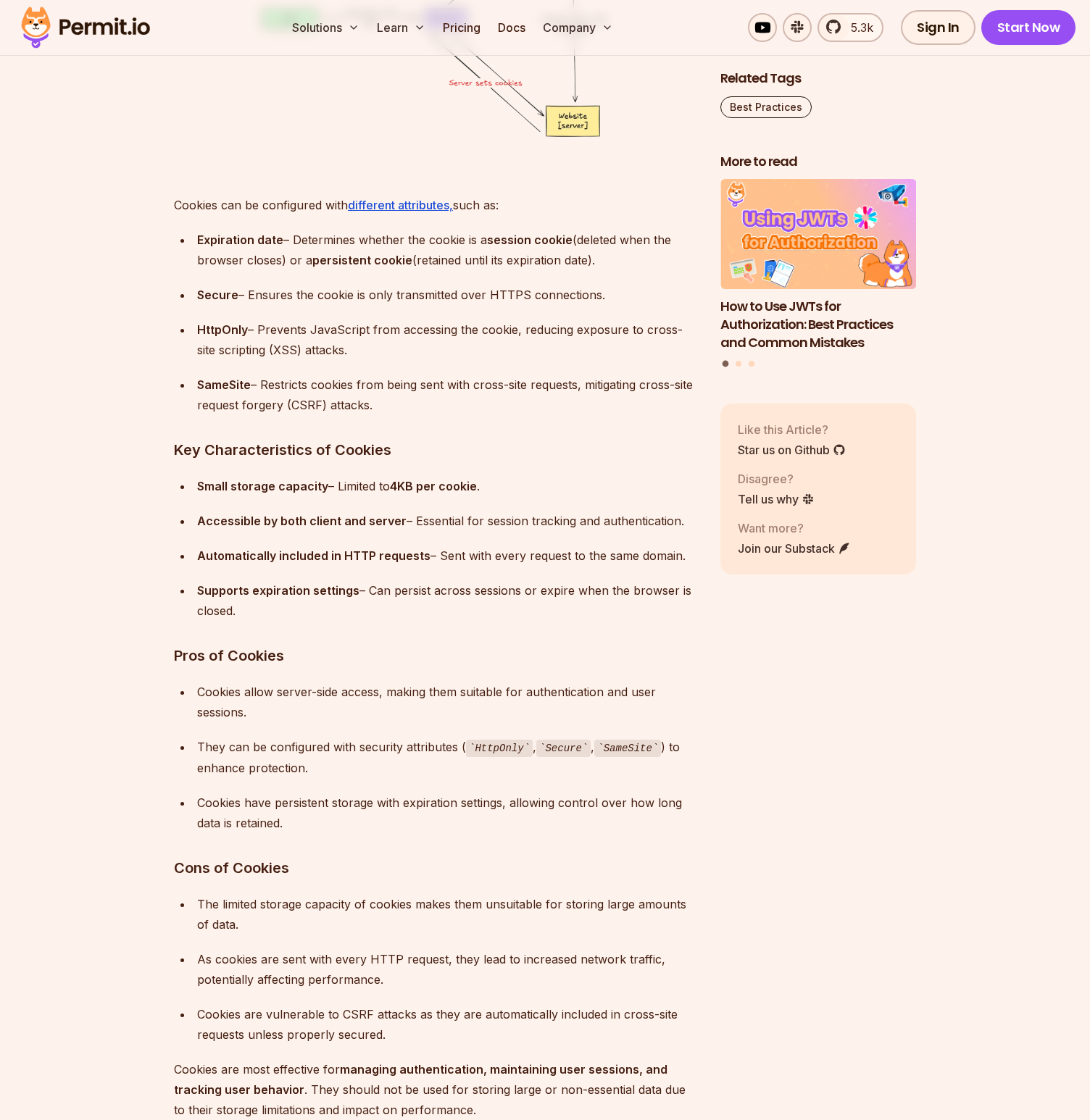
click at [337, 759] on div "They can be configured with security attributes ( HttpOnly , Secure , SameSite …" at bounding box center [447, 757] width 500 height 41
click at [338, 759] on div "They can be configured with security attributes ( HttpOnly , Secure , SameSite …" at bounding box center [447, 757] width 500 height 41
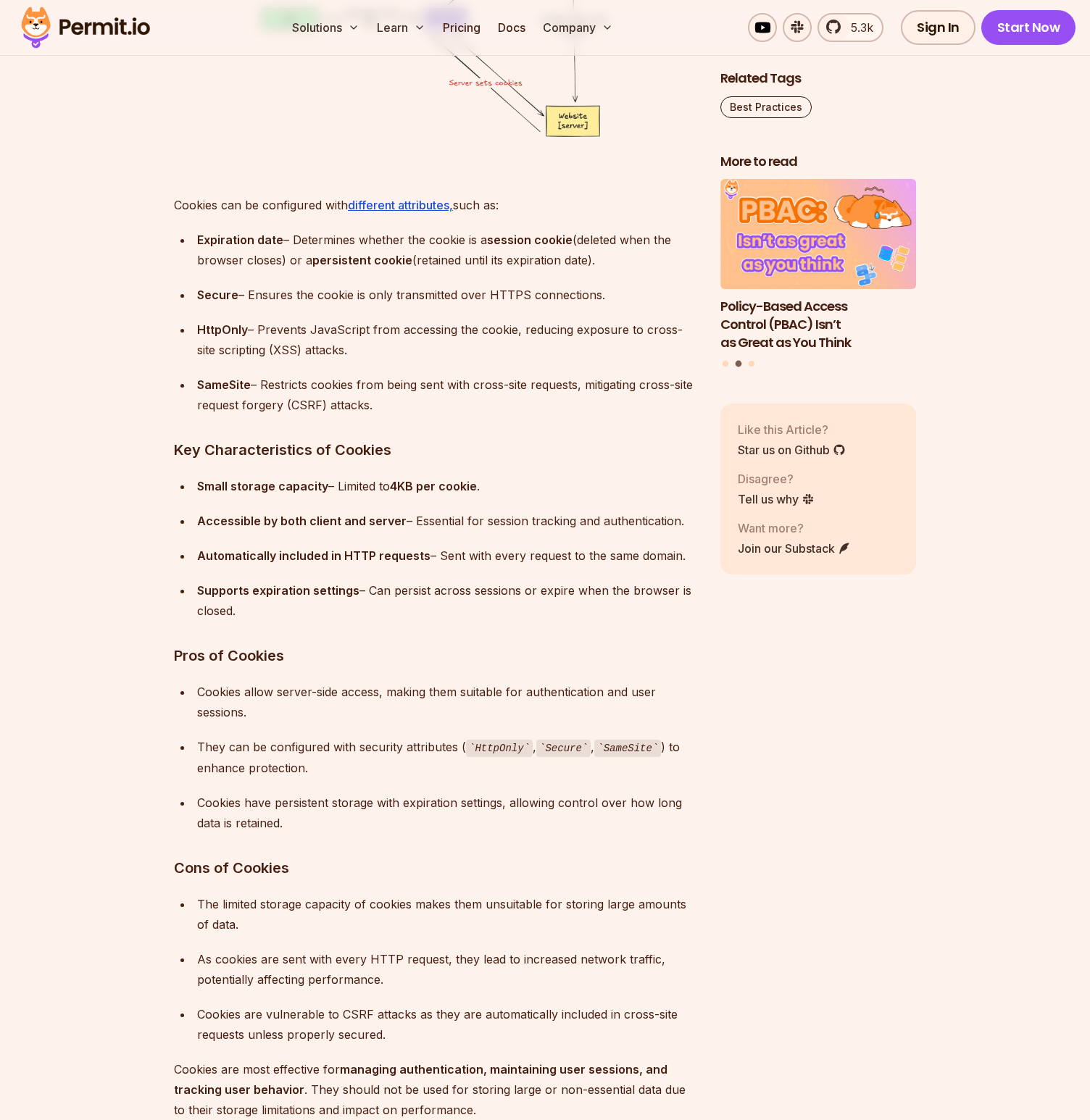
click at [290, 973] on div "As cookies are sent with every HTTP request, they lead to increased network tra…" at bounding box center [447, 969] width 500 height 41
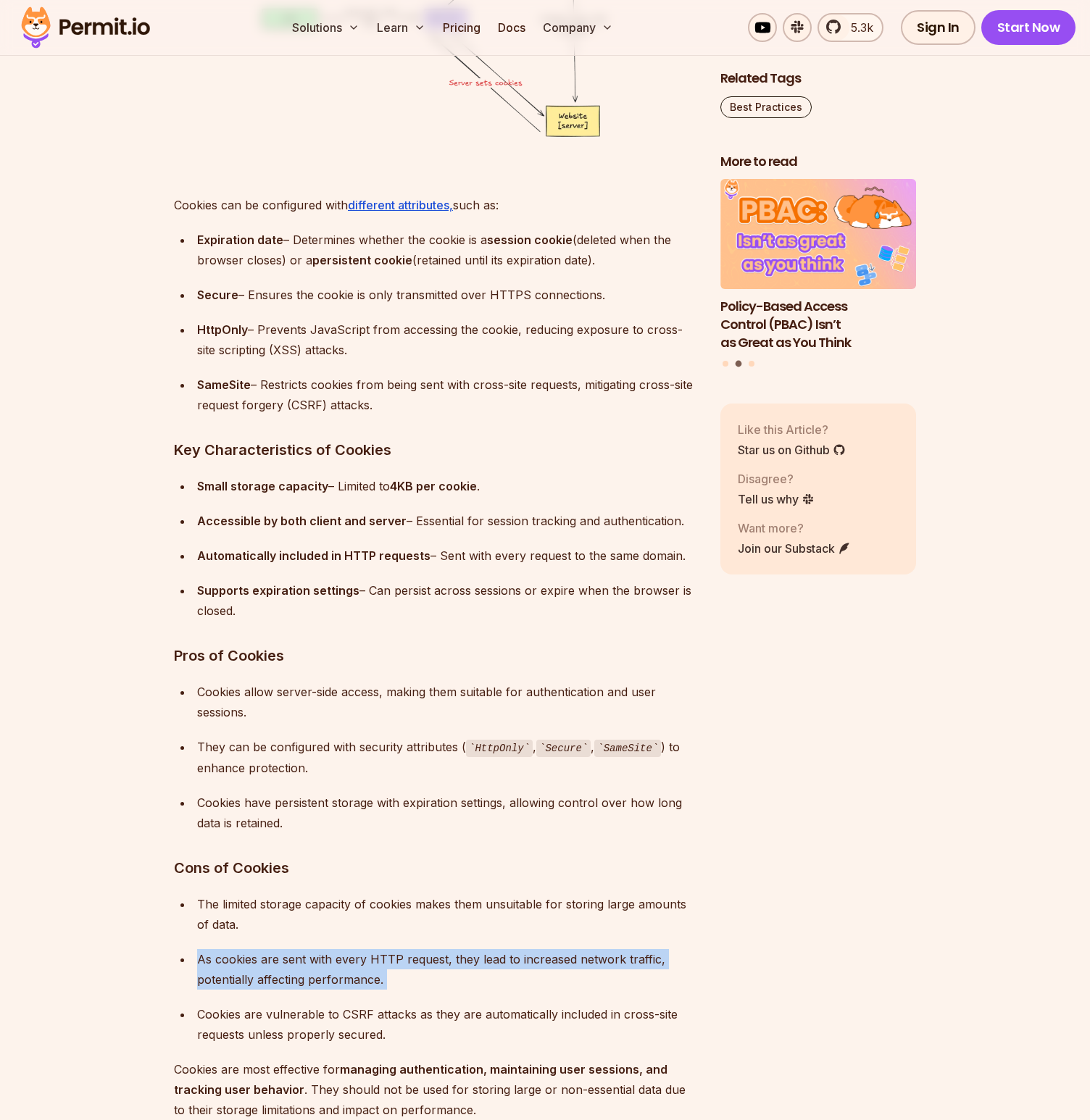
click at [290, 973] on div "As cookies are sent with every HTTP request, they lead to increased network tra…" at bounding box center [447, 969] width 500 height 41
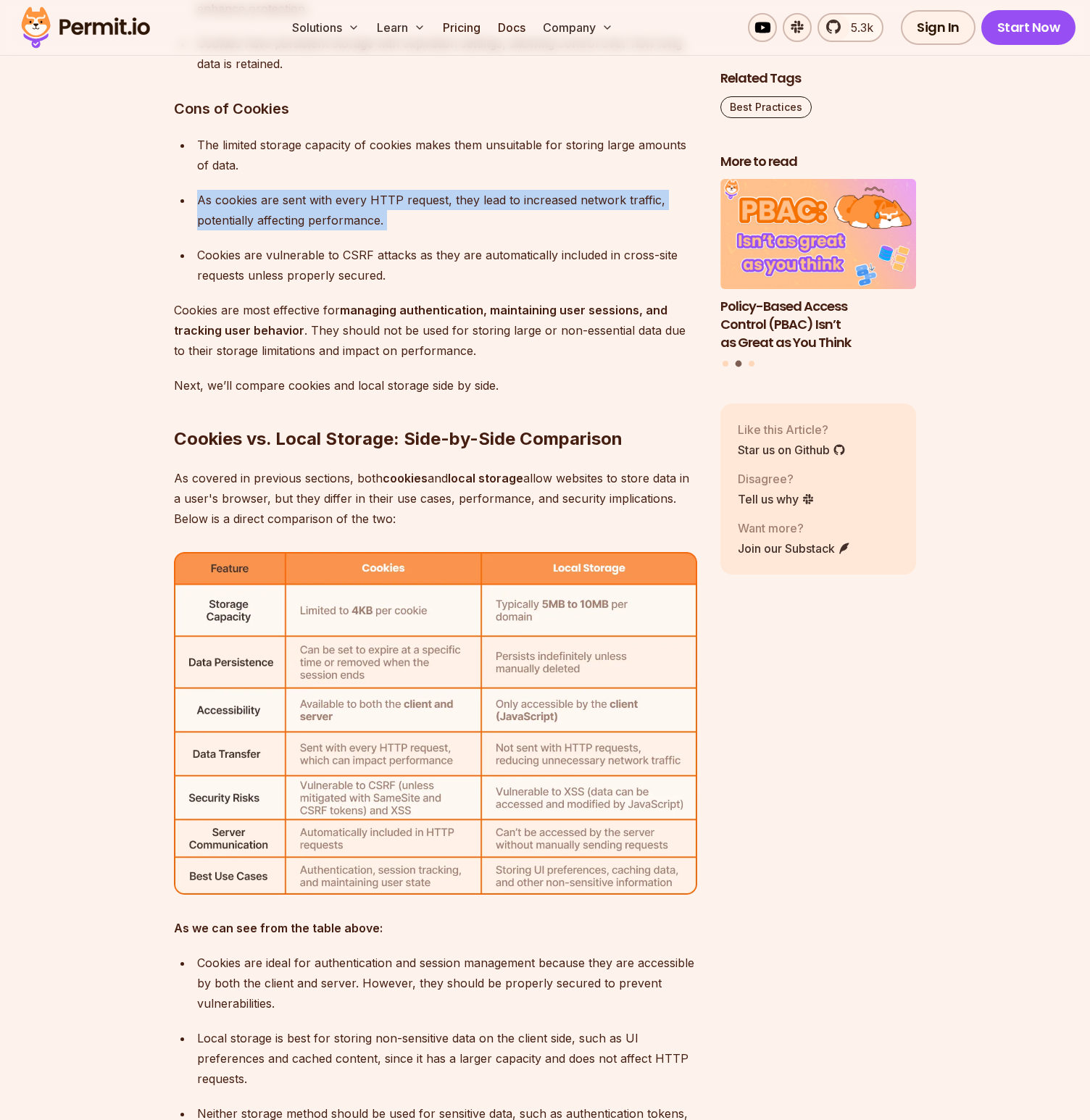
scroll to position [4645, 0]
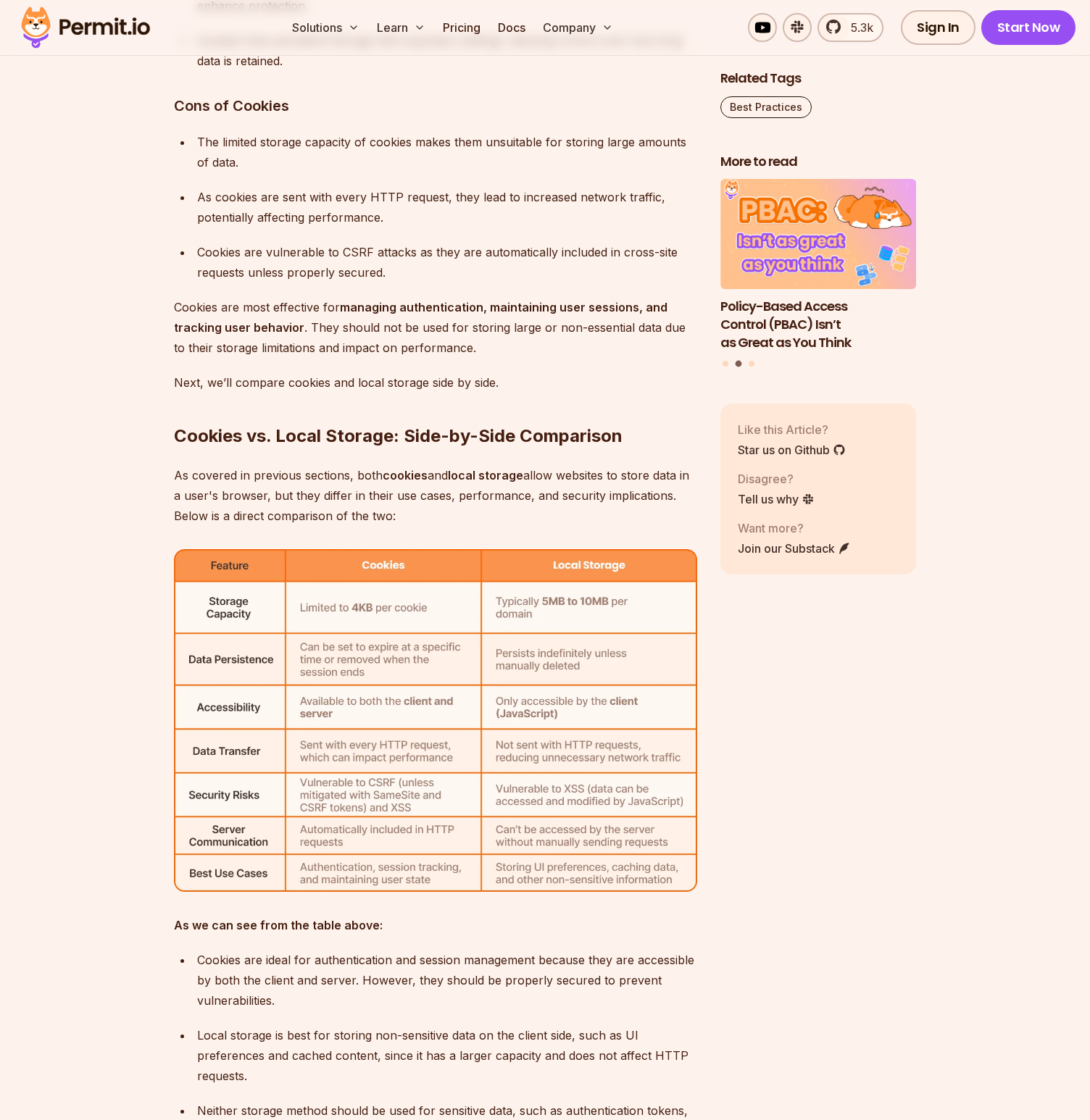
click at [338, 312] on p "Cookies are most effective for managing authentication, maintaining user sessio…" at bounding box center [435, 328] width 523 height 61
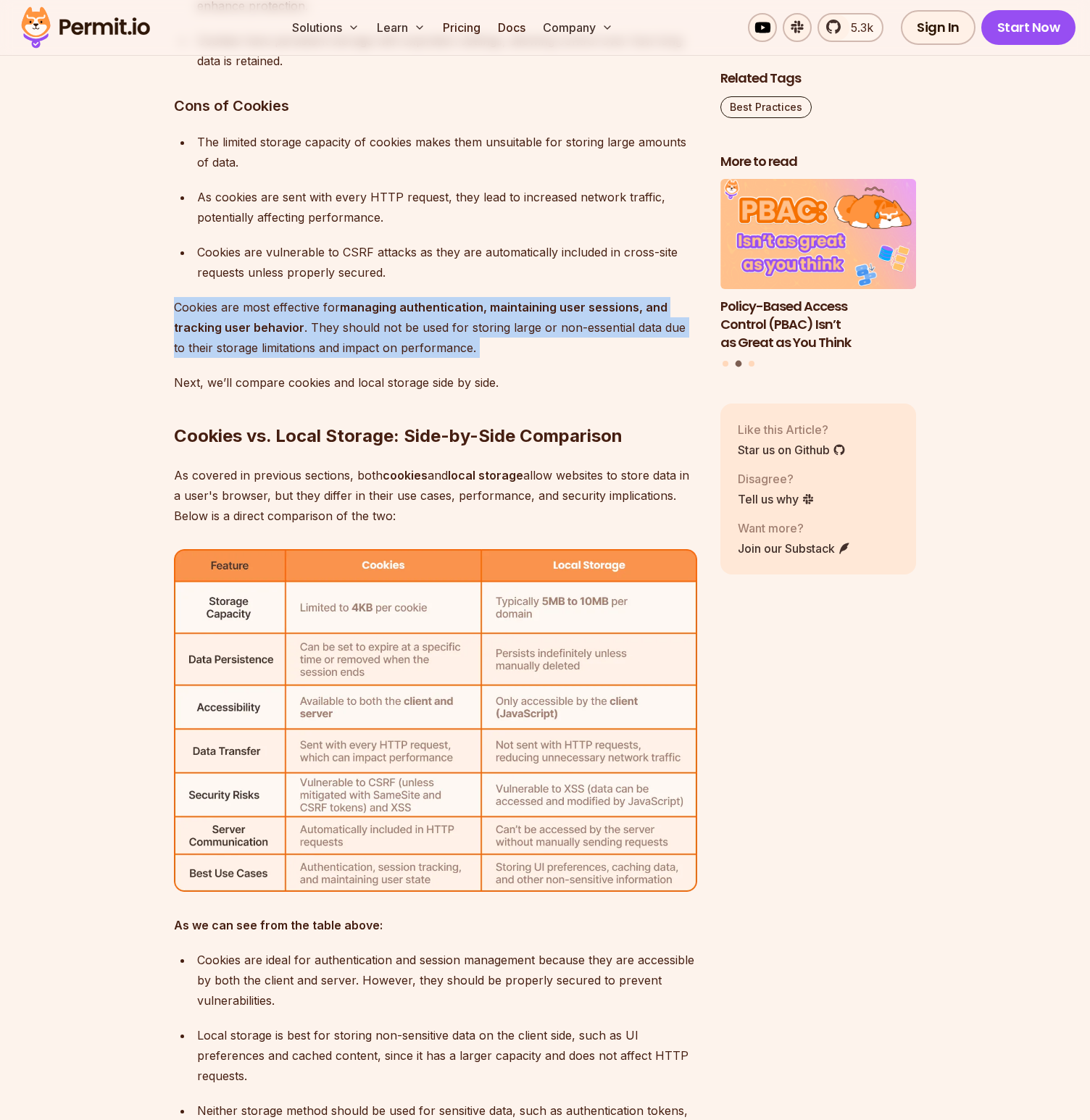
click at [338, 312] on p "Cookies are most effective for managing authentication, maintaining user sessio…" at bounding box center [435, 328] width 523 height 61
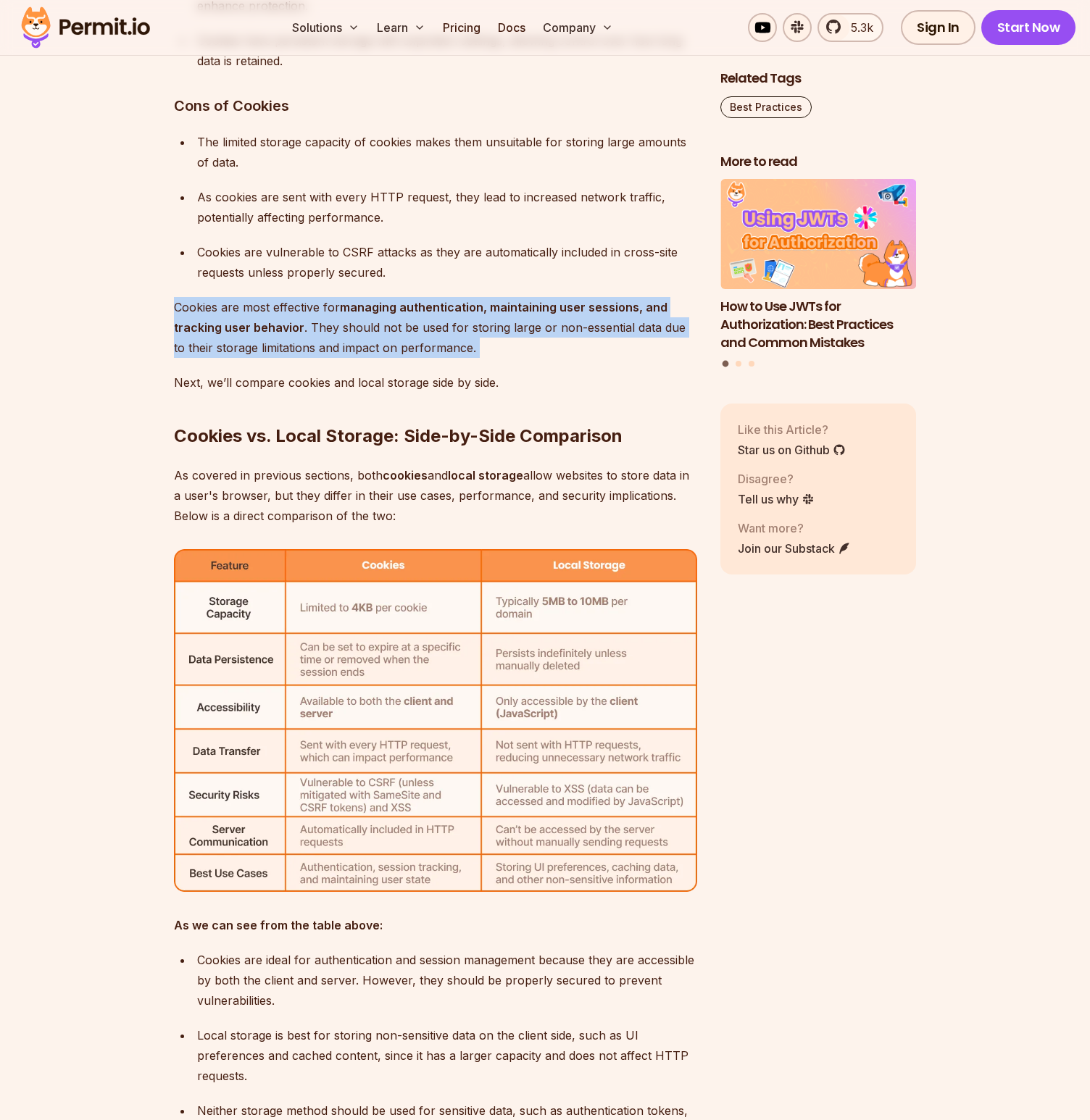
click at [370, 699] on img at bounding box center [435, 721] width 523 height 344
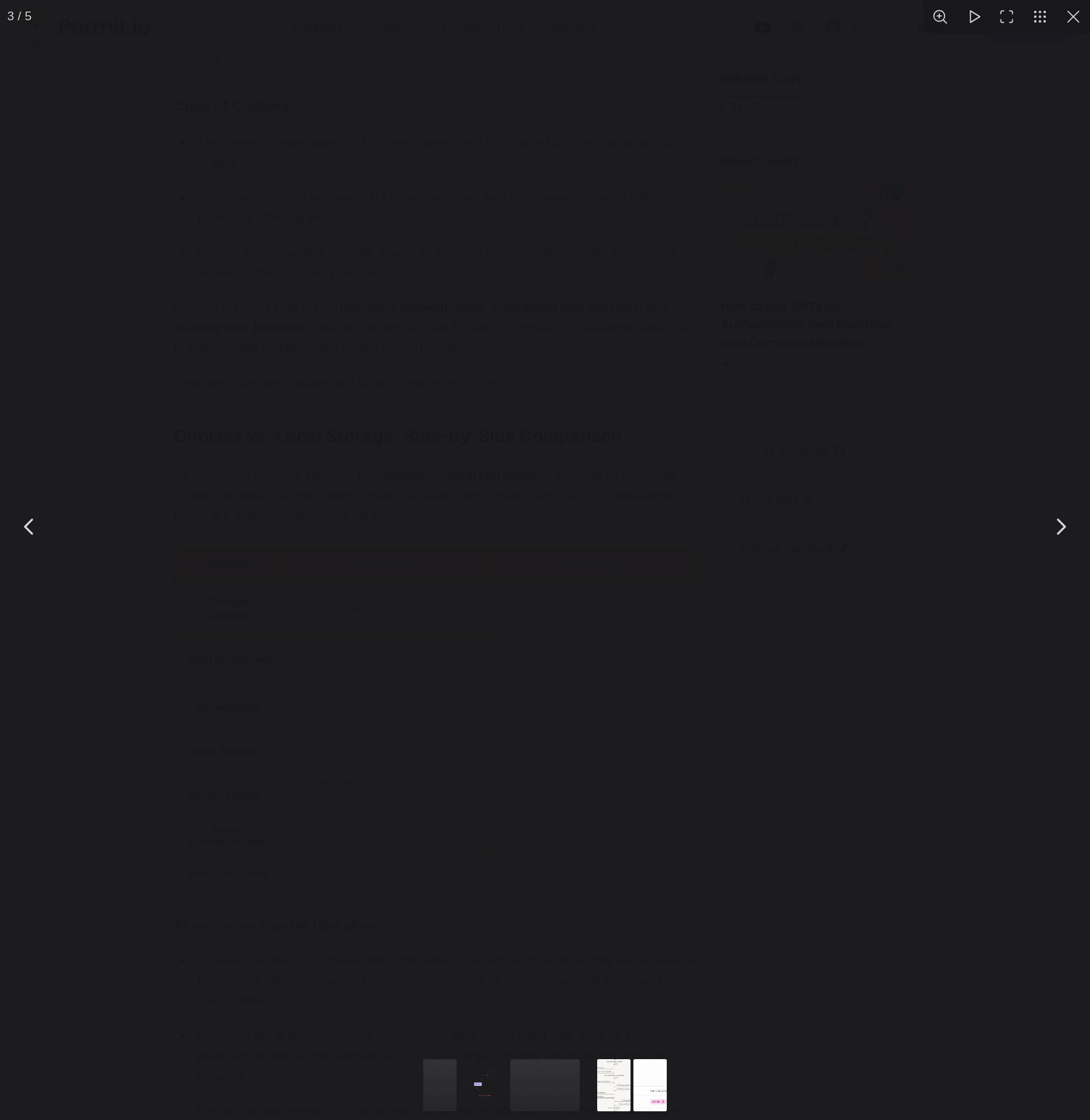
click at [370, 699] on div "You can close this modal content with the ESC key" at bounding box center [545, 526] width 1090 height 1053
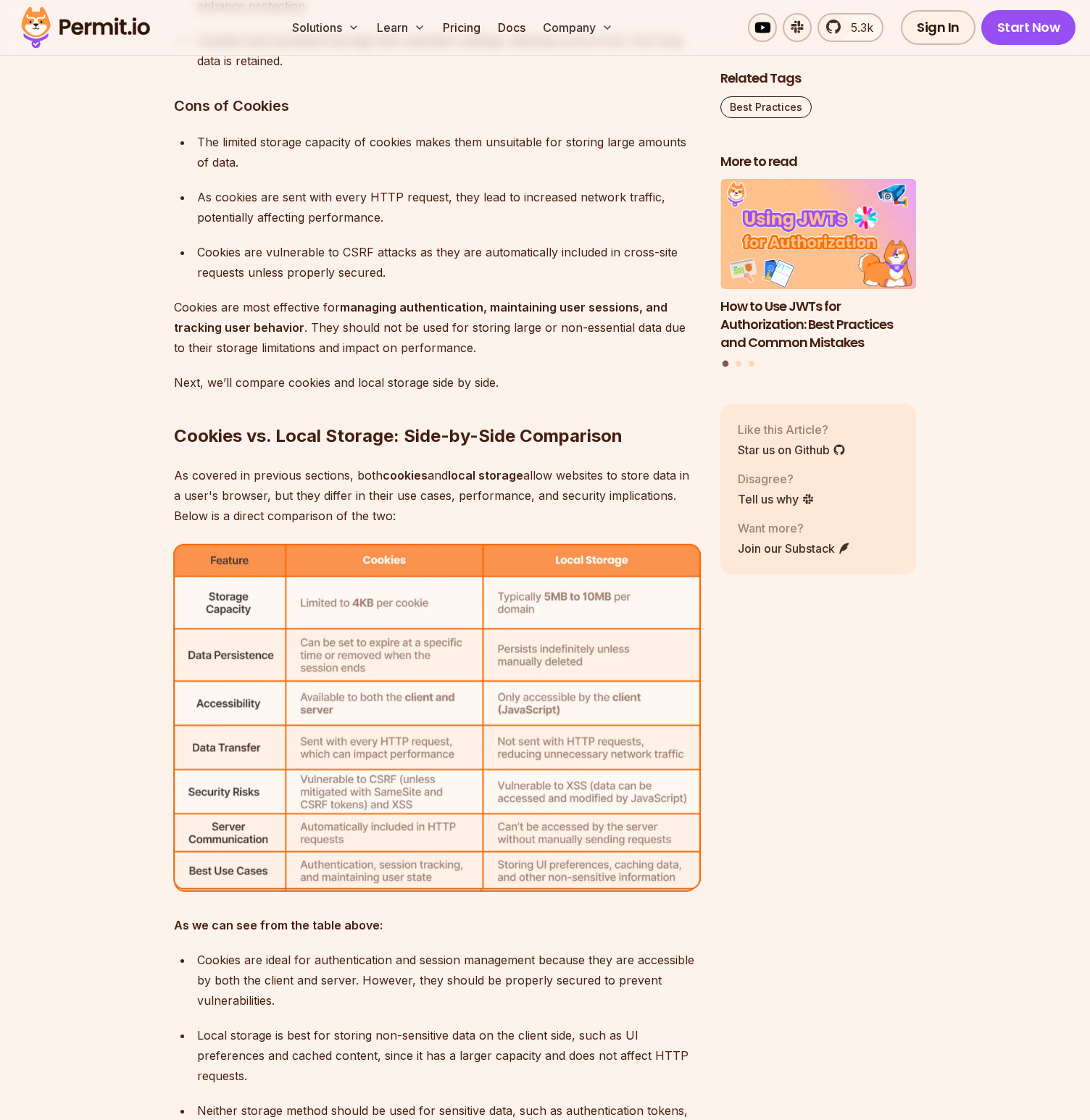
click at [370, 699] on img at bounding box center [435, 721] width 523 height 344
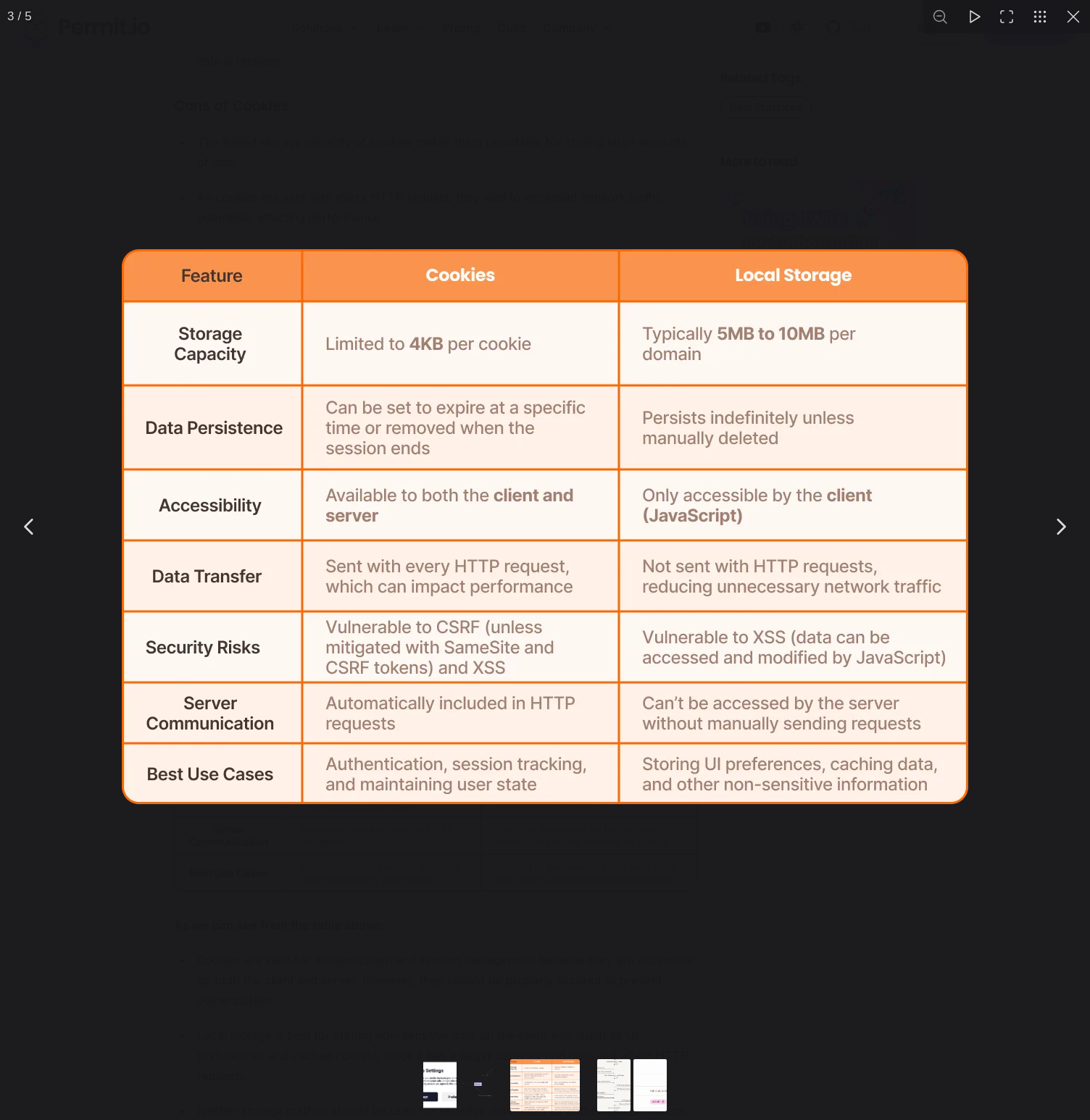
click at [149, 911] on div "You can close this modal content with the ESC key" at bounding box center [545, 526] width 1090 height 1053
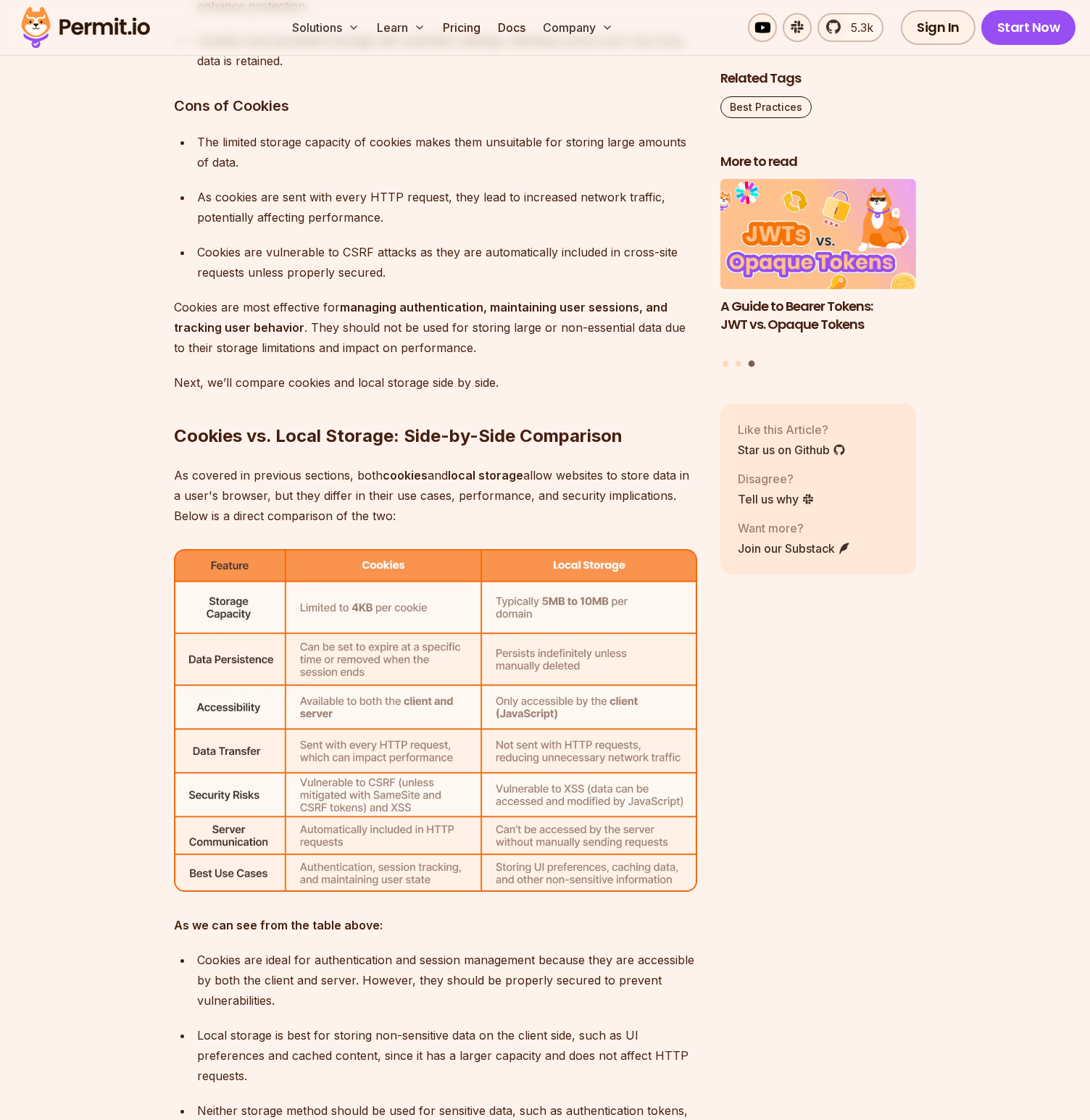
click at [366, 965] on div "Cookies are ideal for authentication and session management because they are ac…" at bounding box center [447, 980] width 500 height 61
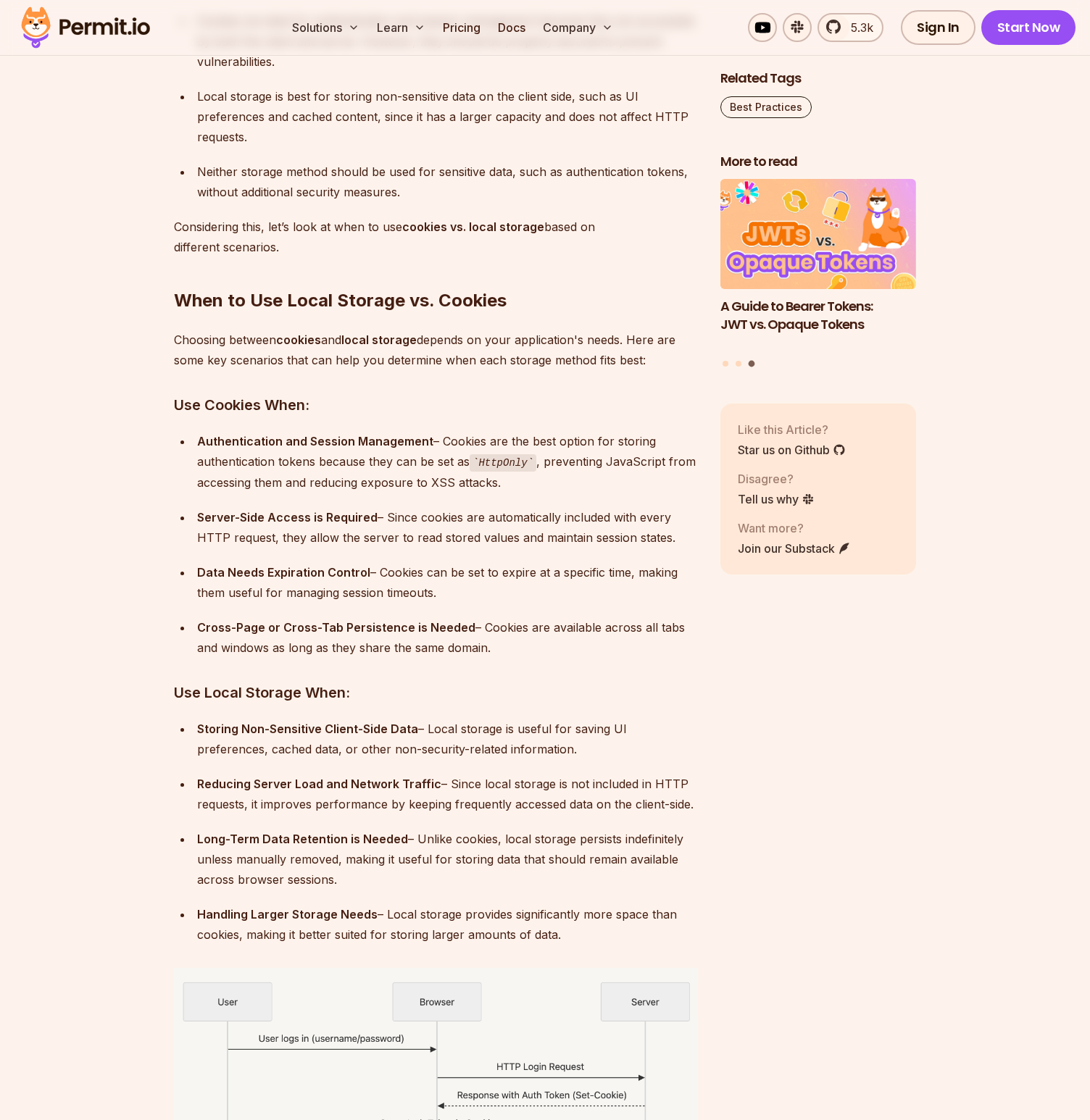
scroll to position [5592, 0]
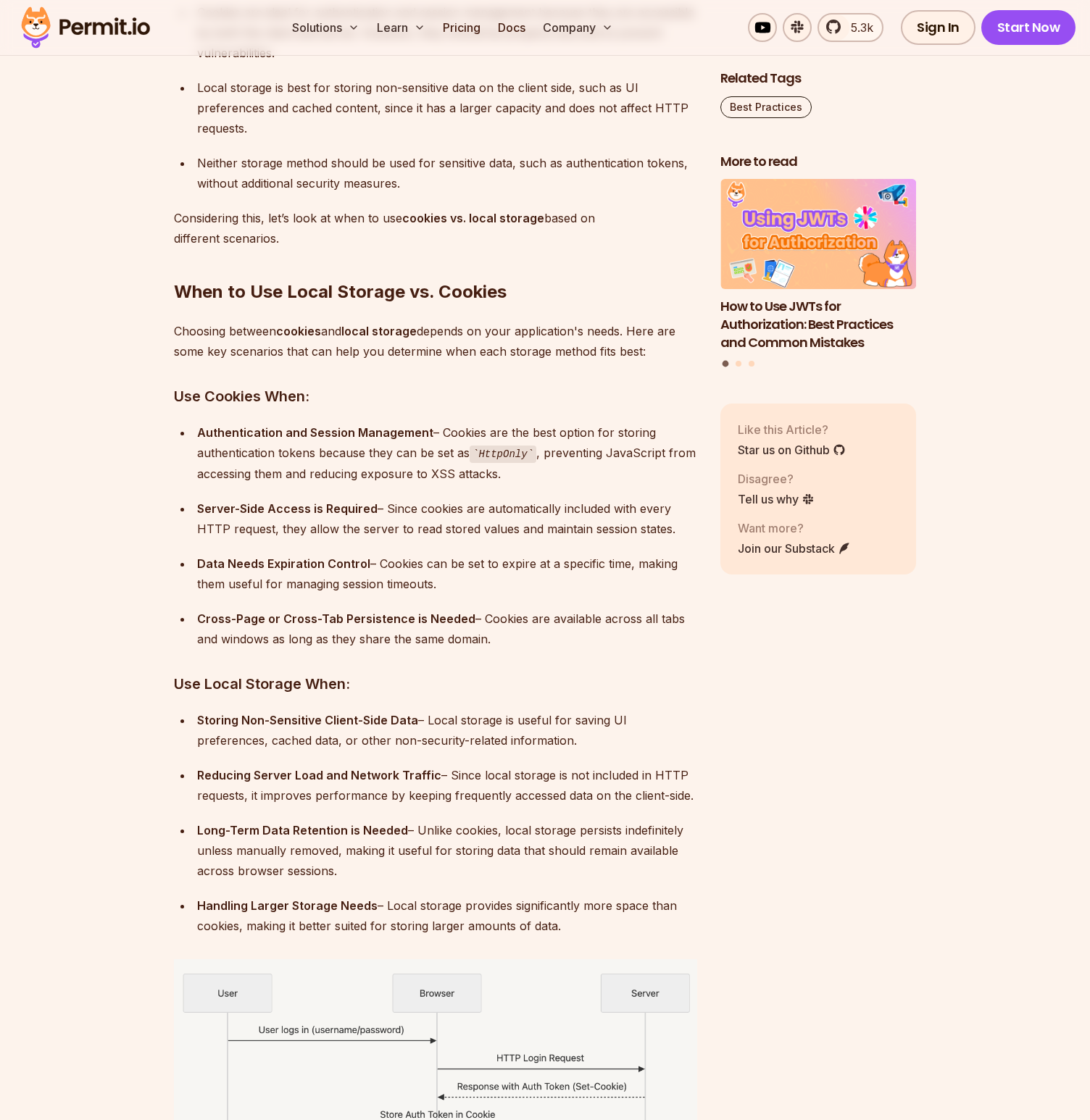
click at [320, 432] on strong "Authentication and Session Management" at bounding box center [315, 432] width 236 height 14
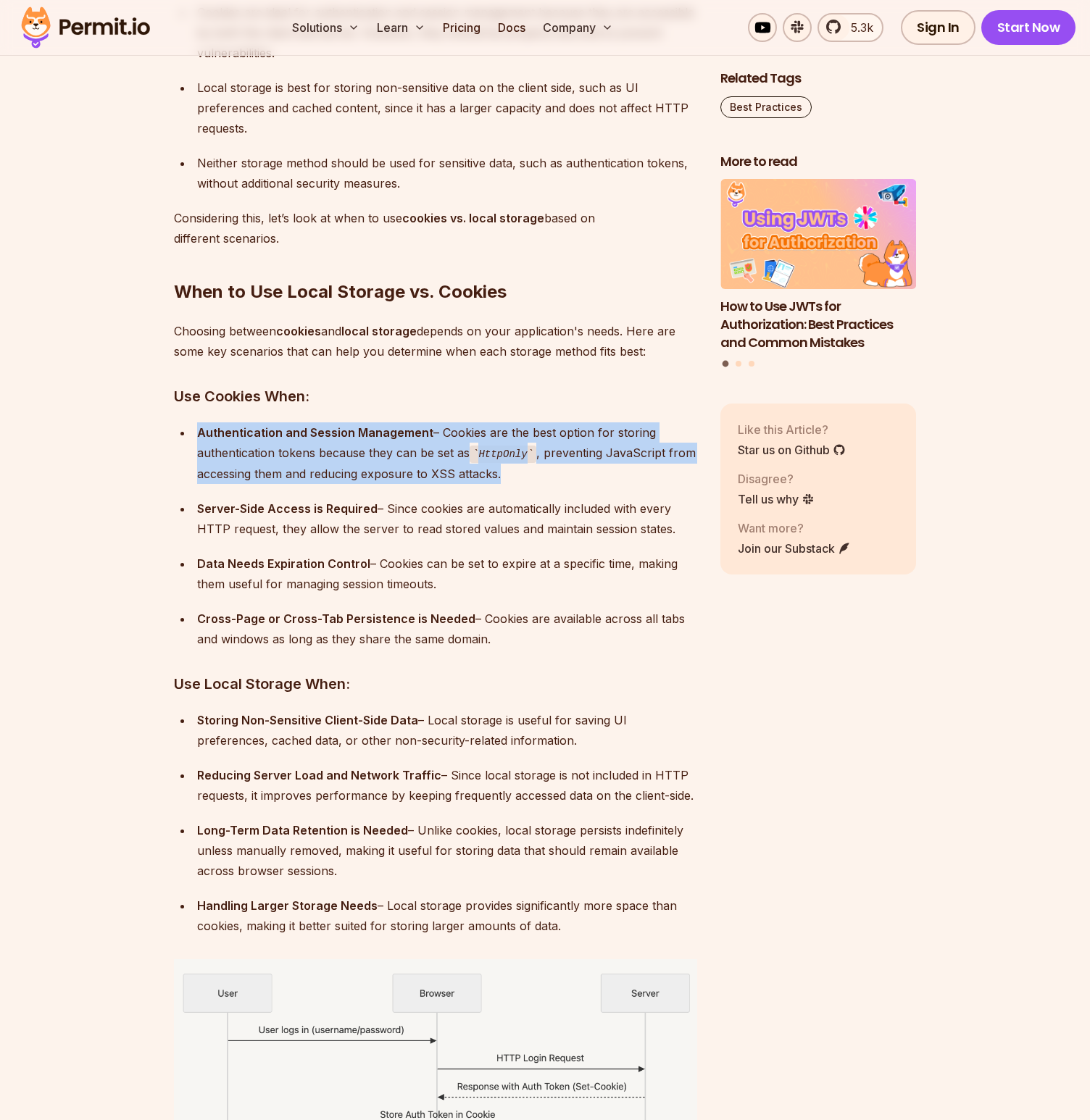
click at [320, 432] on strong "Authentication and Session Management" at bounding box center [315, 432] width 236 height 14
click at [234, 455] on div "Authentication and Session Management – Cookies are the best option for storing…" at bounding box center [447, 453] width 500 height 61
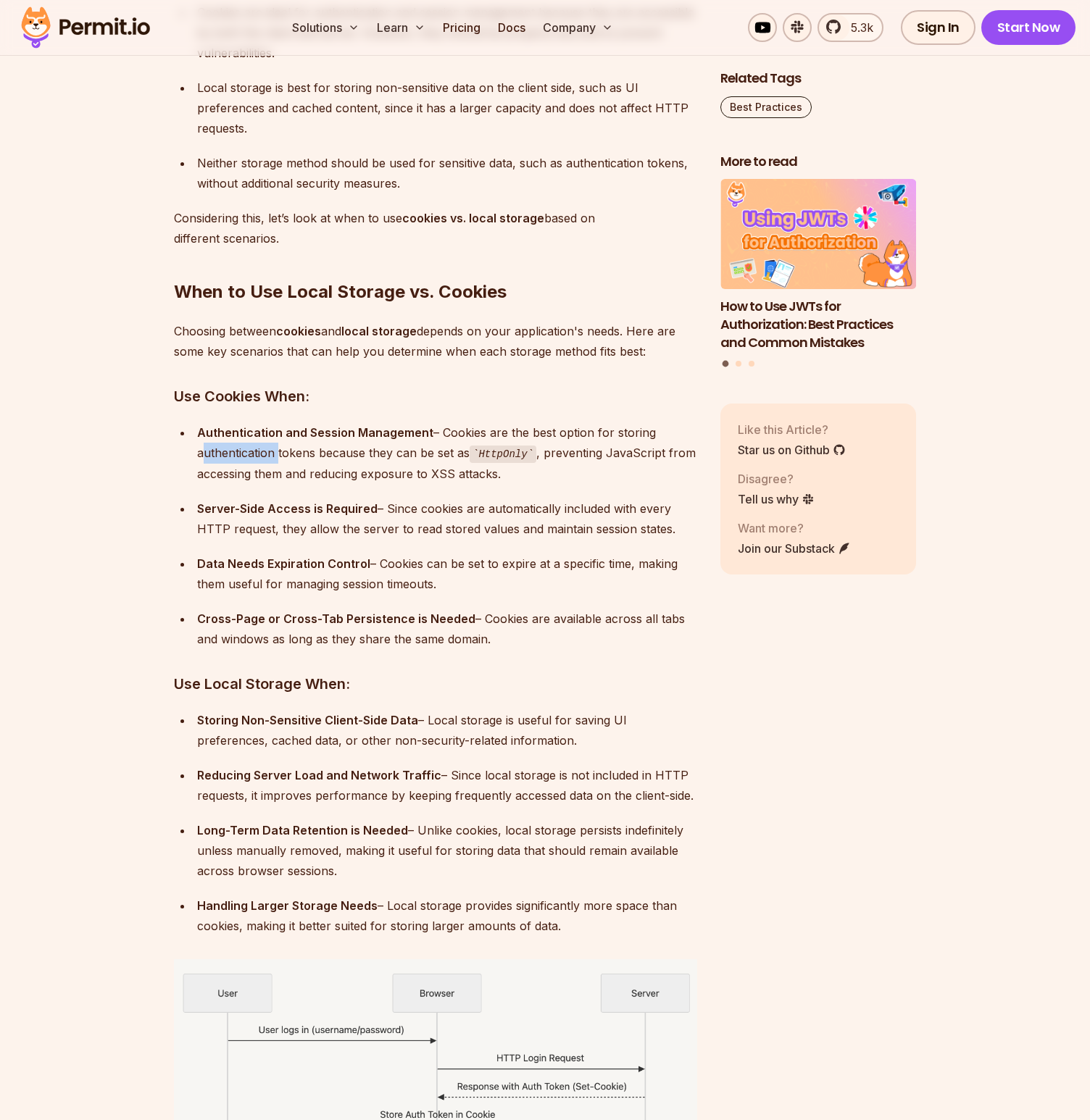
click at [234, 455] on div "Authentication and Session Management – Cookies are the best option for storing…" at bounding box center [447, 453] width 500 height 61
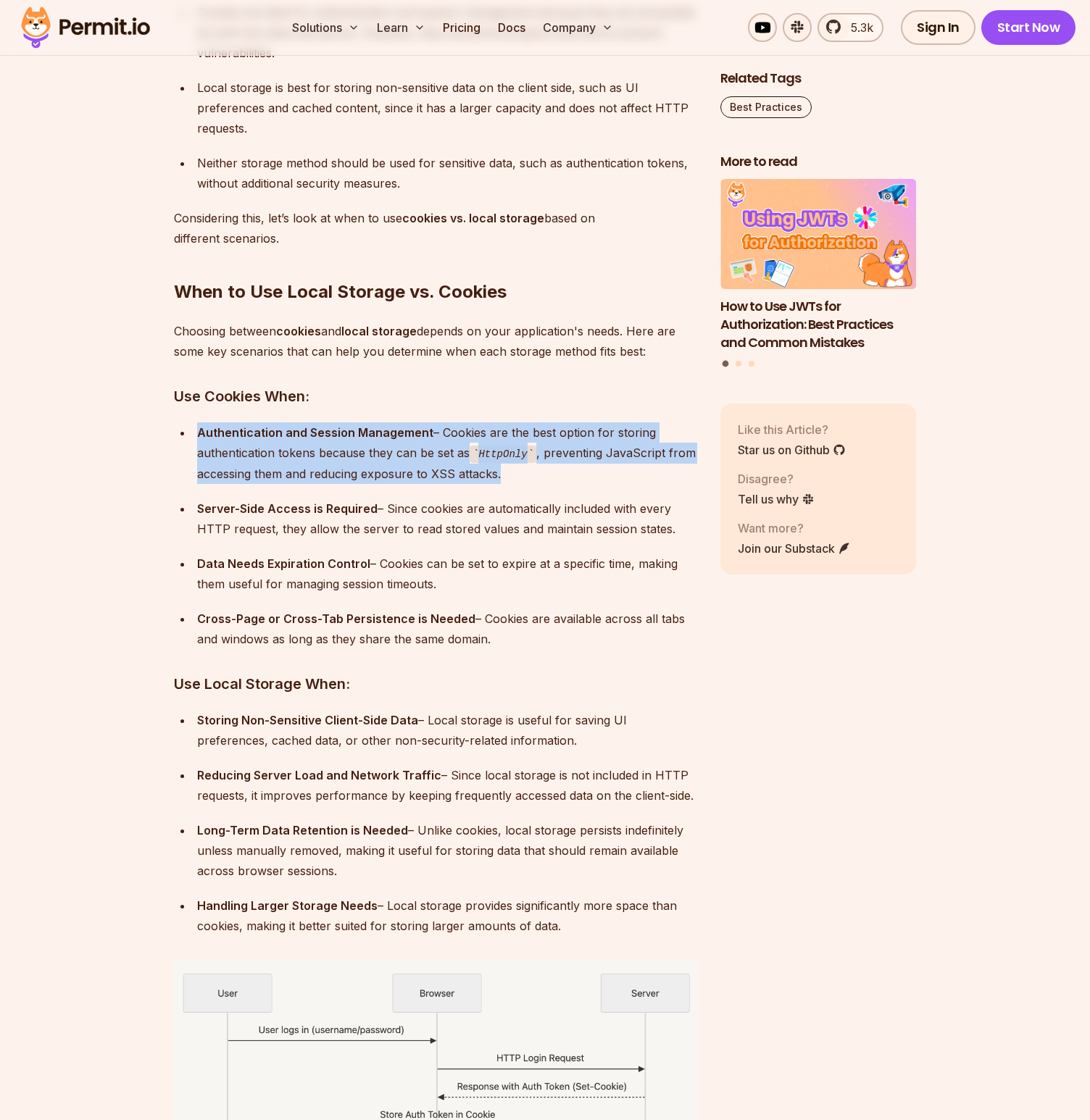
click at [234, 455] on div "Authentication and Session Management – Cookies are the best option for storing…" at bounding box center [447, 453] width 500 height 61
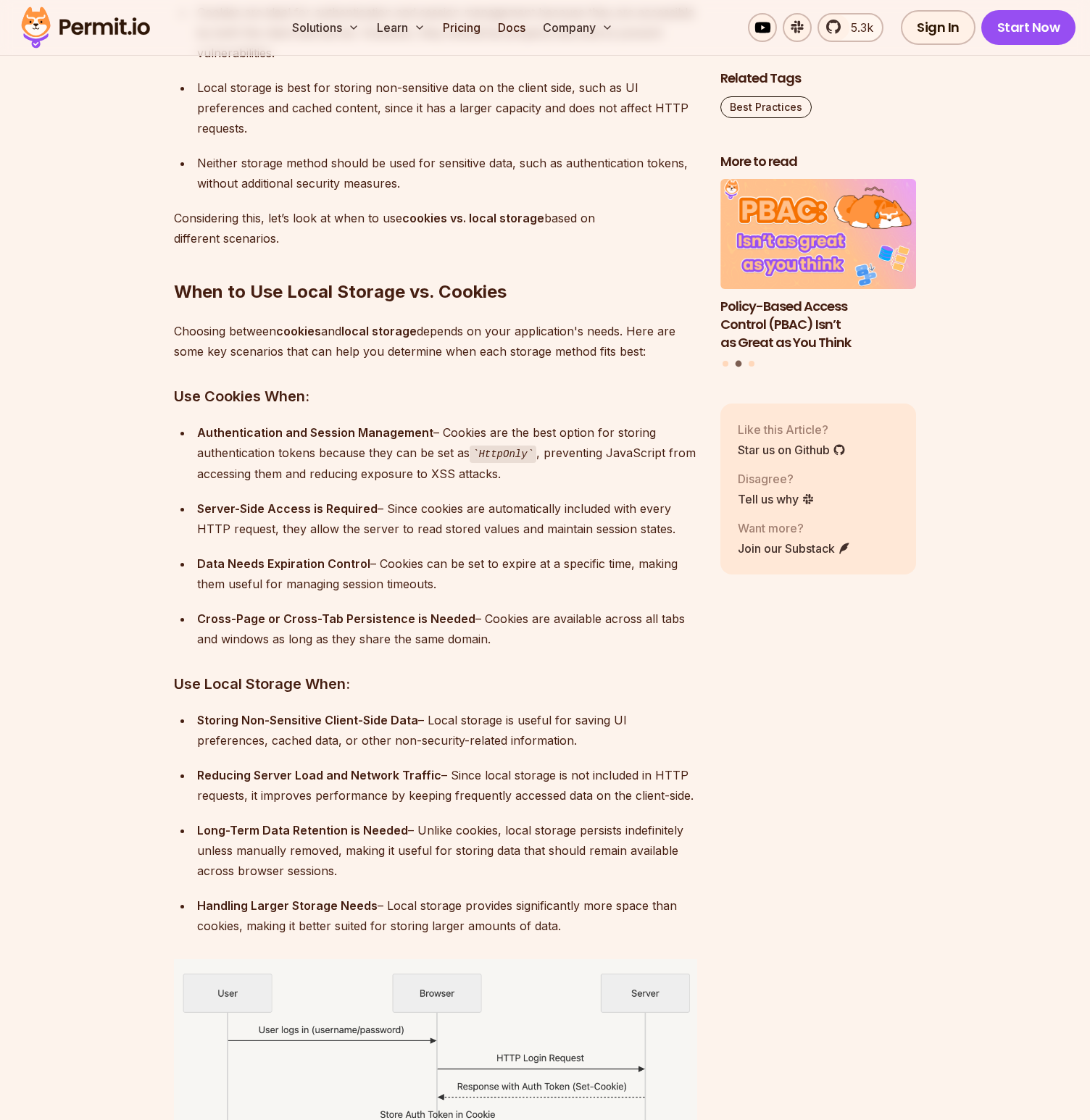
click at [340, 509] on strong "Server-Side Access is Required" at bounding box center [287, 509] width 180 height 14
click at [340, 509] on strong "Server-Side Access is Required" at bounding box center [287, 509] width 180 height 14
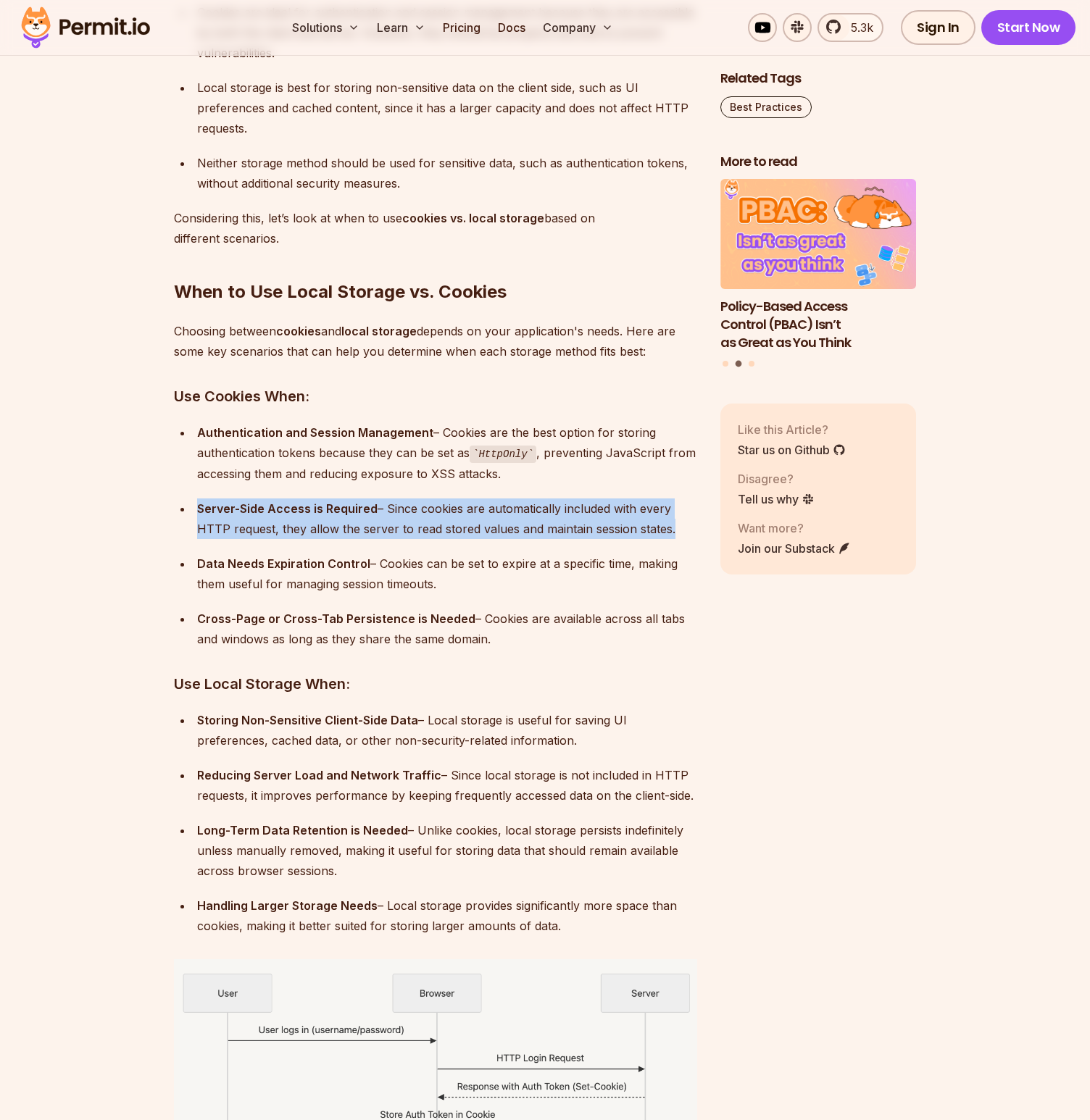
click at [340, 509] on strong "Server-Side Access is Required" at bounding box center [287, 509] width 180 height 14
click at [333, 525] on div "Server-Side Access is Required – Since cookies are automatically included with …" at bounding box center [447, 518] width 500 height 41
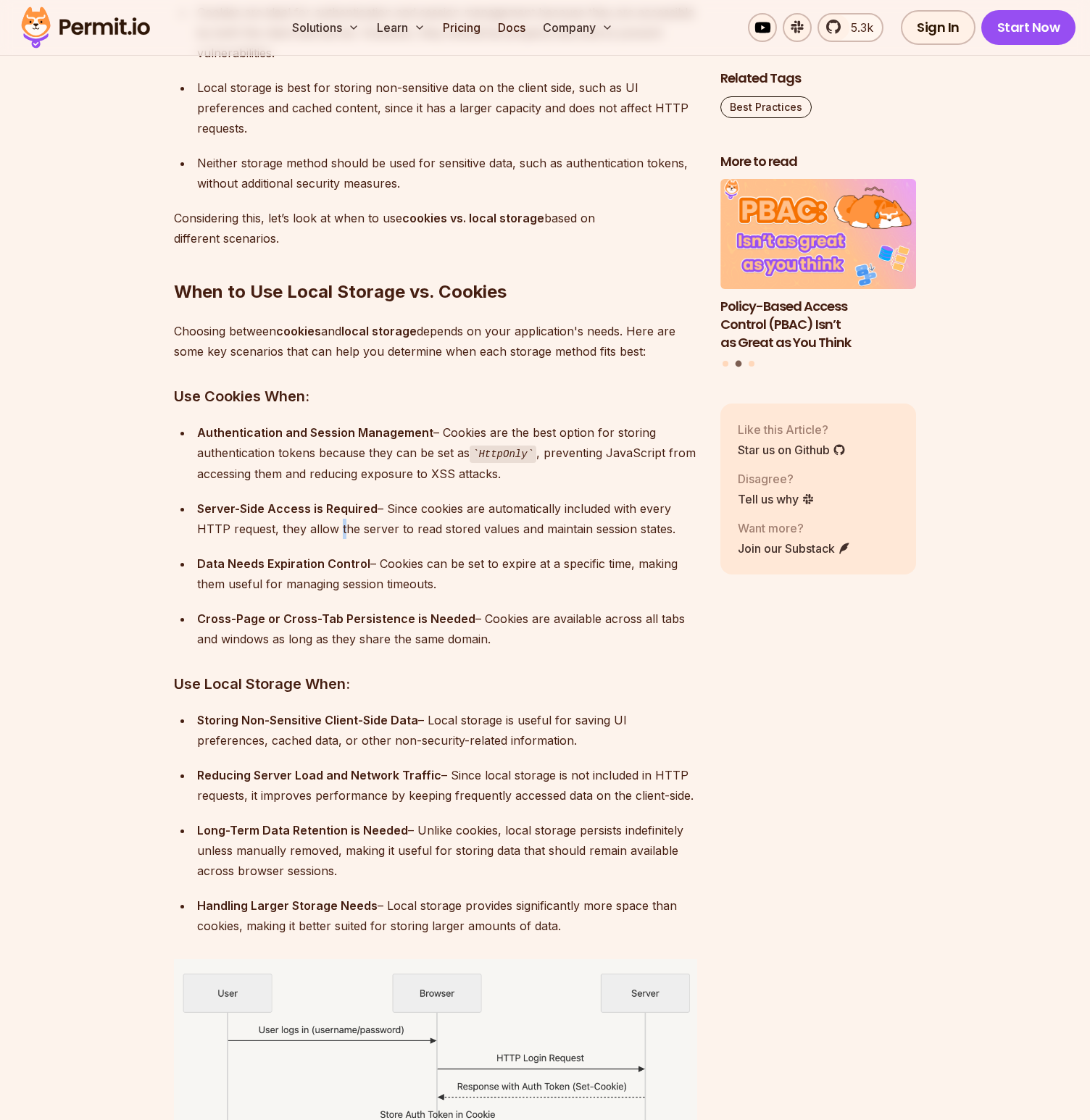
click at [333, 525] on div "Server-Side Access is Required – Since cookies are automatically included with …" at bounding box center [447, 518] width 500 height 41
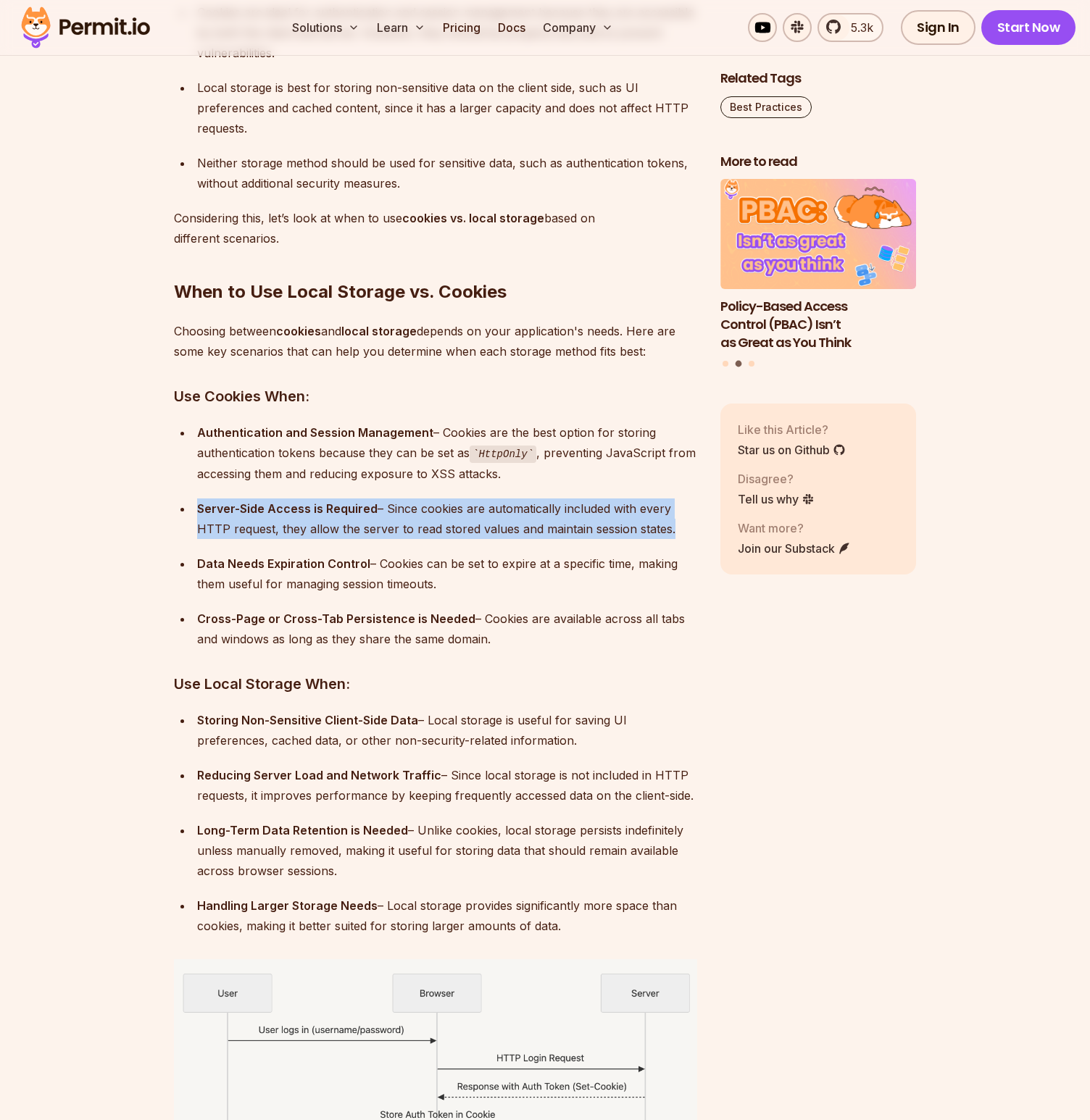
click at [333, 526] on div "Server-Side Access is Required – Since cookies are automatically included with …" at bounding box center [447, 518] width 500 height 41
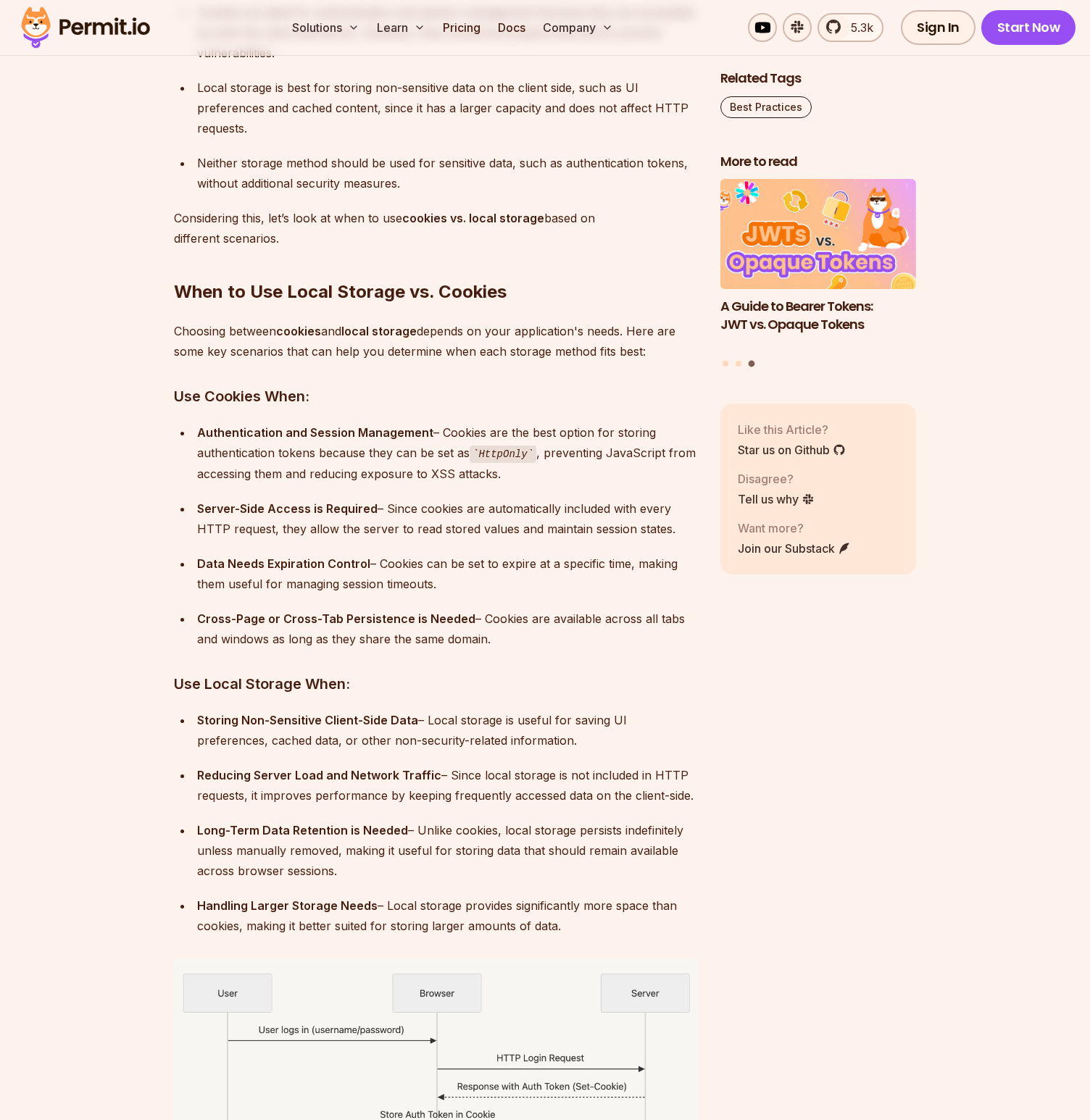
click at [384, 566] on div "Data Needs Expiration Control – Cookies can be set to expire at a specific time…" at bounding box center [447, 573] width 500 height 41
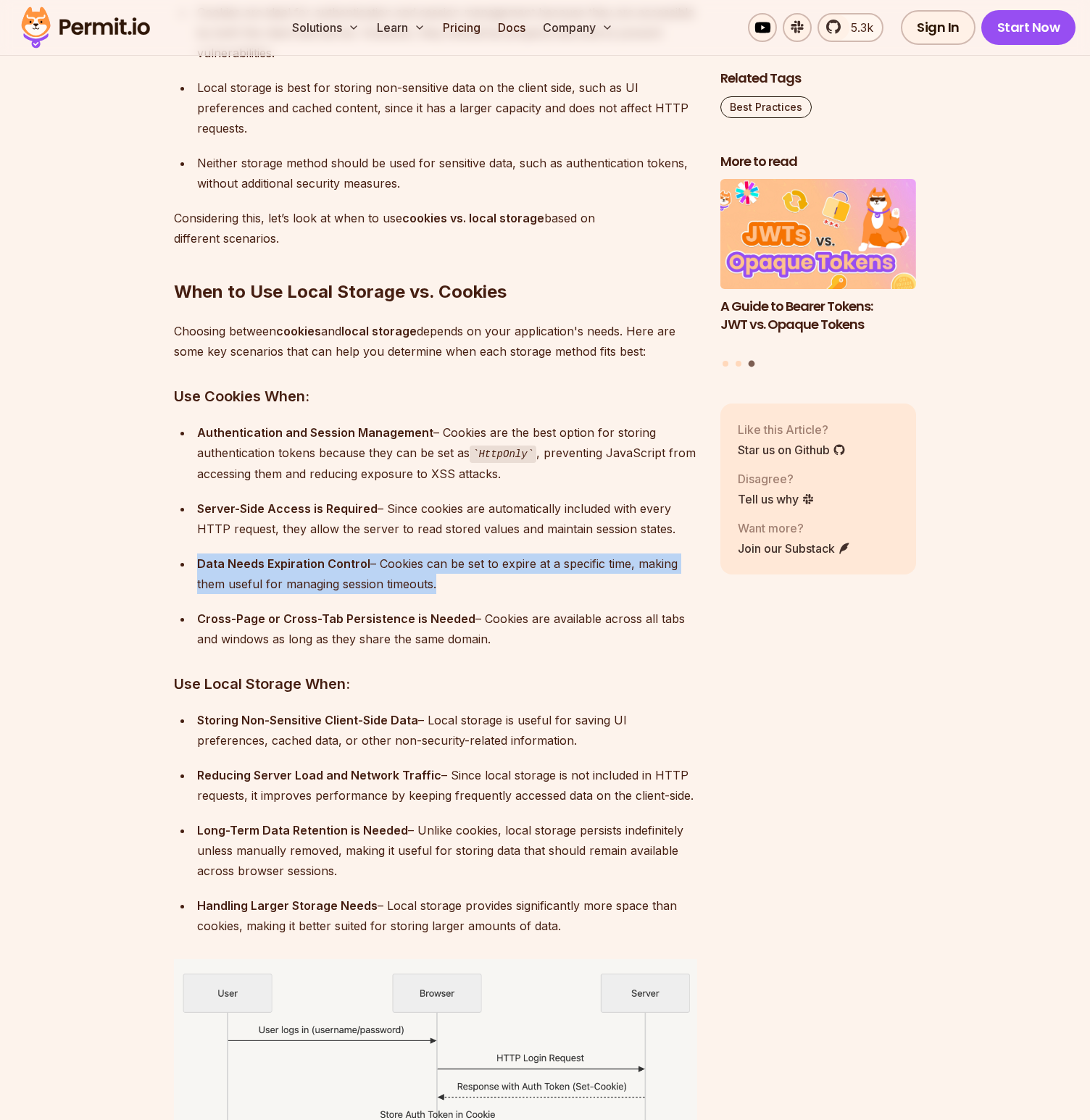
click at [384, 566] on div "Data Needs Expiration Control – Cookies can be set to expire at a specific time…" at bounding box center [447, 573] width 500 height 41
click at [344, 581] on div "Data Needs Expiration Control – Cookies can be set to expire at a specific time…" at bounding box center [447, 573] width 500 height 41
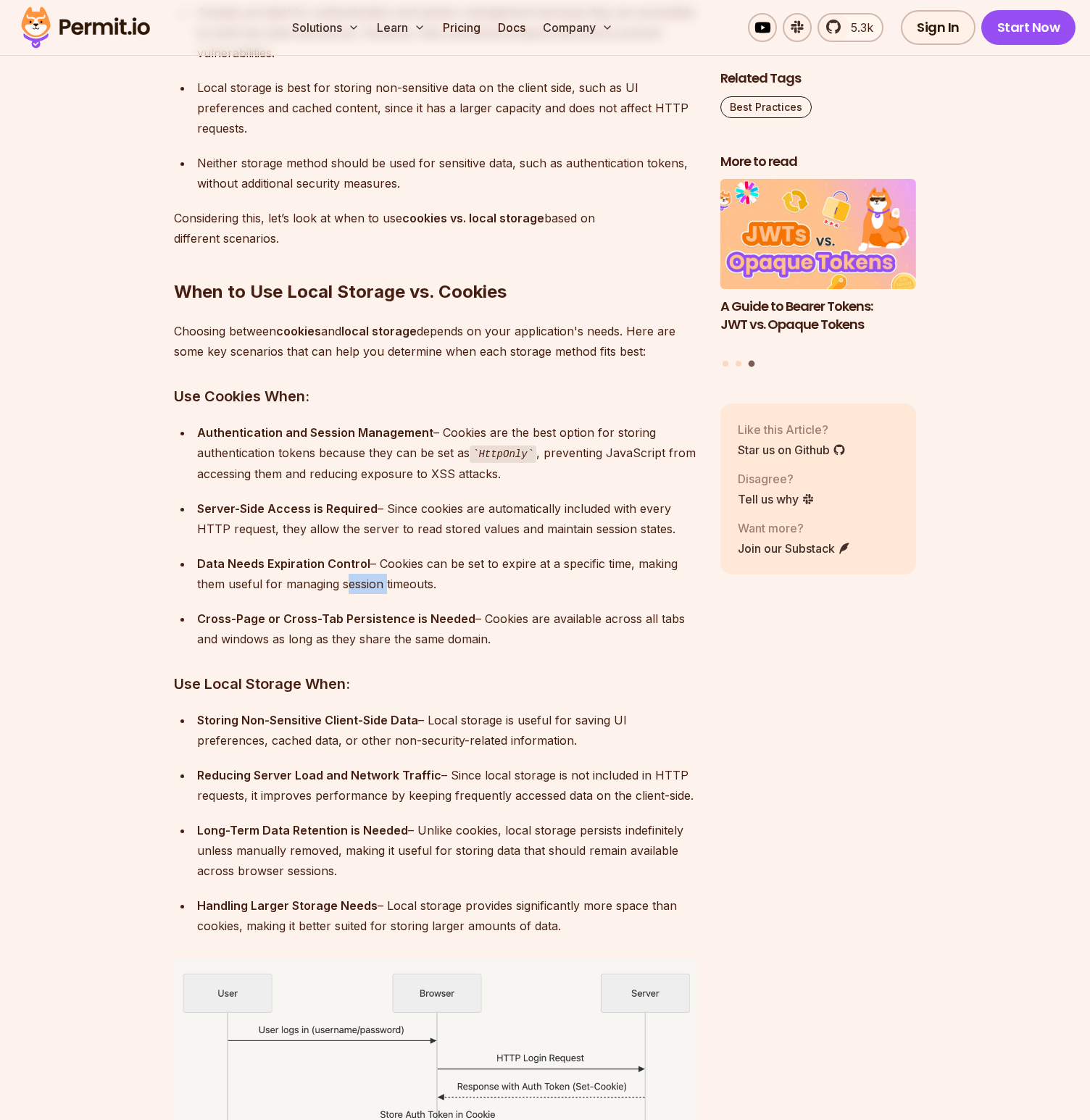
click at [344, 582] on div "Data Needs Expiration Control – Cookies can be set to expire at a specific time…" at bounding box center [447, 573] width 500 height 41
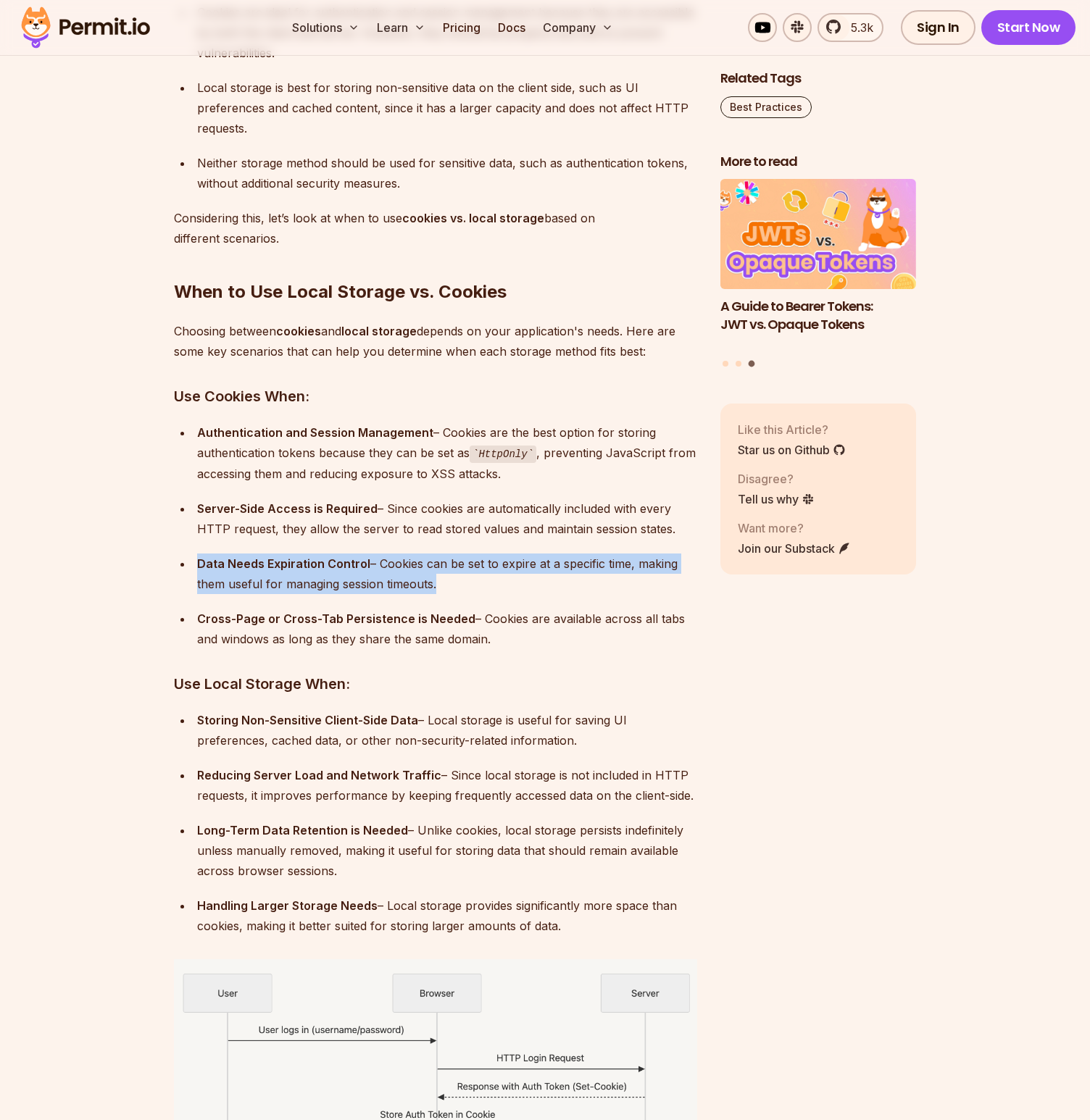
click at [344, 582] on div "Data Needs Expiration Control – Cookies can be set to expire at a specific time…" at bounding box center [447, 573] width 500 height 41
click at [505, 564] on div "Data Needs Expiration Control – Cookies can be set to expire at a specific time…" at bounding box center [447, 573] width 500 height 41
click at [505, 563] on div "Data Needs Expiration Control – Cookies can be set to expire at a specific time…" at bounding box center [447, 573] width 500 height 41
click at [359, 582] on div "Data Needs Expiration Control – Cookies can be set to expire at a specific time…" at bounding box center [447, 573] width 500 height 41
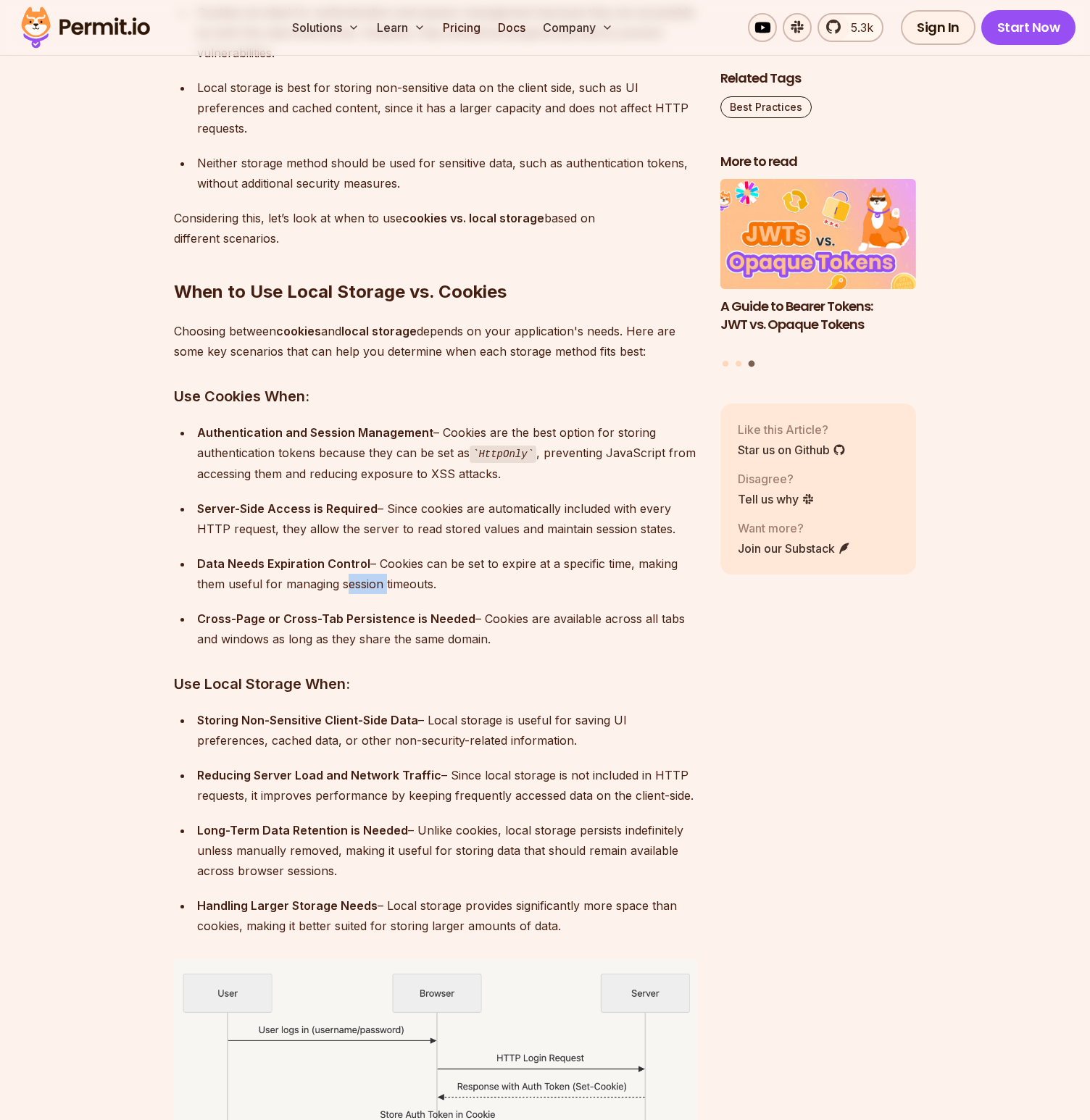
click at [359, 582] on div "Data Needs Expiration Control – Cookies can be set to expire at a specific time…" at bounding box center [447, 573] width 500 height 41
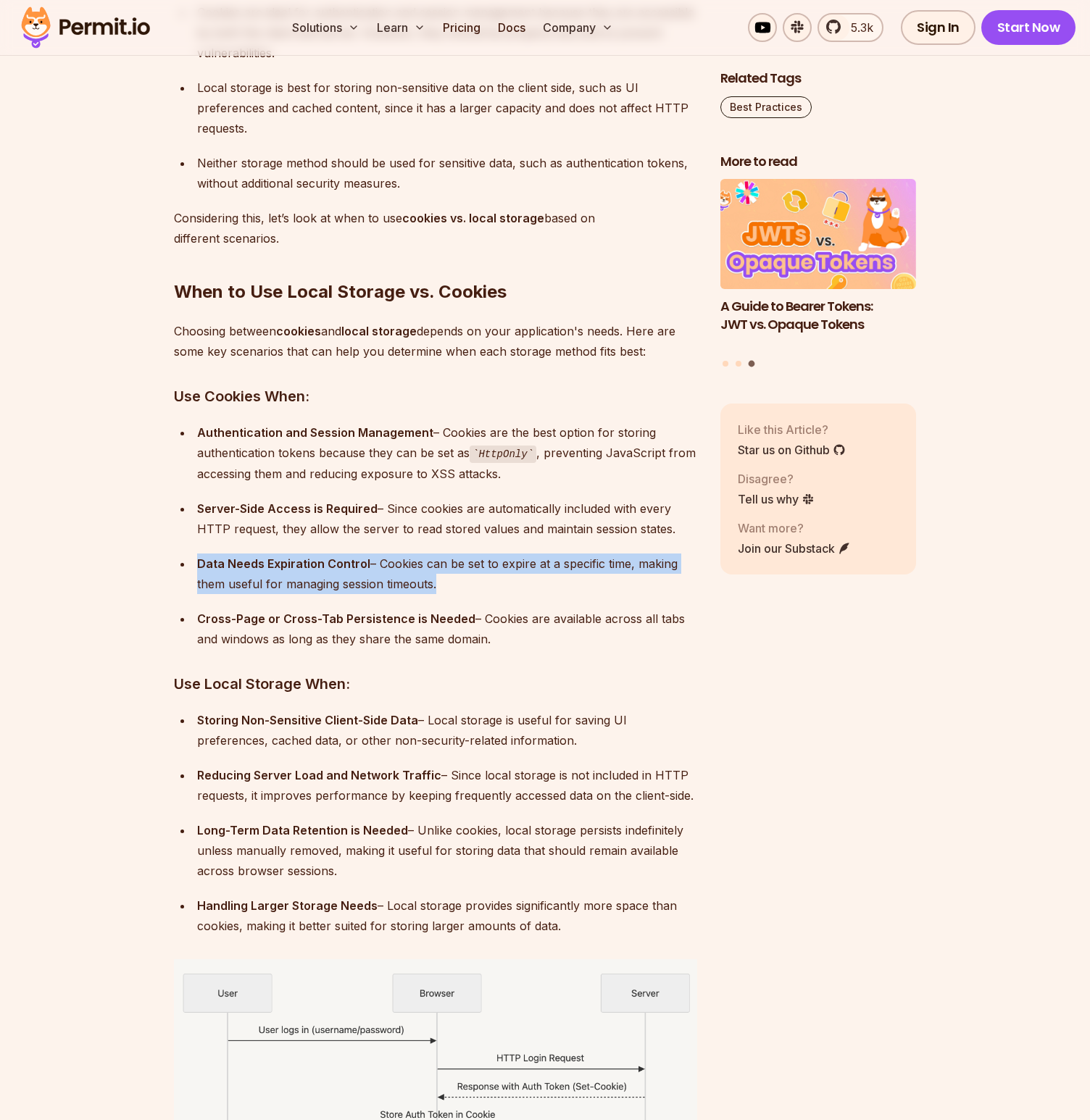
click at [358, 581] on div "Data Needs Expiration Control – Cookies can be set to expire at a specific time…" at bounding box center [447, 573] width 500 height 41
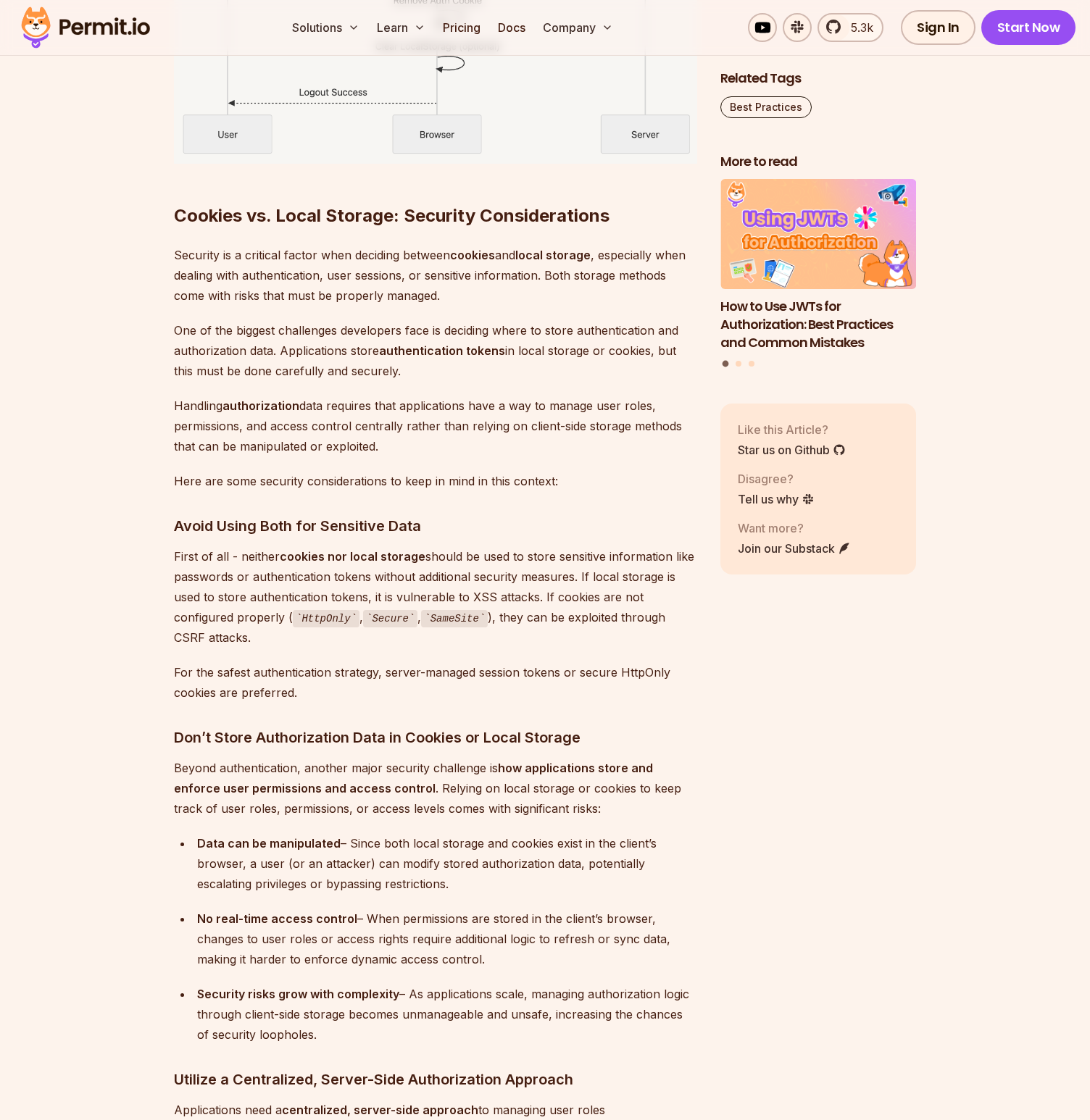
scroll to position [7058, 0]
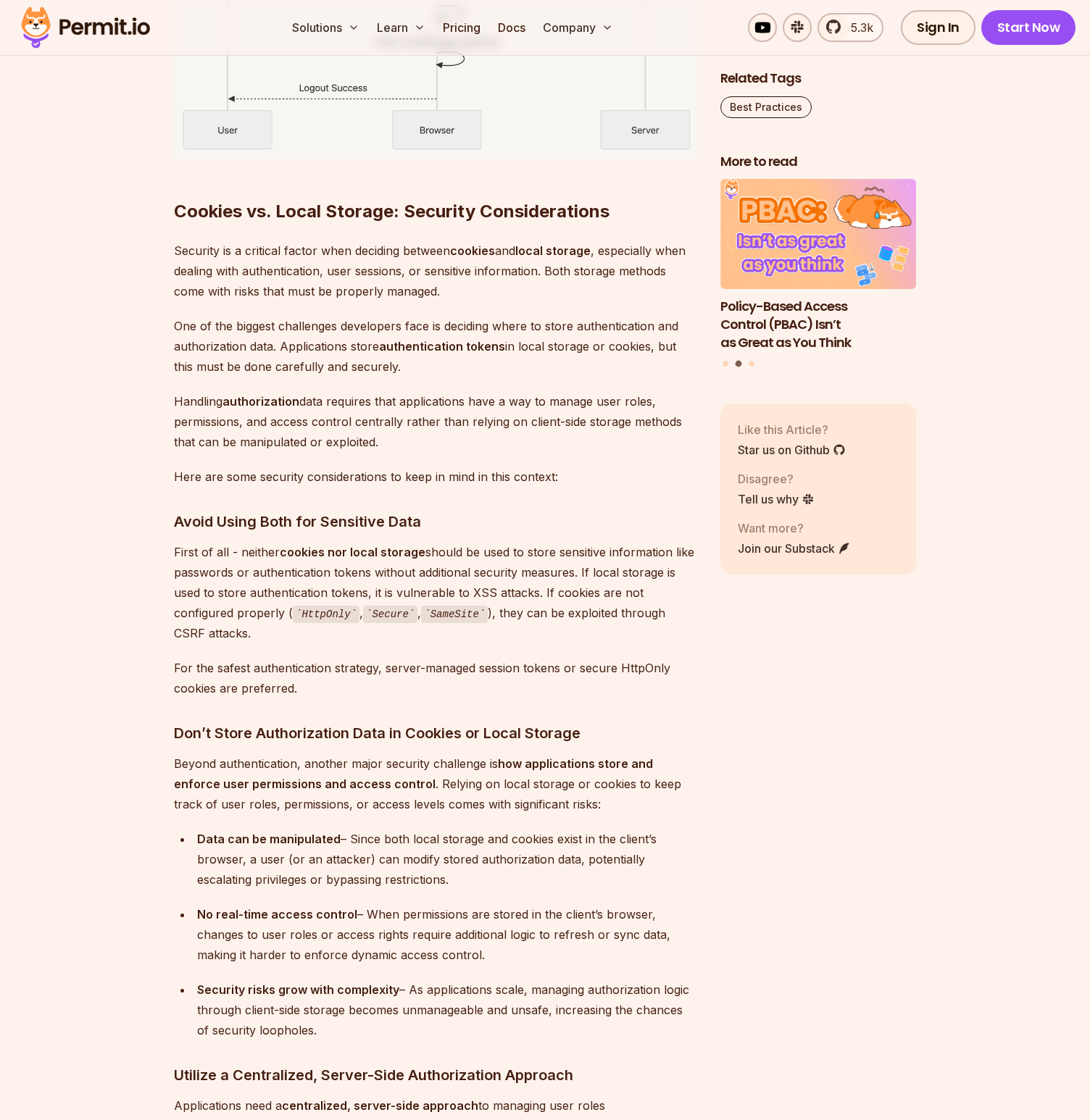
click at [335, 336] on p "One of the biggest challenges developers face is deciding where to store authen…" at bounding box center [435, 346] width 523 height 61
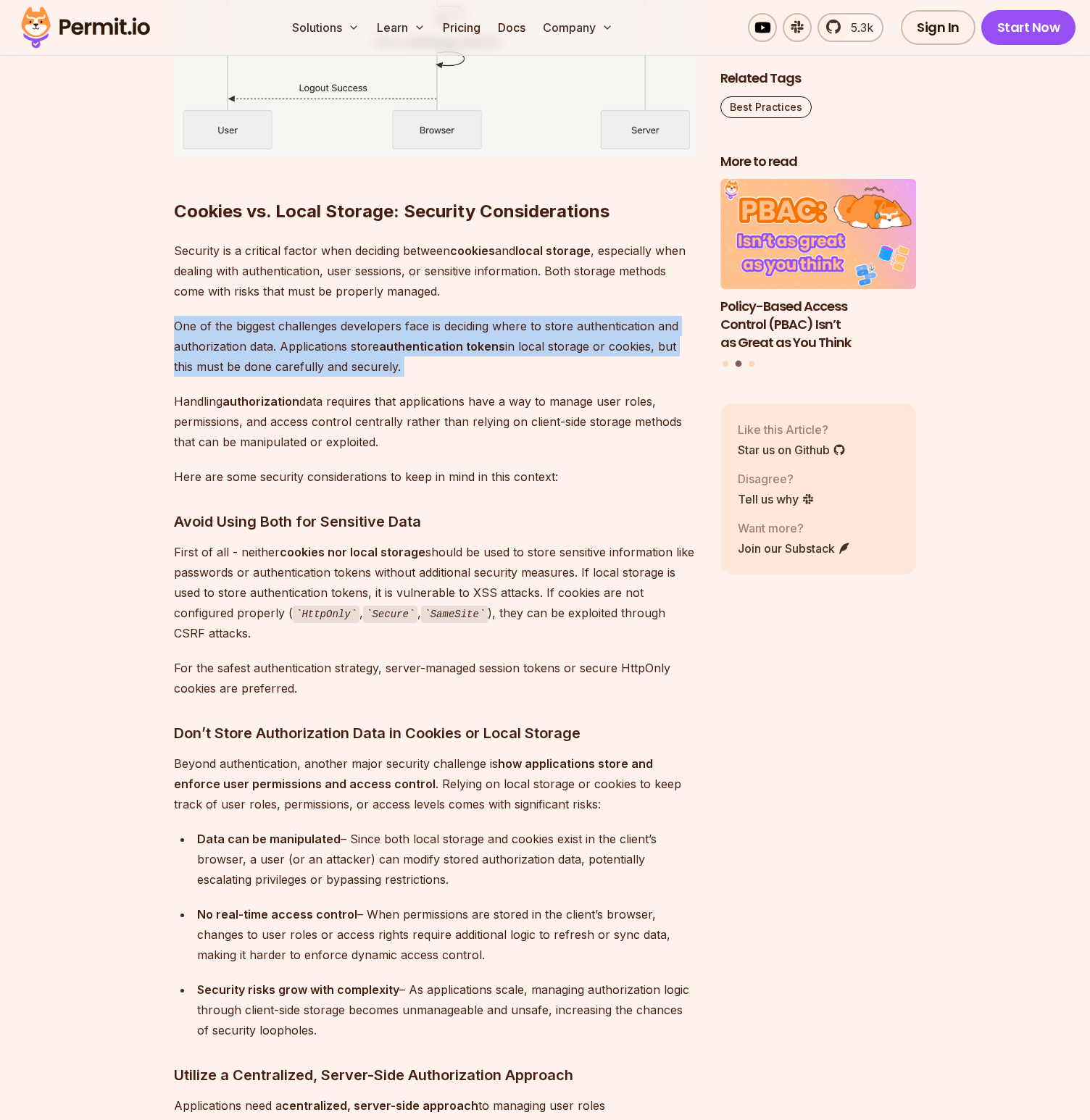
click at [334, 336] on p "One of the biggest challenges developers face is deciding where to store authen…" at bounding box center [435, 346] width 523 height 61
click at [344, 320] on p "One of the biggest challenges developers face is deciding where to store authen…" at bounding box center [435, 346] width 523 height 61
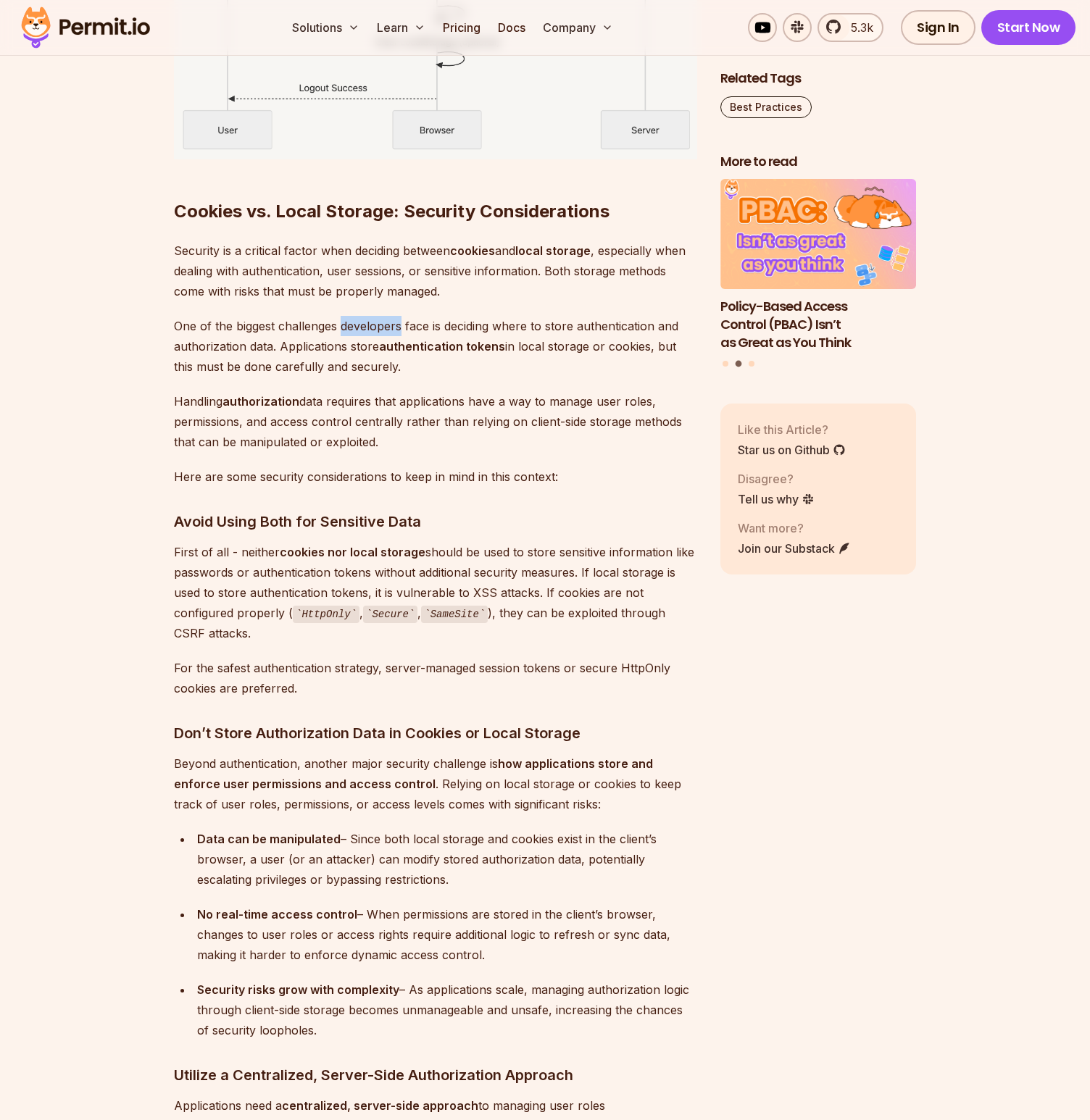
click at [344, 319] on p "One of the biggest challenges developers face is deciding where to store authen…" at bounding box center [435, 346] width 523 height 61
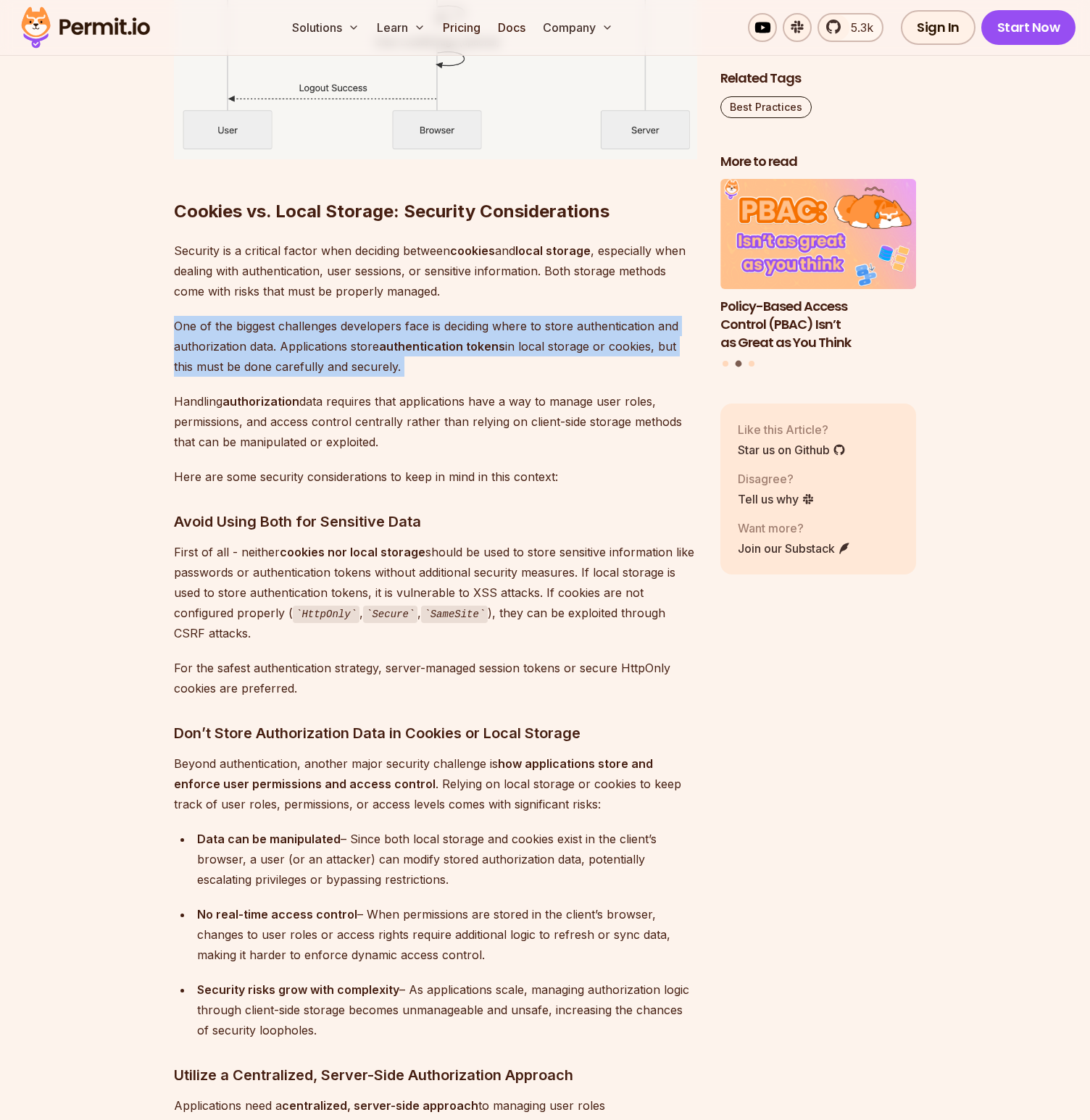
click at [344, 319] on p "One of the biggest challenges developers face is deciding where to store authen…" at bounding box center [435, 346] width 523 height 61
click at [303, 348] on p "One of the biggest challenges developers face is deciding where to store authen…" at bounding box center [435, 346] width 523 height 61
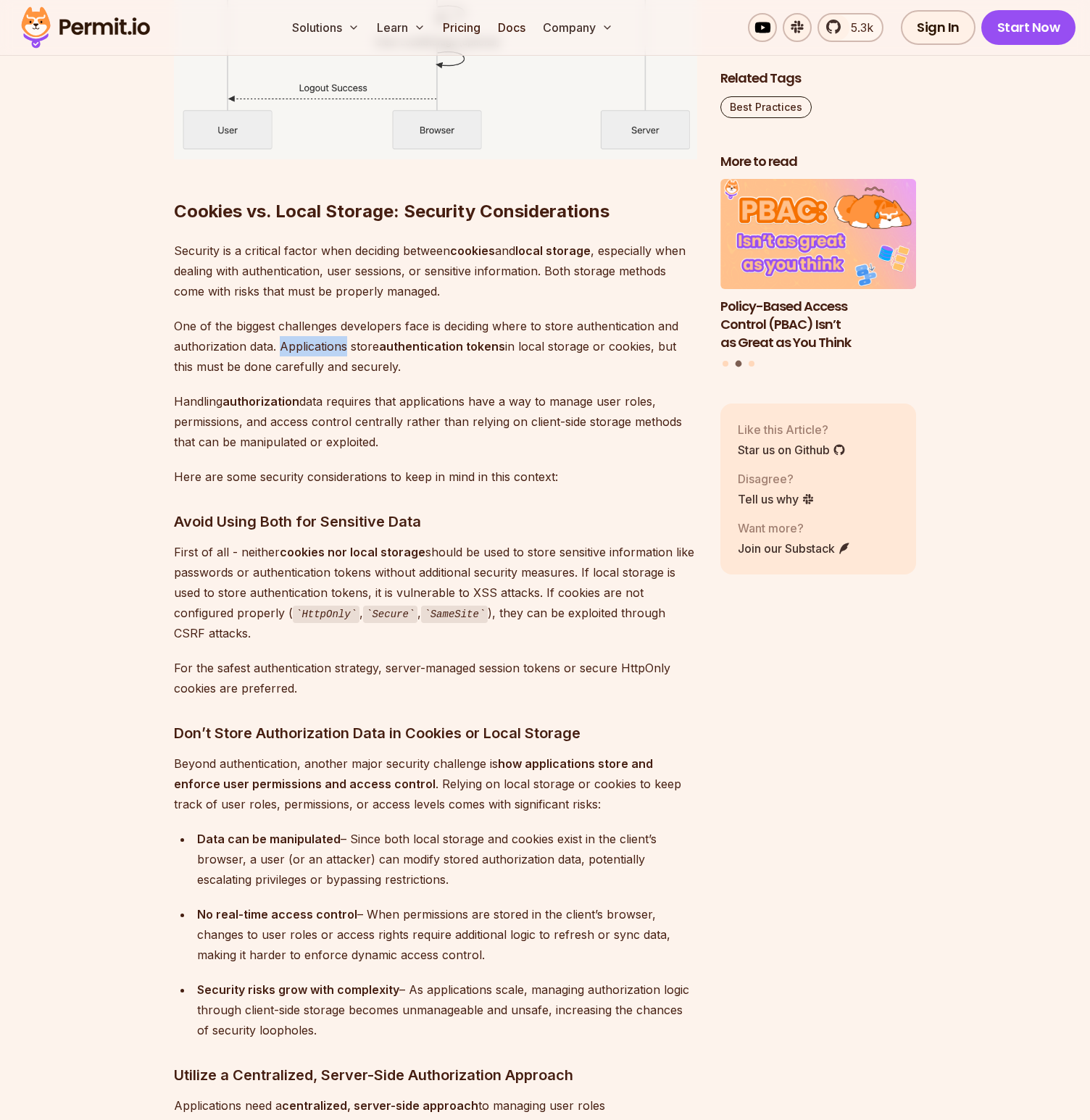
click at [303, 348] on p "One of the biggest challenges developers face is deciding where to store authen…" at bounding box center [435, 346] width 523 height 61
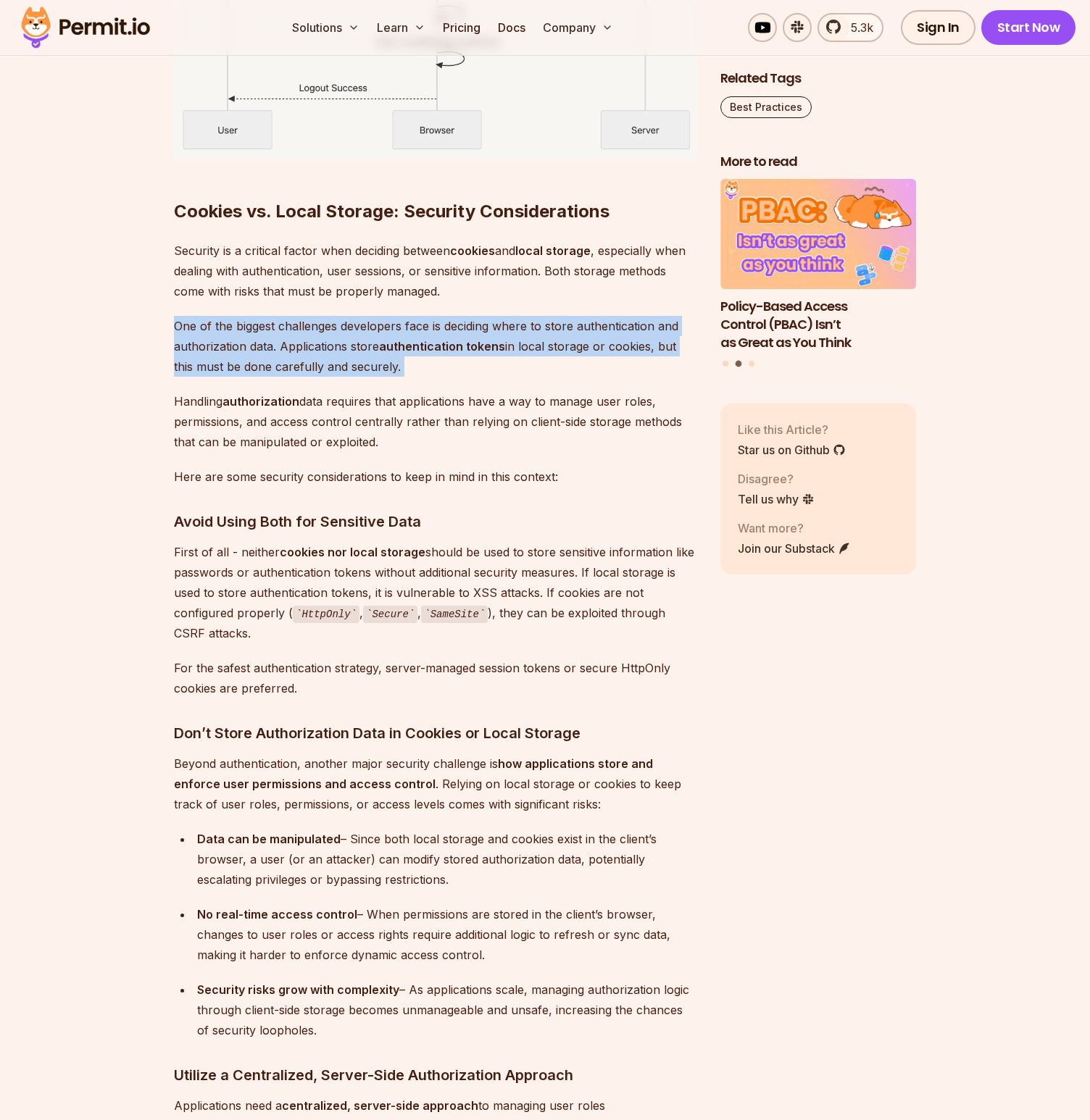
click at [303, 348] on p "One of the biggest challenges developers face is deciding where to store authen…" at bounding box center [435, 346] width 523 height 61
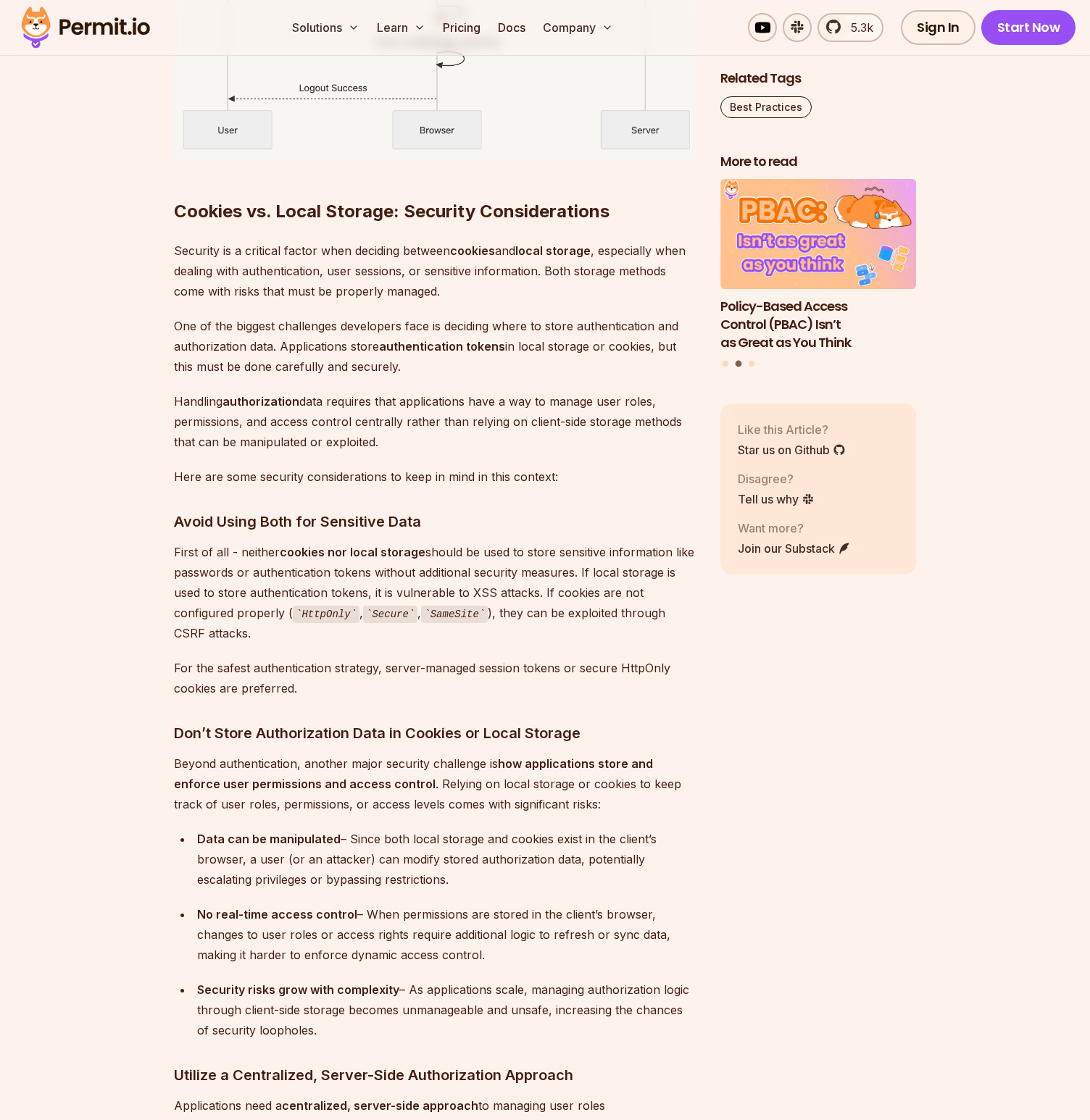
click at [229, 401] on strong "authorization" at bounding box center [261, 401] width 77 height 14
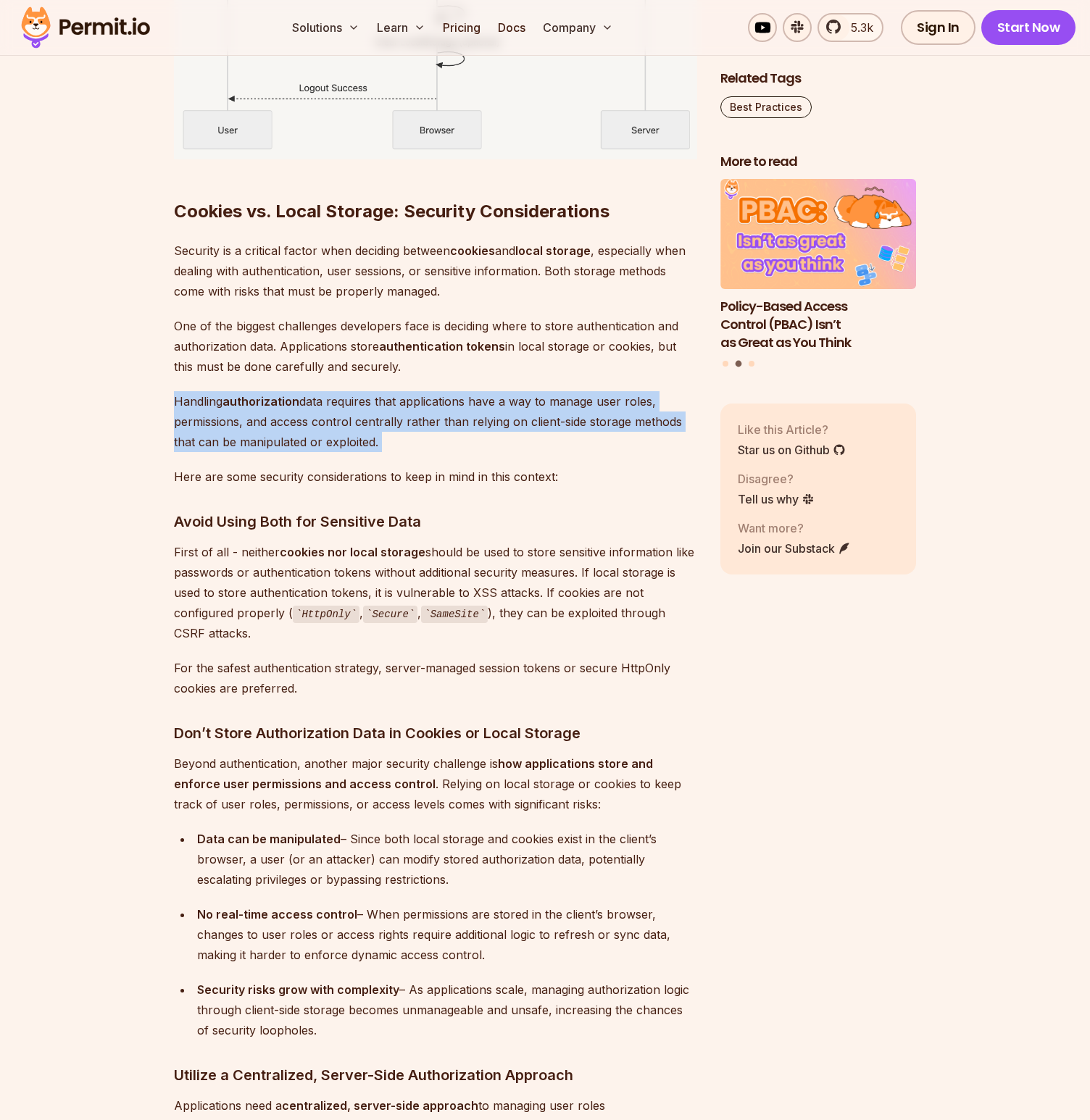
click at [228, 401] on strong "authorization" at bounding box center [261, 401] width 77 height 14
click at [311, 422] on p "Handling authorization data requires that applications have a way to manage use…" at bounding box center [435, 422] width 523 height 61
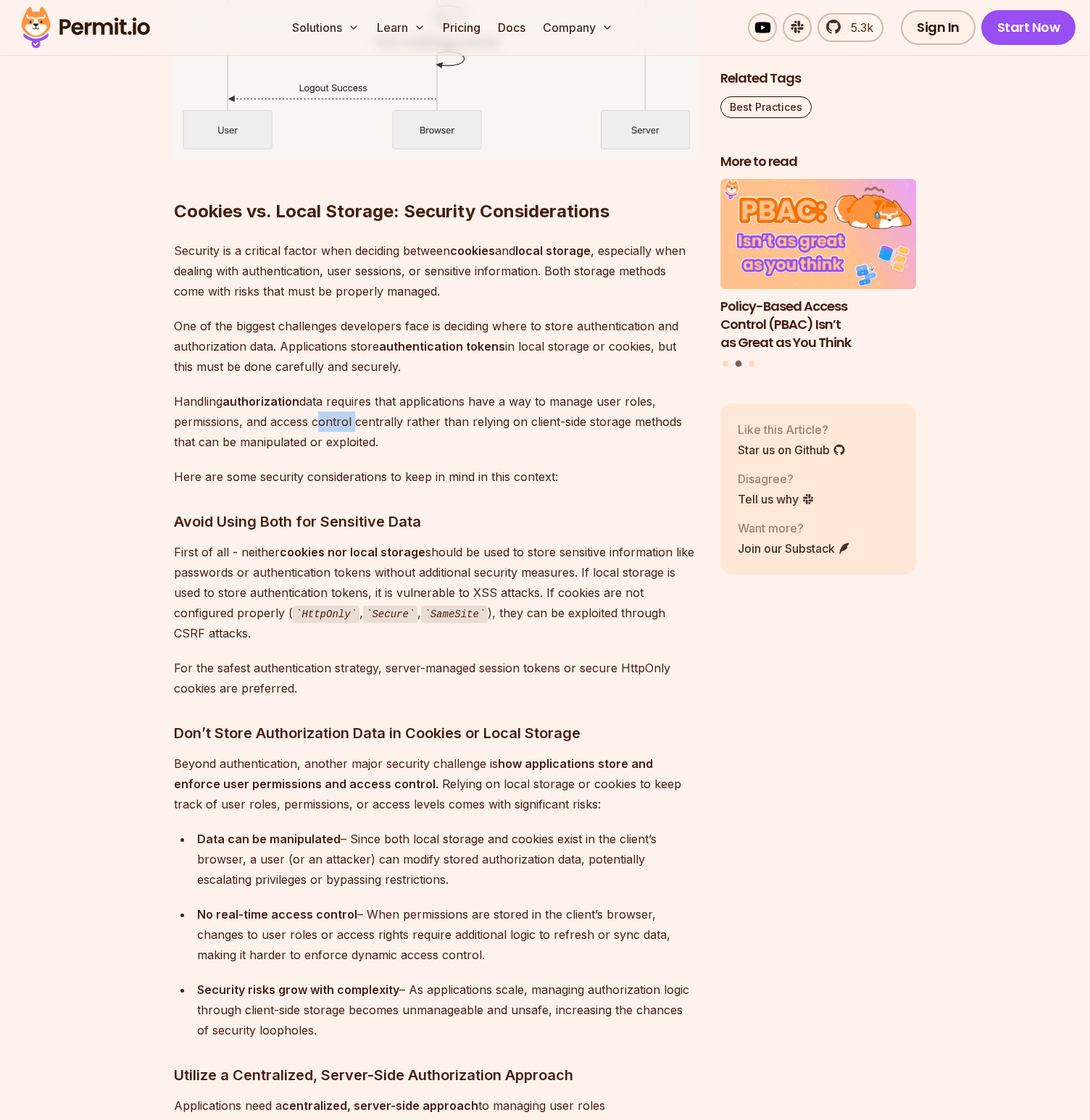
click at [311, 422] on p "Handling authorization data requires that applications have a way to manage use…" at bounding box center [435, 422] width 523 height 61
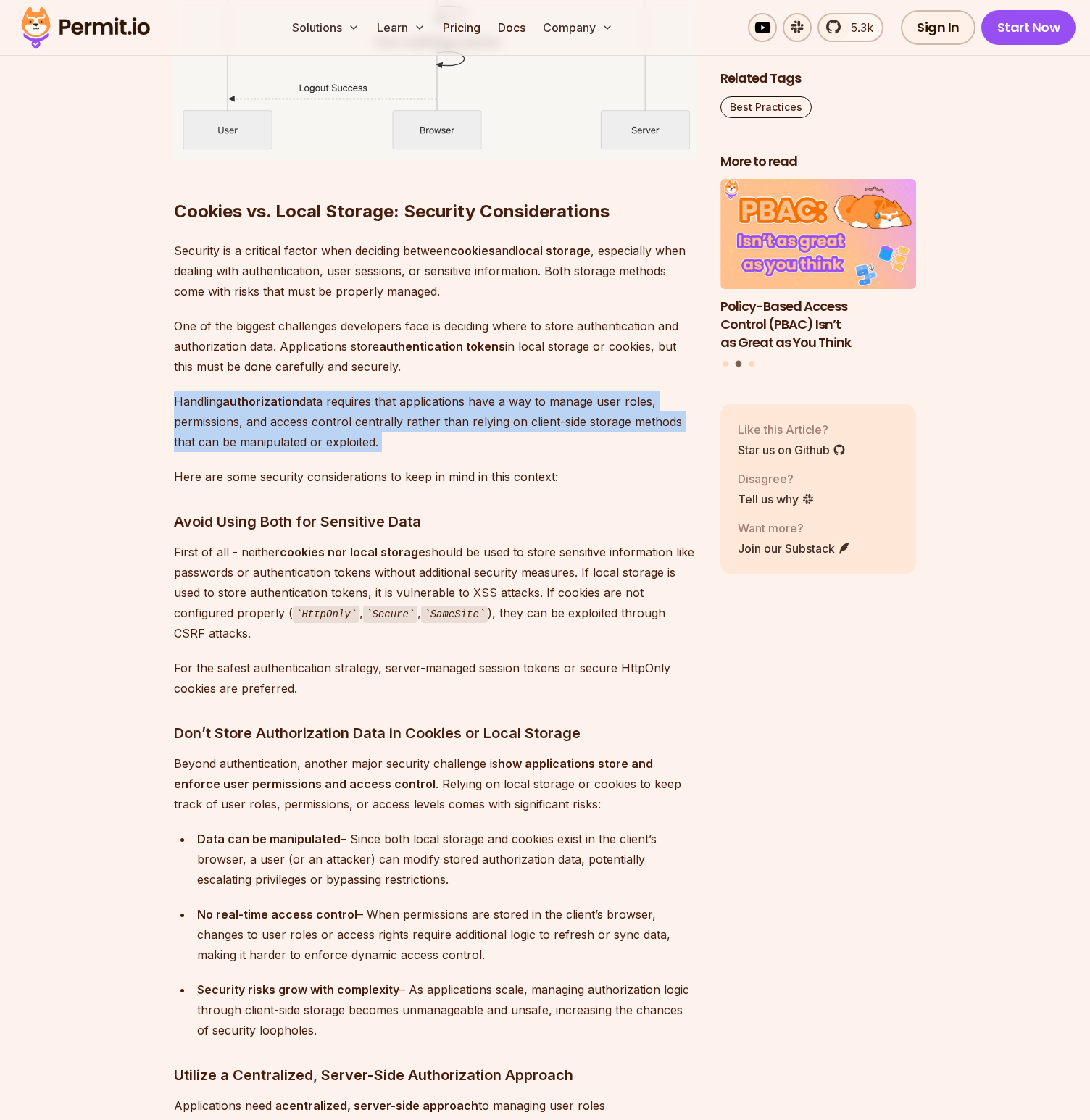
click at [311, 422] on p "Handling authorization data requires that applications have a way to manage use…" at bounding box center [435, 422] width 523 height 61
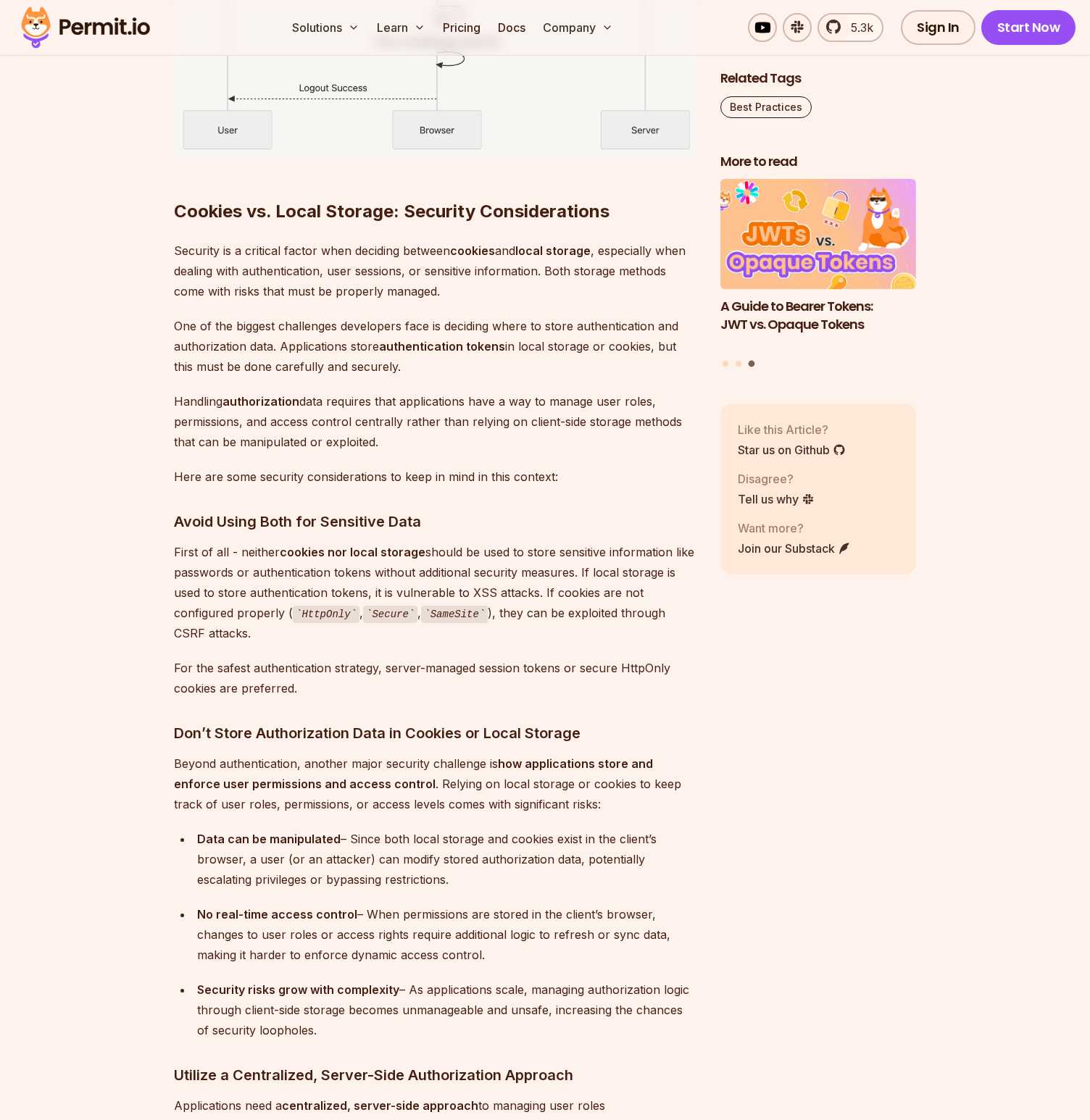
click at [216, 572] on p "First of all - neither cookies nor local storage should be used to store sensit…" at bounding box center [435, 593] width 523 height 102
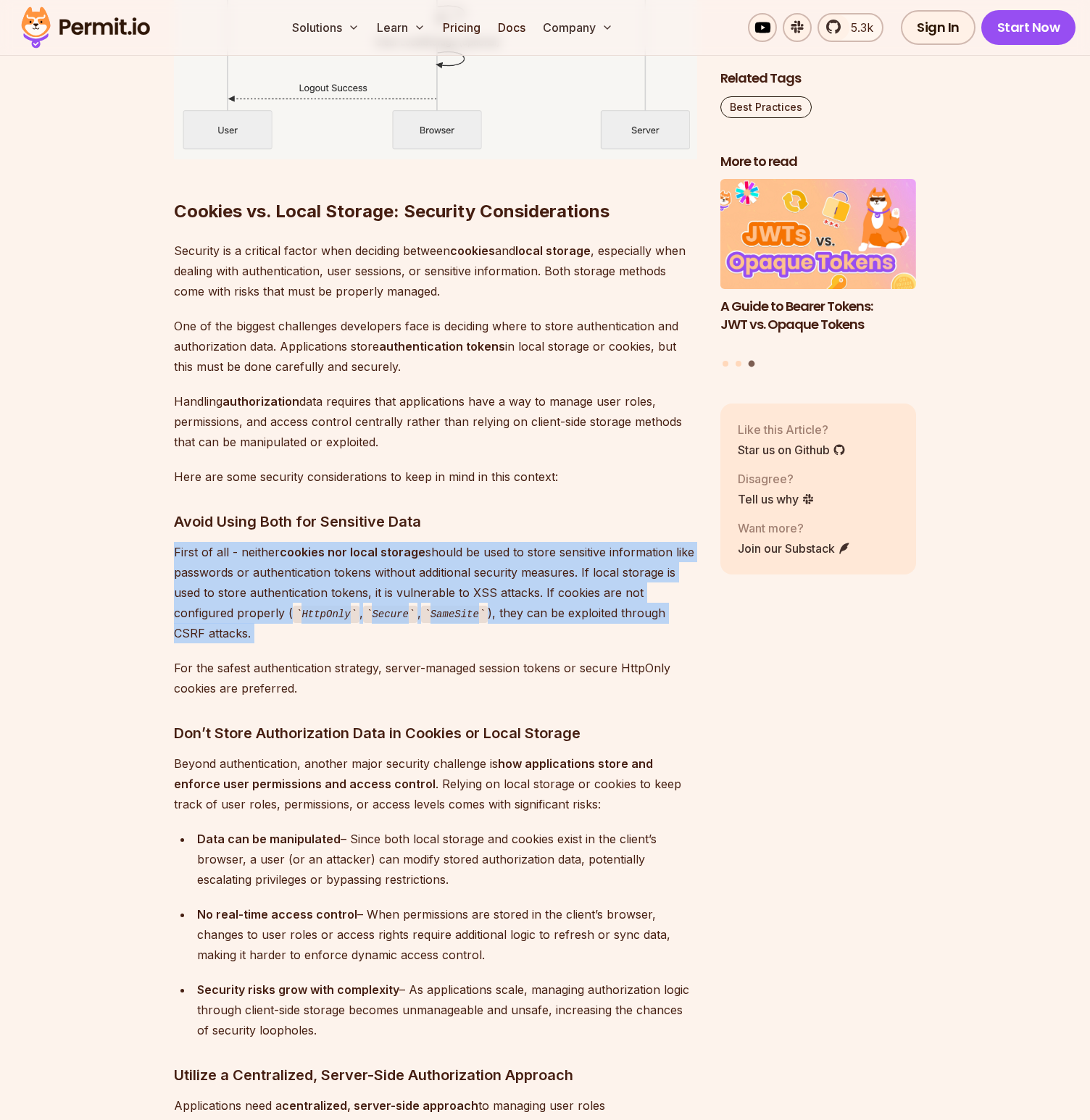
click at [216, 572] on p "First of all - neither cookies nor local storage should be used to store sensit…" at bounding box center [435, 593] width 523 height 102
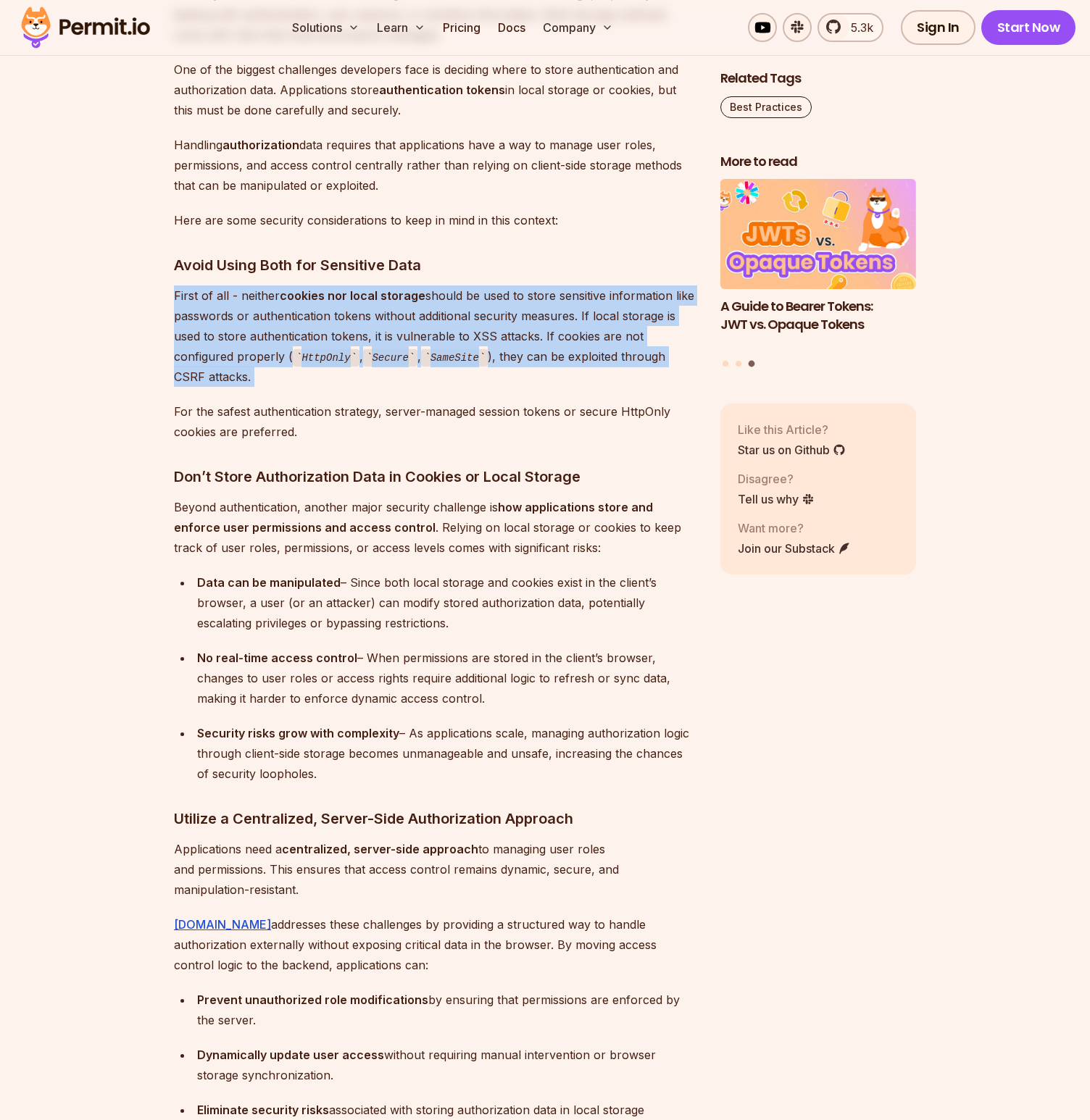
scroll to position [7315, 0]
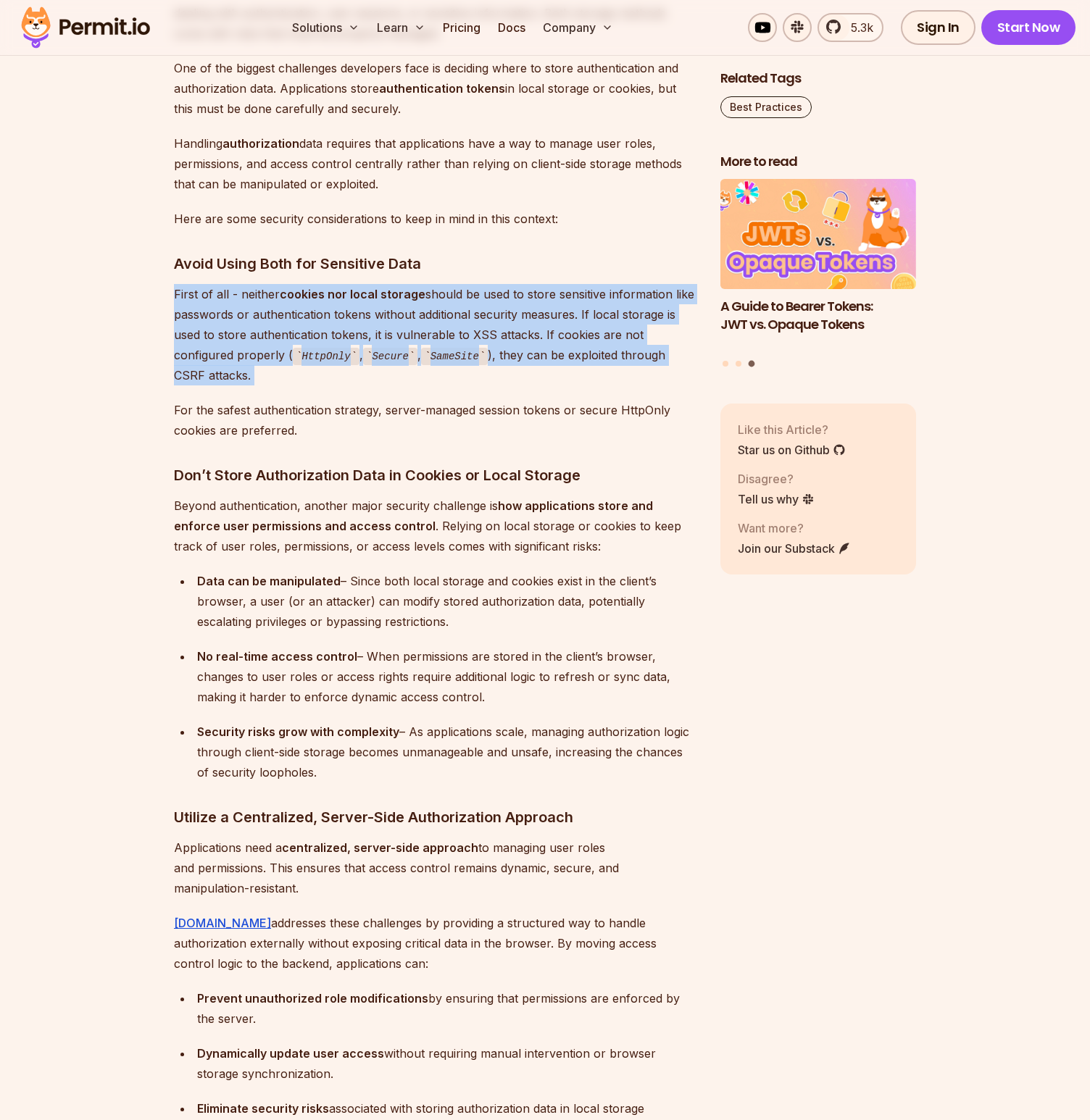
click at [233, 332] on p "First of all - neither cookies nor local storage should be used to store sensit…" at bounding box center [435, 335] width 523 height 102
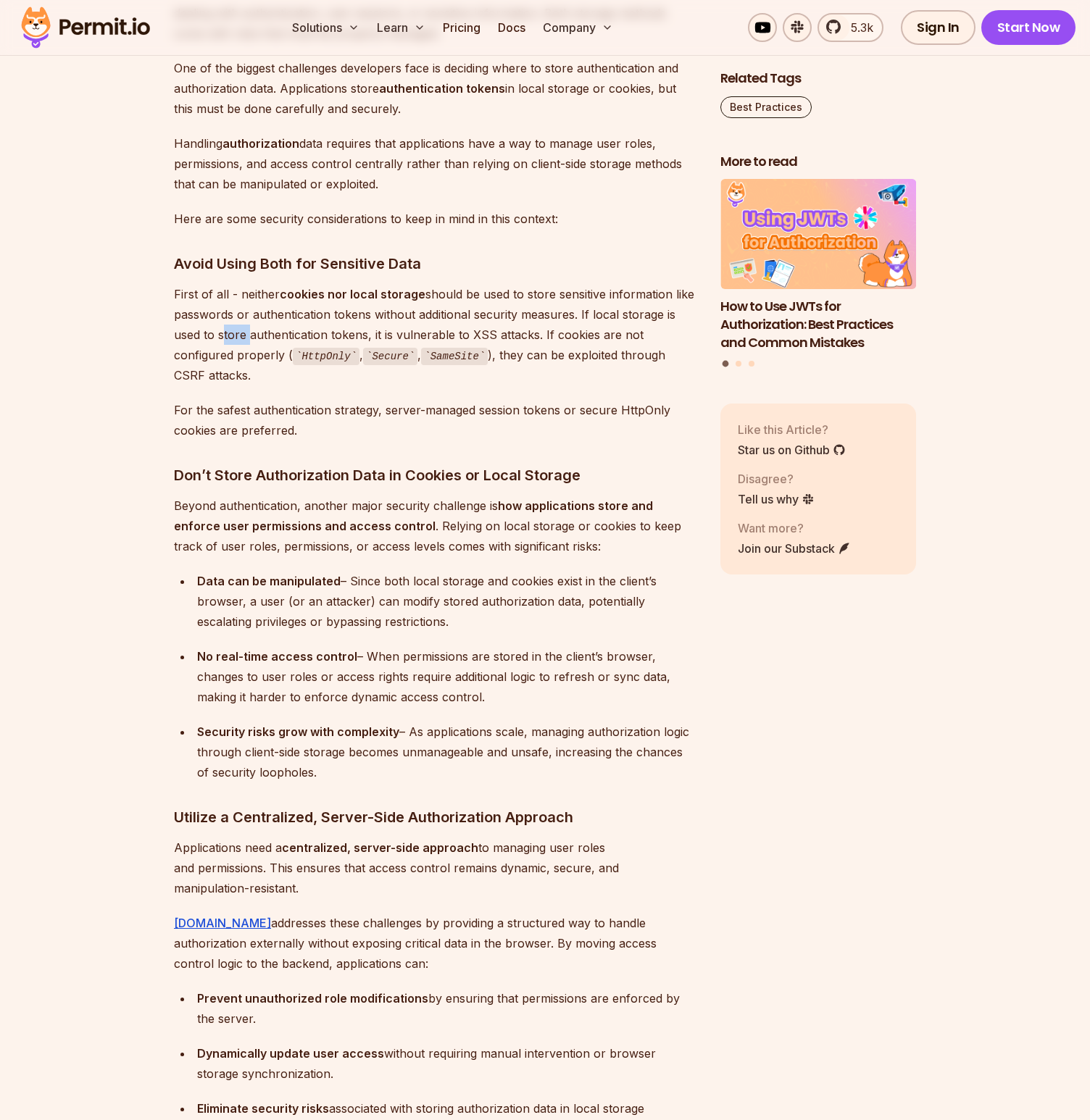
click at [233, 332] on p "First of all - neither cookies nor local storage should be used to store sensit…" at bounding box center [435, 335] width 523 height 102
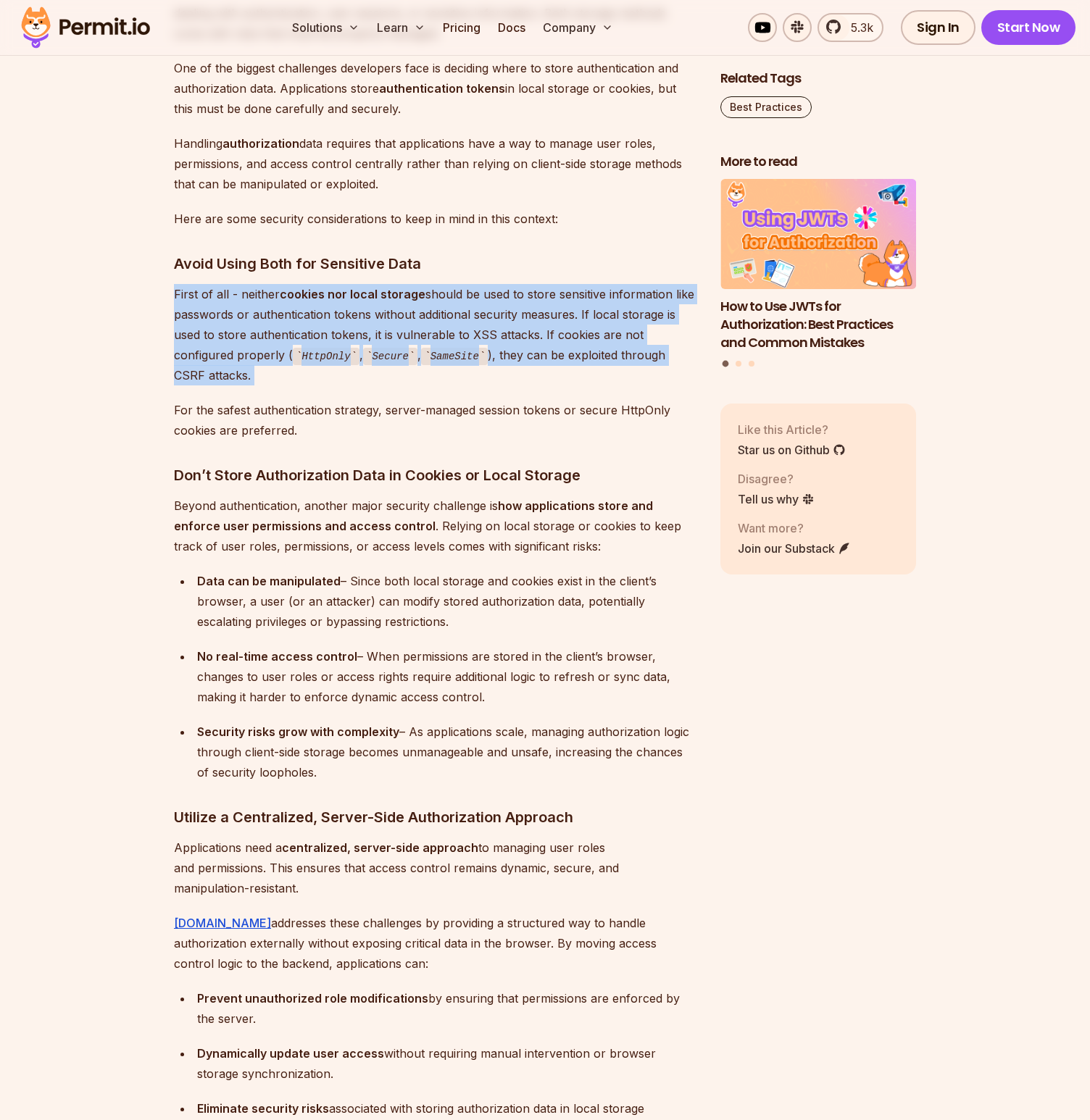
click at [233, 332] on p "First of all - neither cookies nor local storage should be used to store sensit…" at bounding box center [435, 335] width 523 height 102
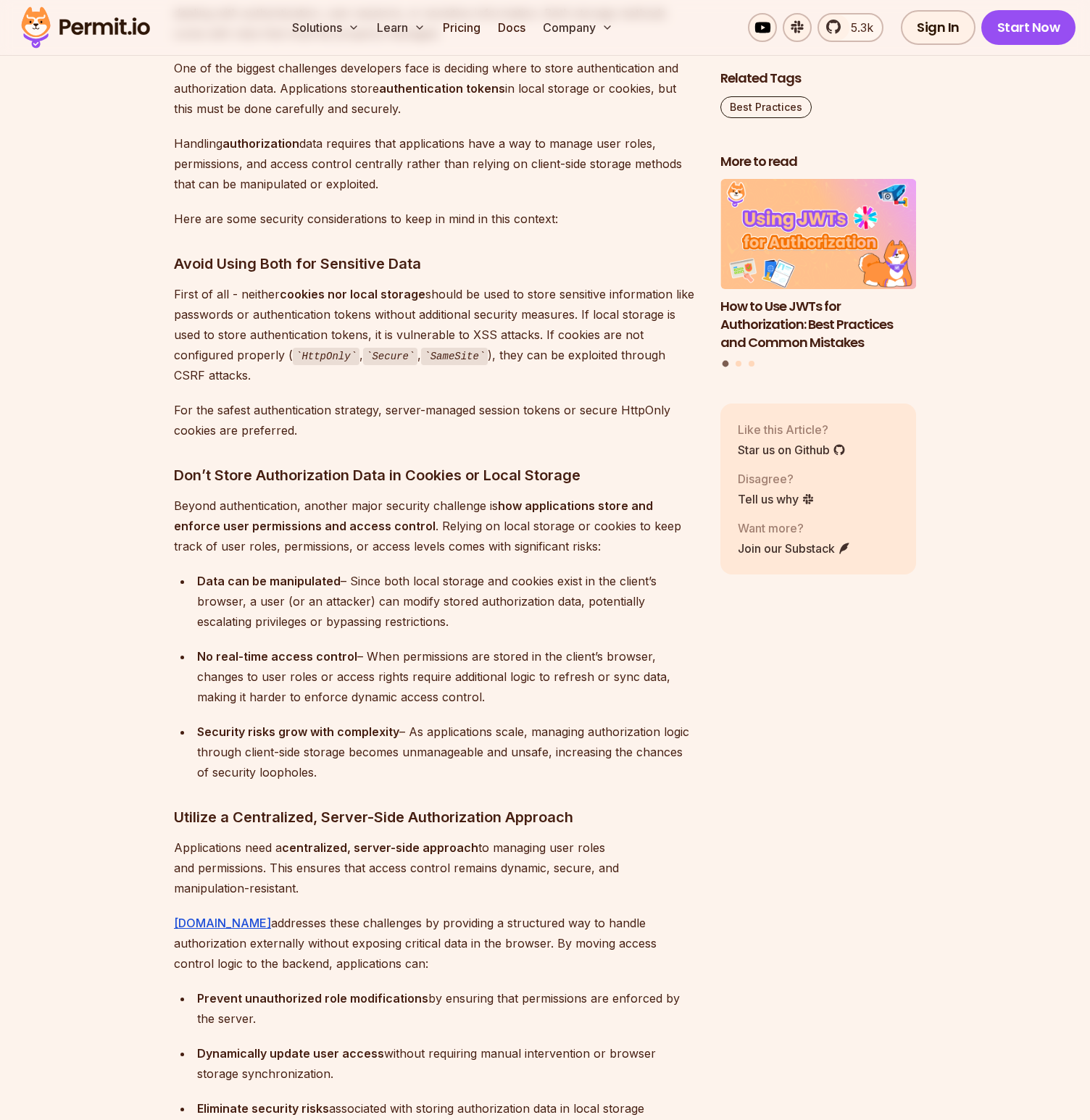
click at [220, 416] on p "For the safest authentication strategy, server-managed session tokens or secure…" at bounding box center [435, 420] width 523 height 41
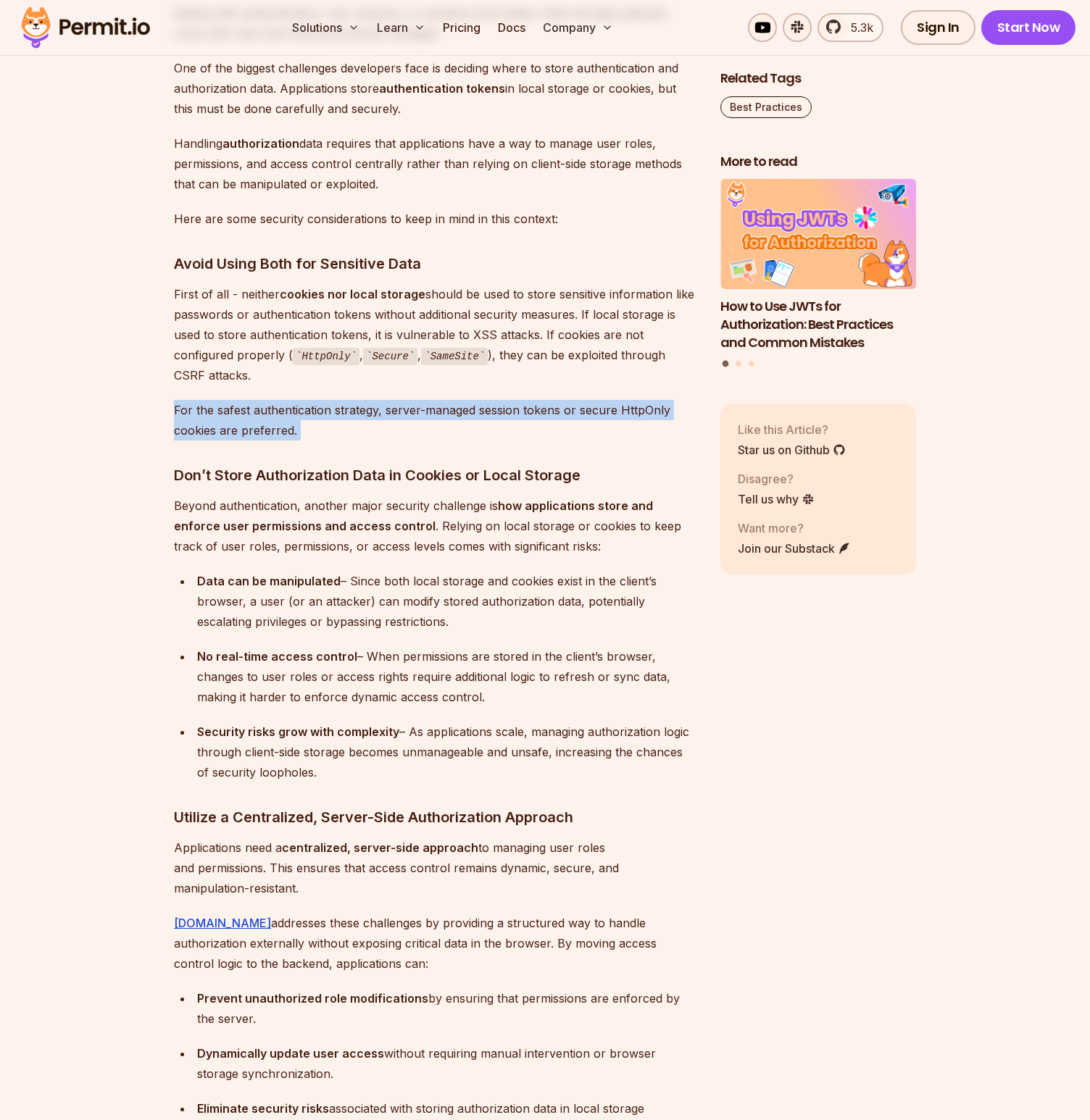
click at [219, 416] on p "For the safest authentication strategy, server-managed session tokens or secure…" at bounding box center [435, 420] width 523 height 41
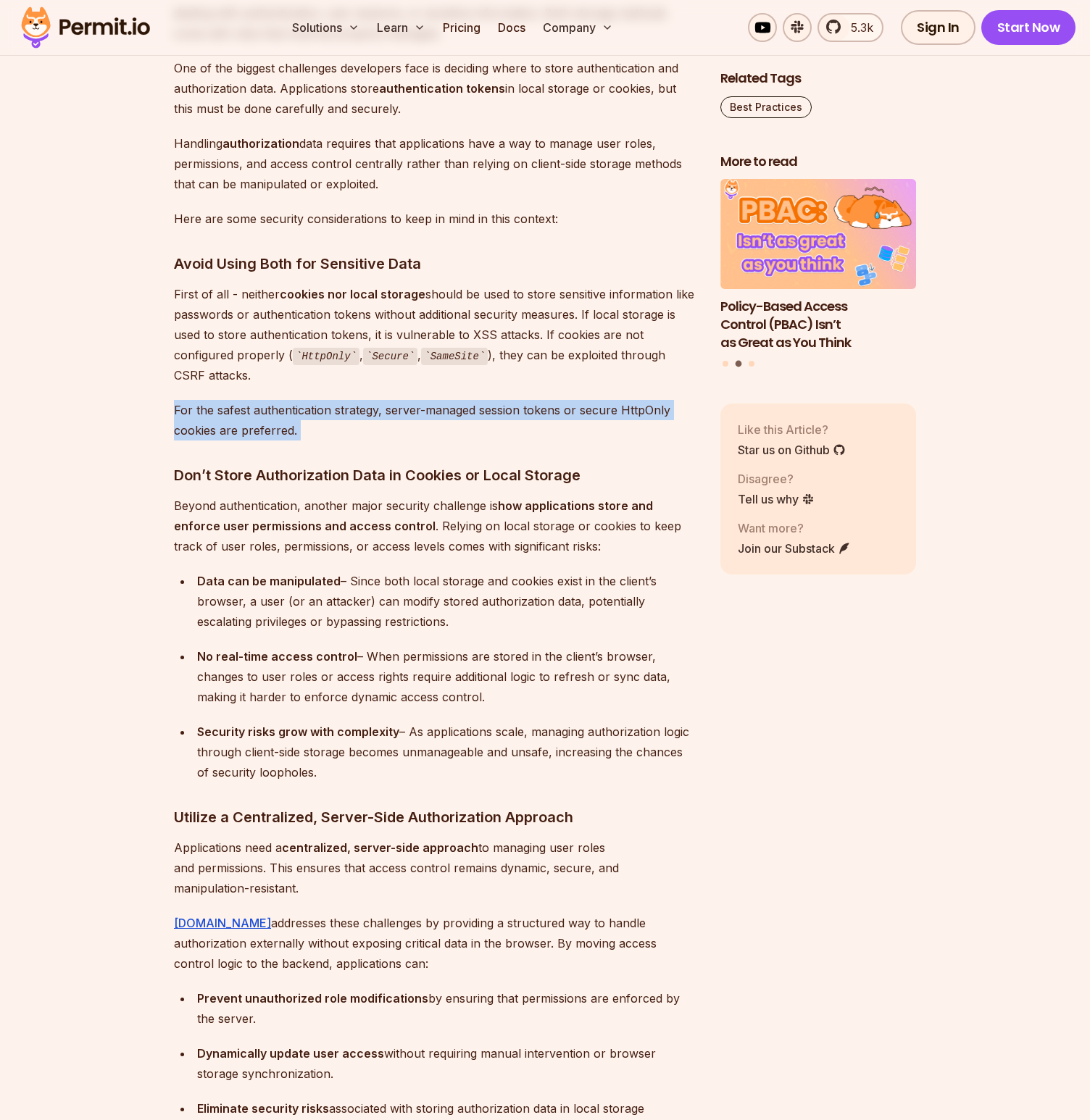
click at [340, 411] on p "For the safest authentication strategy, server-managed session tokens or secure…" at bounding box center [435, 420] width 523 height 41
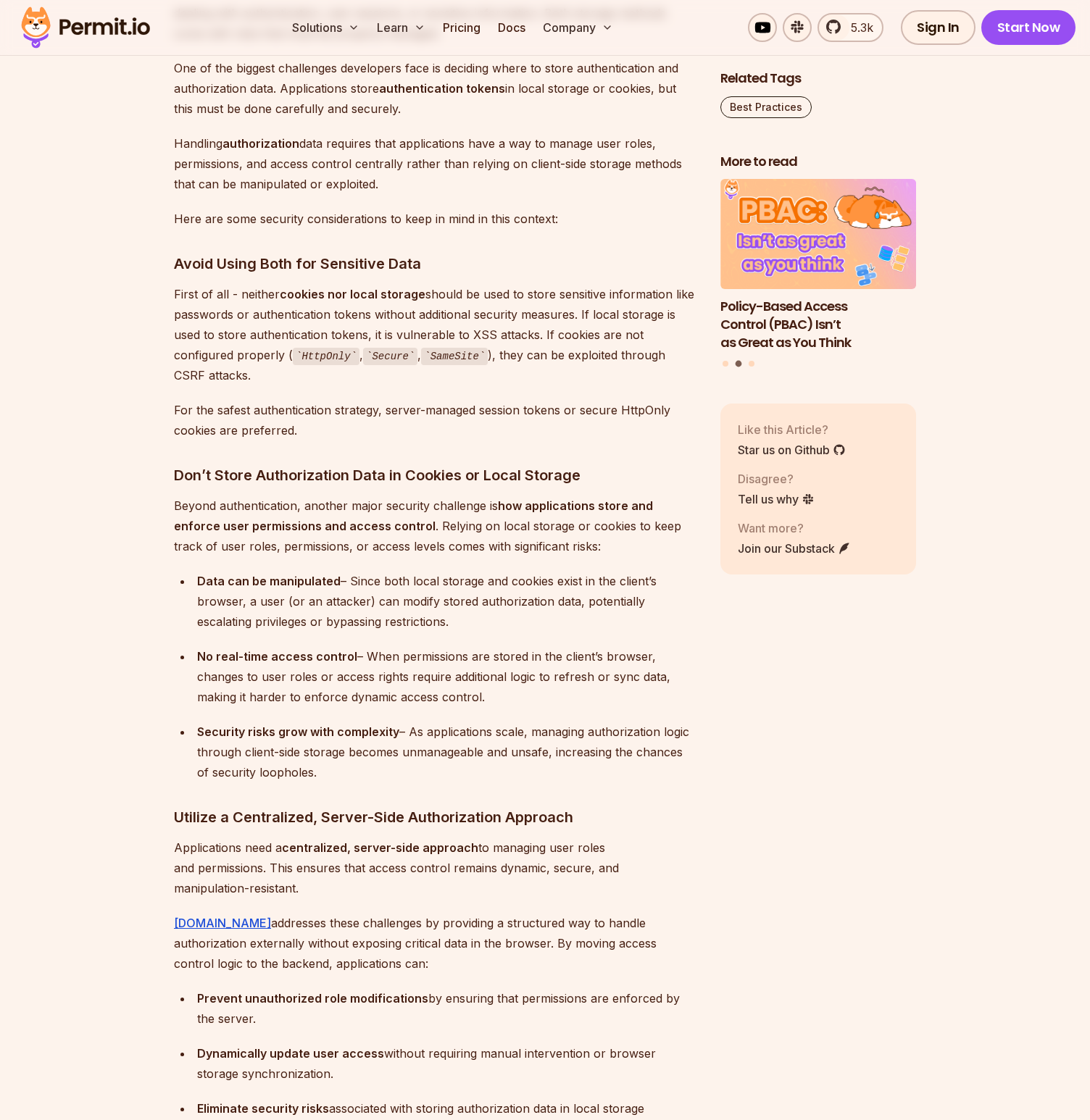
click at [290, 502] on p "Beyond authentication, another major security challenge is how applications sto…" at bounding box center [435, 526] width 523 height 61
click at [290, 501] on p "Beyond authentication, another major security challenge is how applications sto…" at bounding box center [435, 526] width 523 height 61
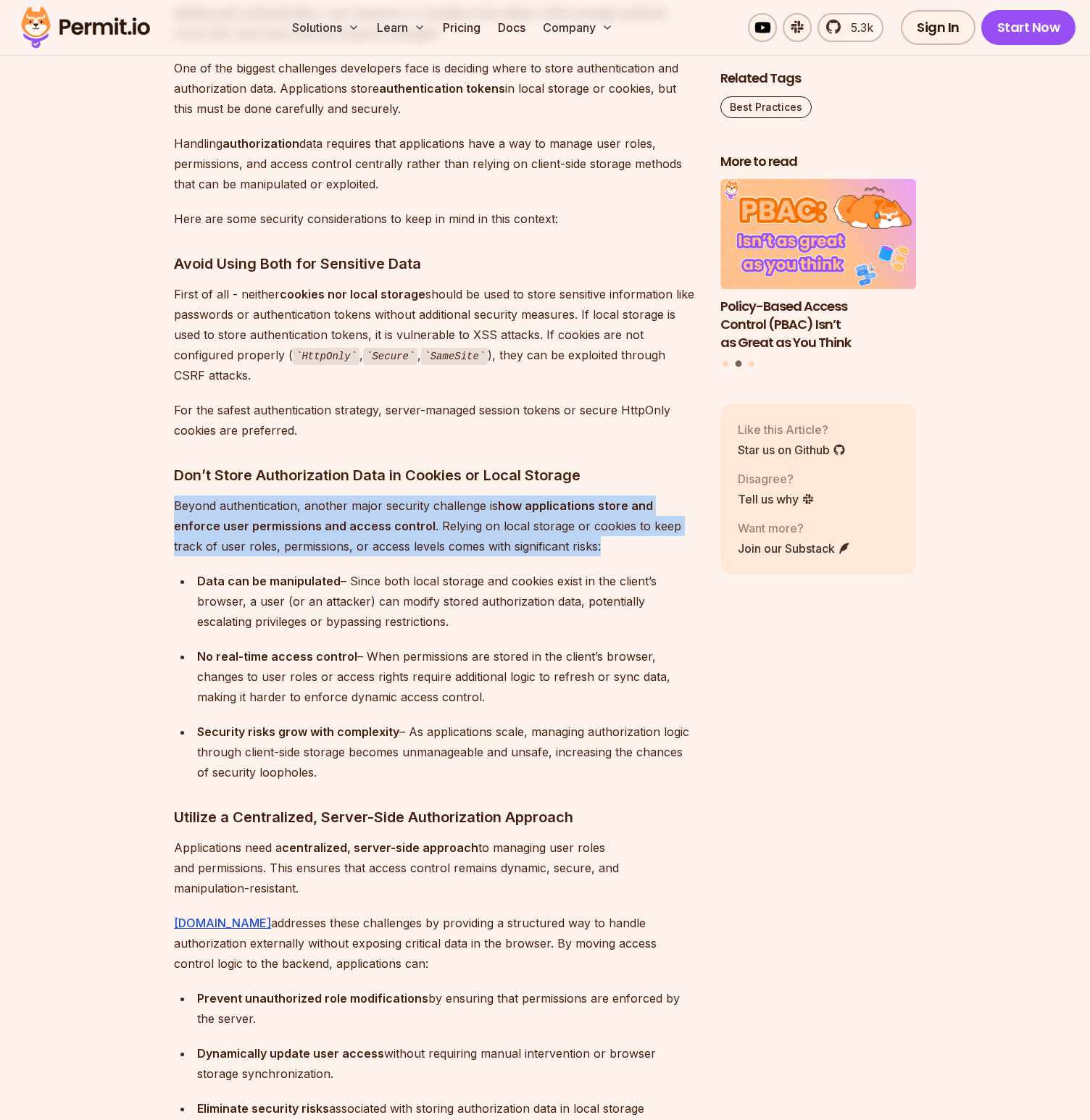
click at [290, 501] on p "Beyond authentication, another major security challenge is how applications sto…" at bounding box center [435, 526] width 523 height 61
click at [519, 528] on p "Beyond authentication, another major security challenge is how applications sto…" at bounding box center [435, 526] width 523 height 61
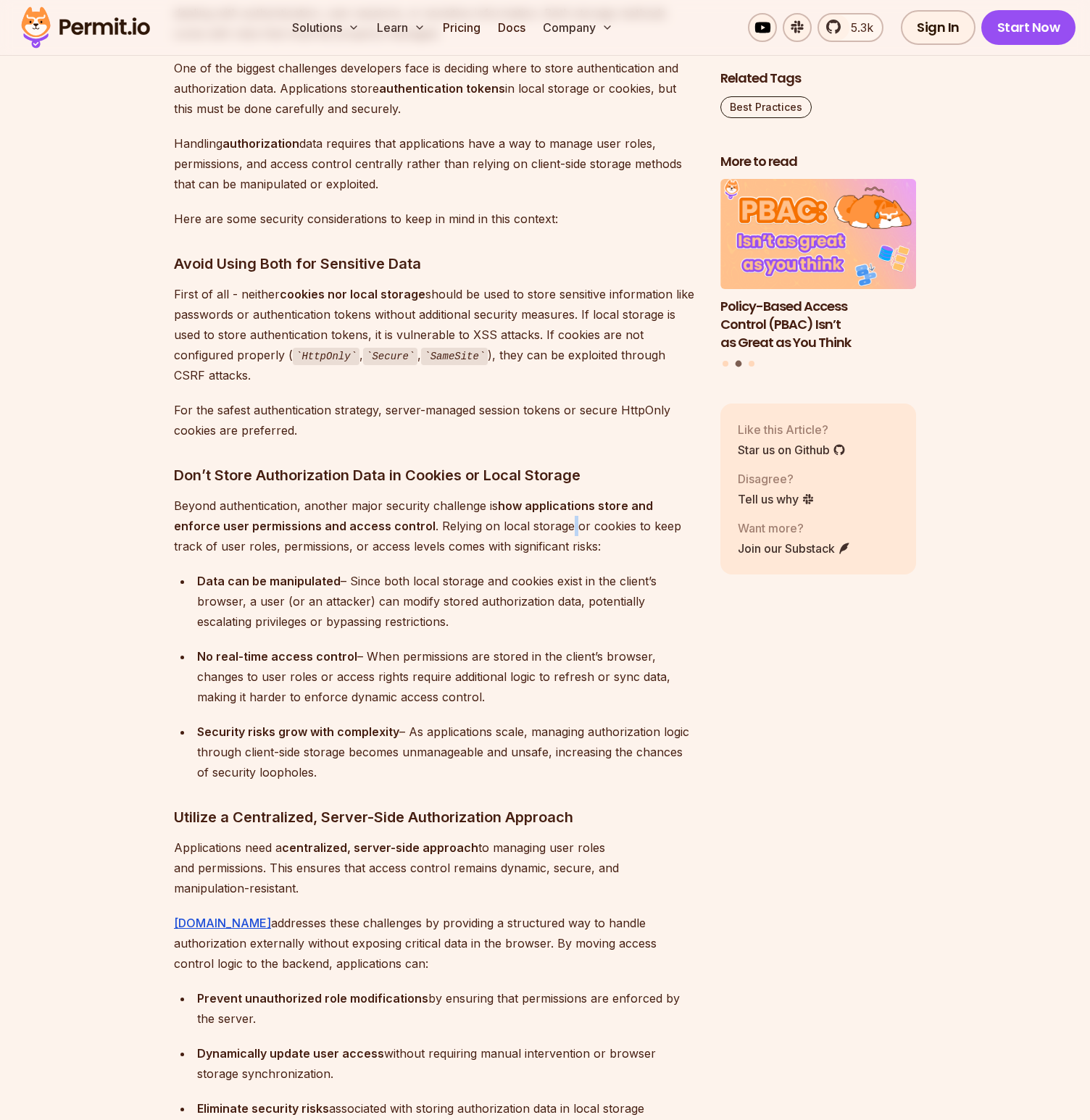
click at [518, 528] on p "Beyond authentication, another major security challenge is how applications sto…" at bounding box center [435, 526] width 523 height 61
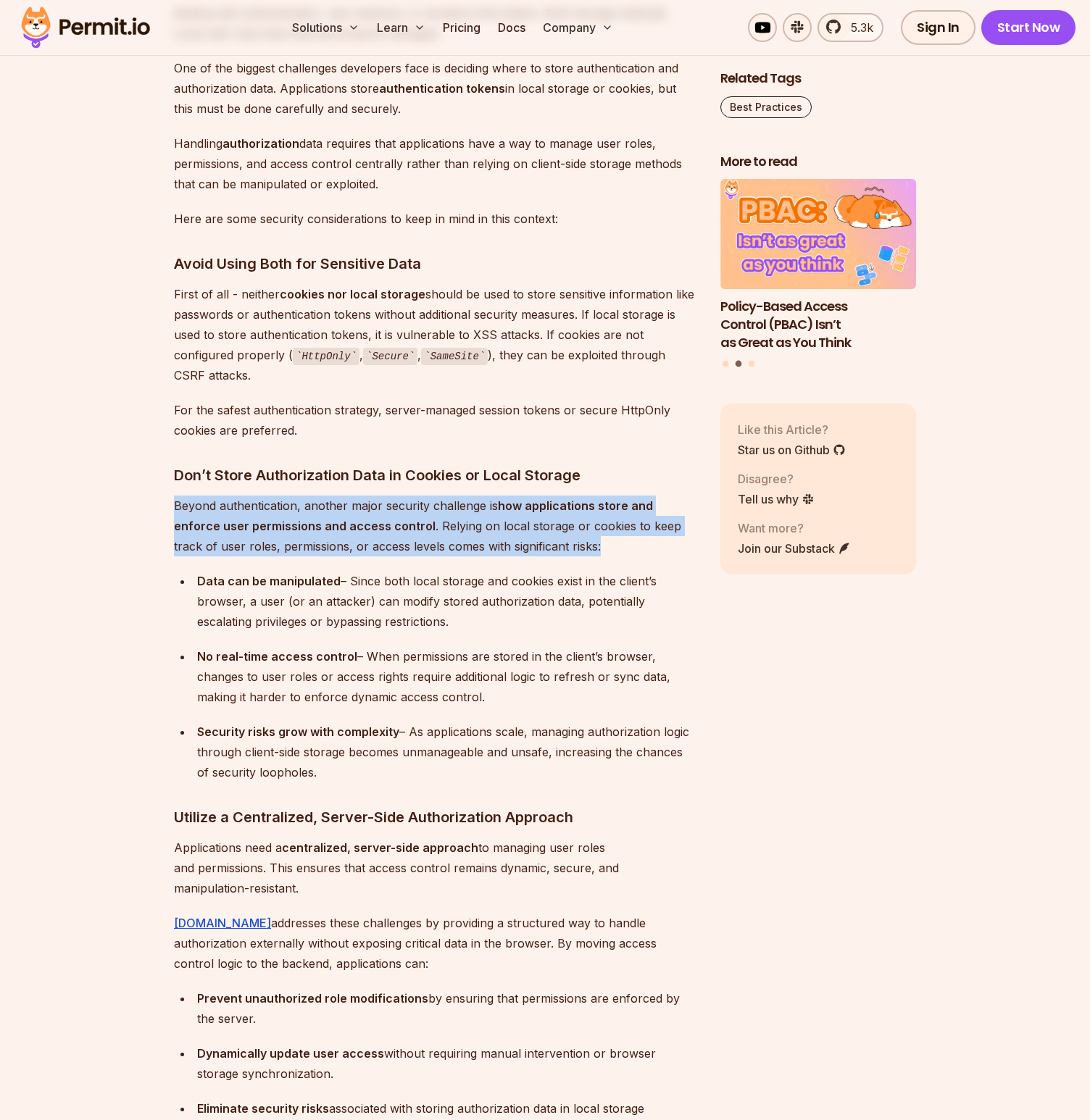
click at [518, 528] on p "Beyond authentication, another major security challenge is how applications sto…" at bounding box center [435, 526] width 523 height 61
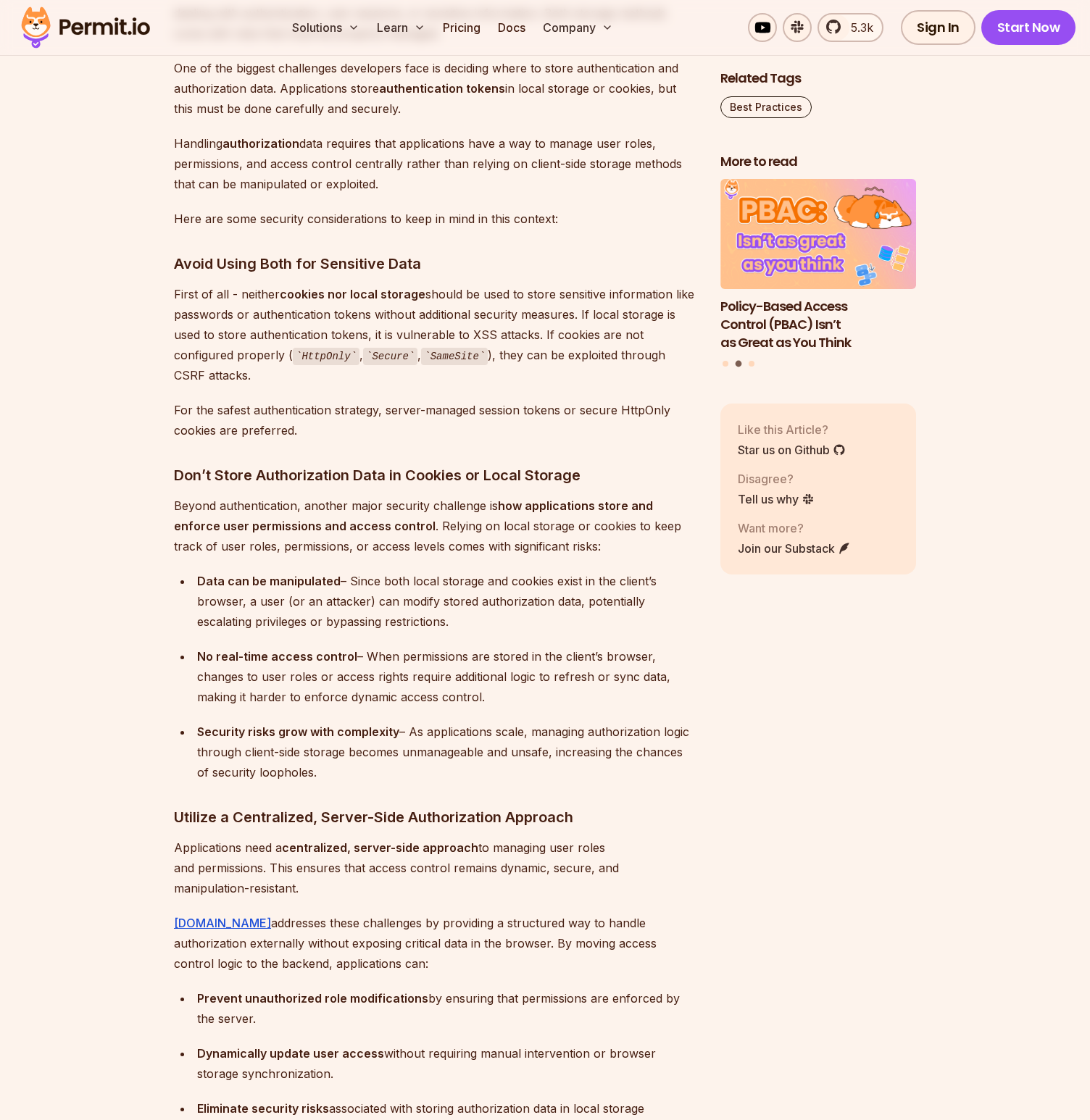
click at [309, 582] on strong "Data can be manipulated" at bounding box center [269, 581] width 144 height 14
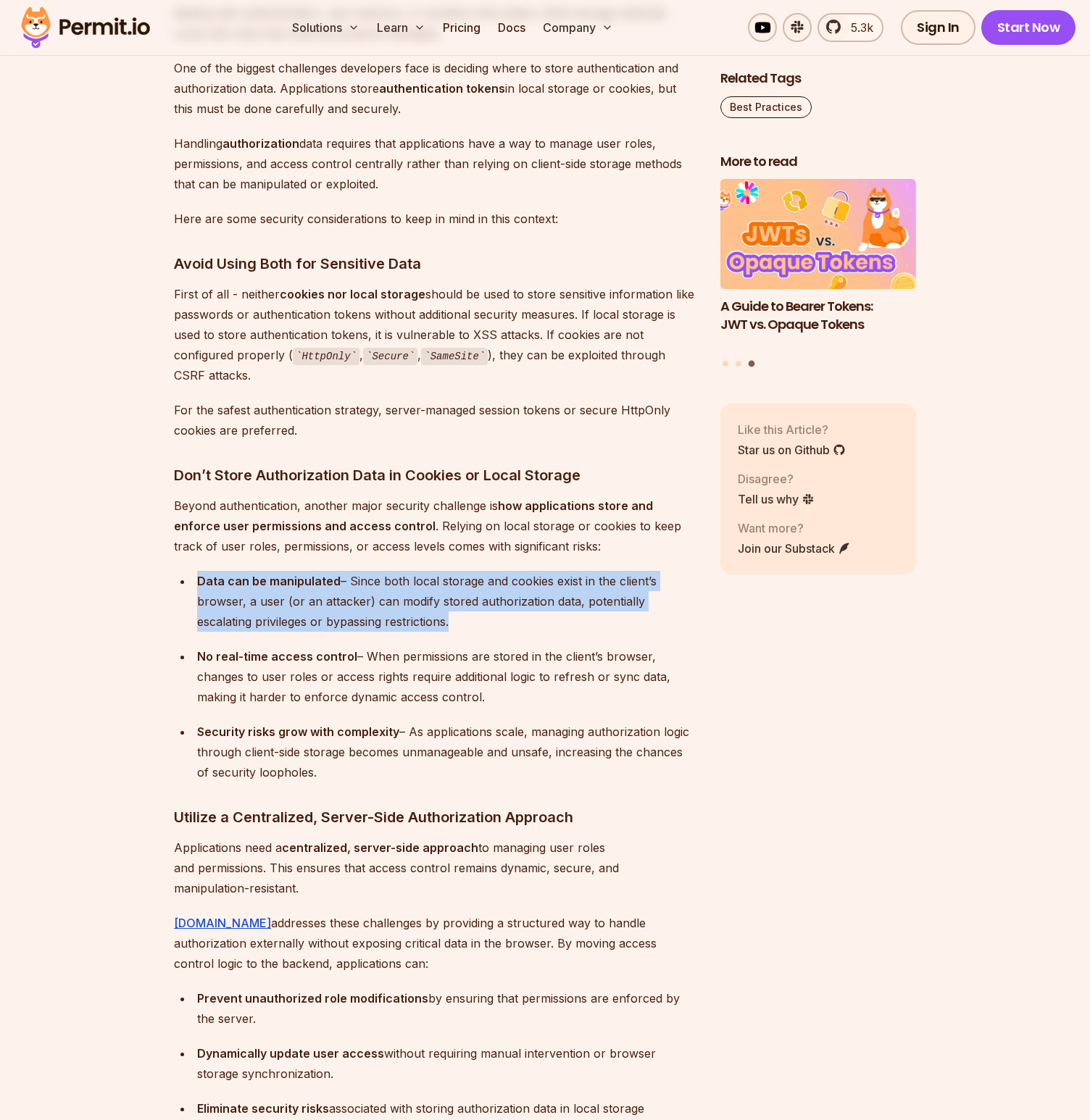
click at [309, 583] on strong "Data can be manipulated" at bounding box center [269, 581] width 144 height 14
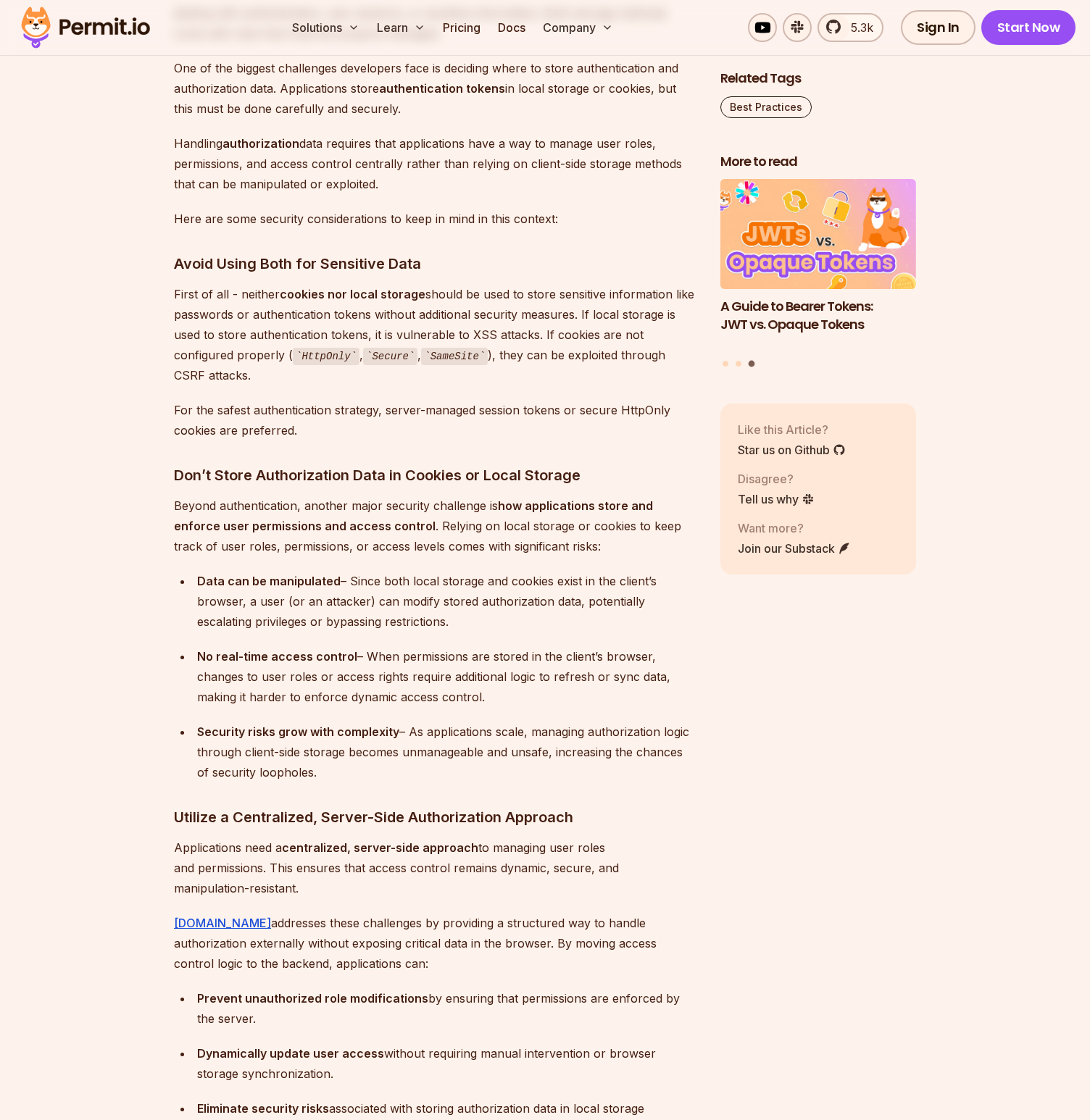
click at [548, 655] on div "No real-time access control – When permissions are stored in the client’s brows…" at bounding box center [447, 677] width 500 height 61
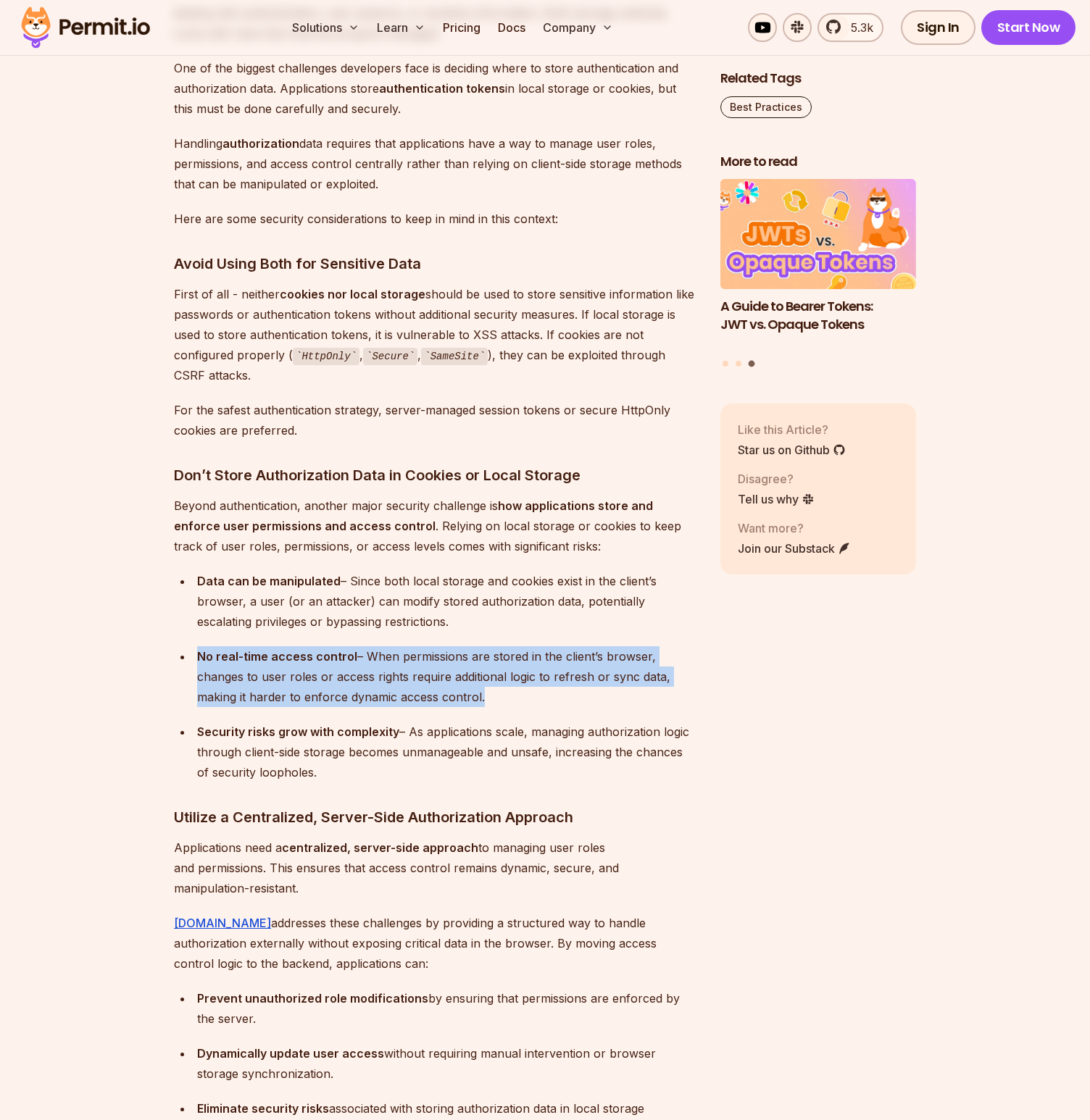
click at [548, 655] on div "No real-time access control – When permissions are stored in the client’s brows…" at bounding box center [447, 677] width 500 height 61
click at [305, 678] on div "No real-time access control – When permissions are stored in the client’s brows…" at bounding box center [447, 677] width 500 height 61
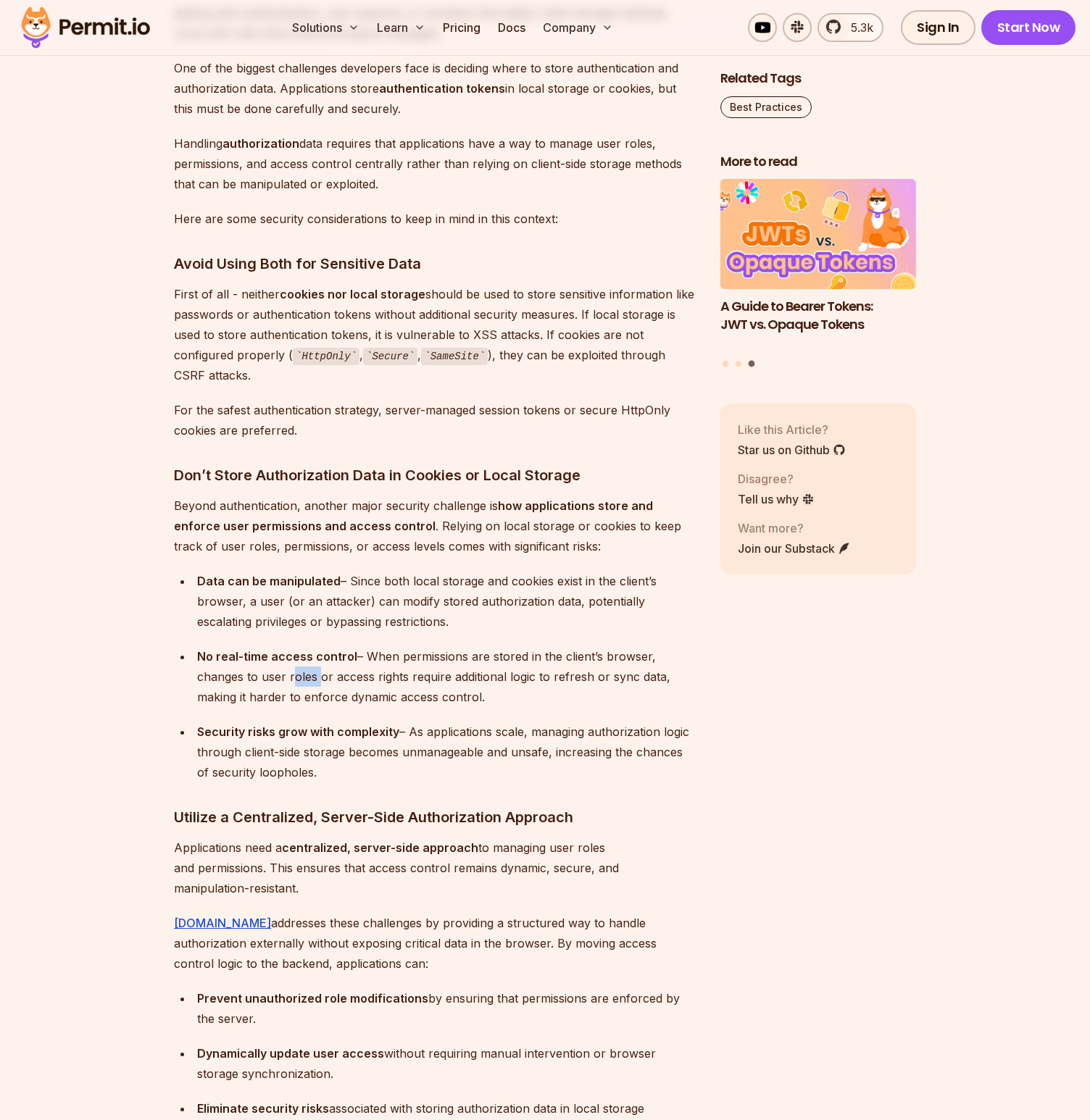
click at [305, 678] on div "No real-time access control – When permissions are stored in the client’s brows…" at bounding box center [447, 677] width 500 height 61
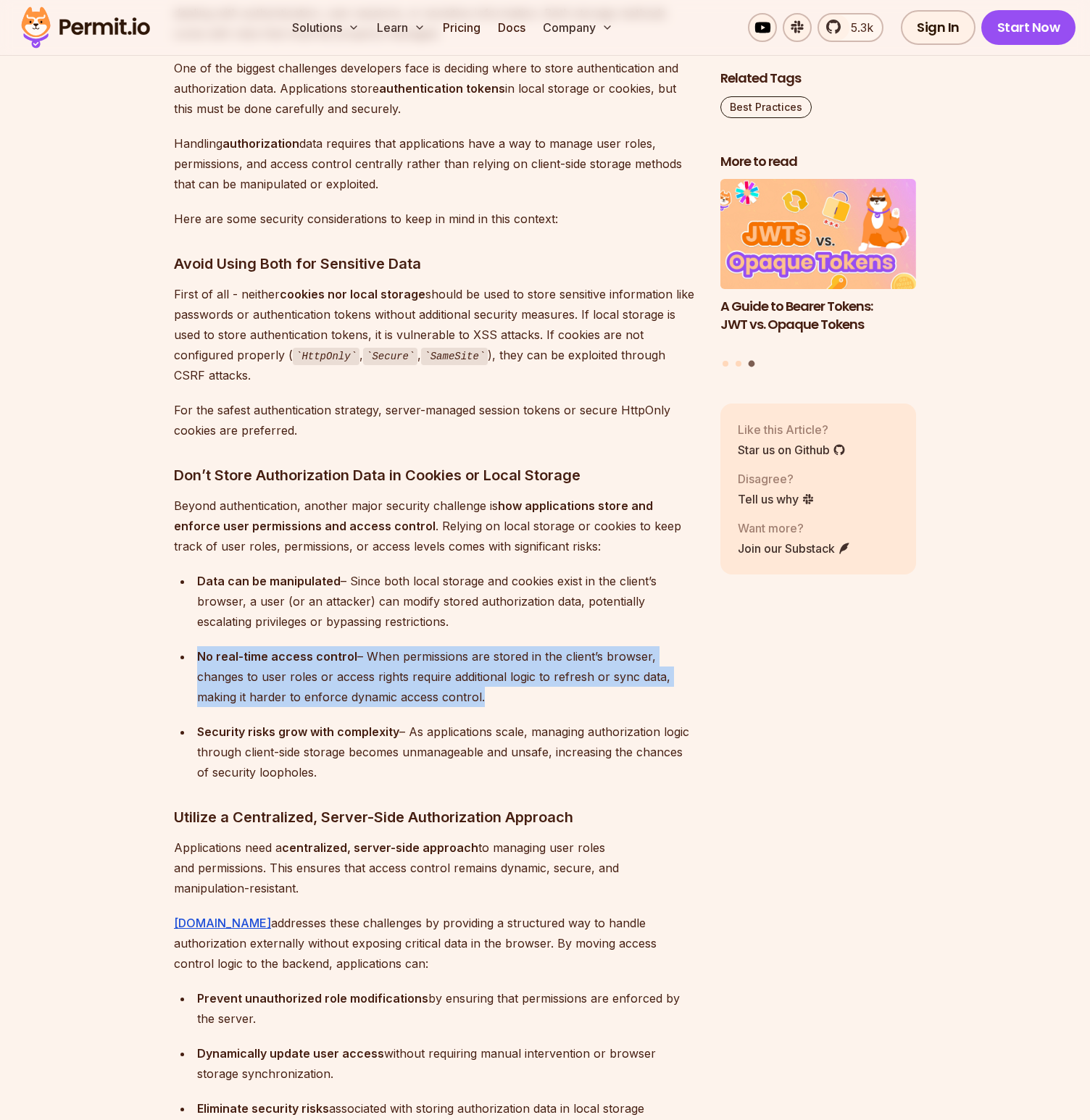
click at [305, 677] on div "No real-time access control – When permissions are stored in the client’s brows…" at bounding box center [447, 677] width 500 height 61
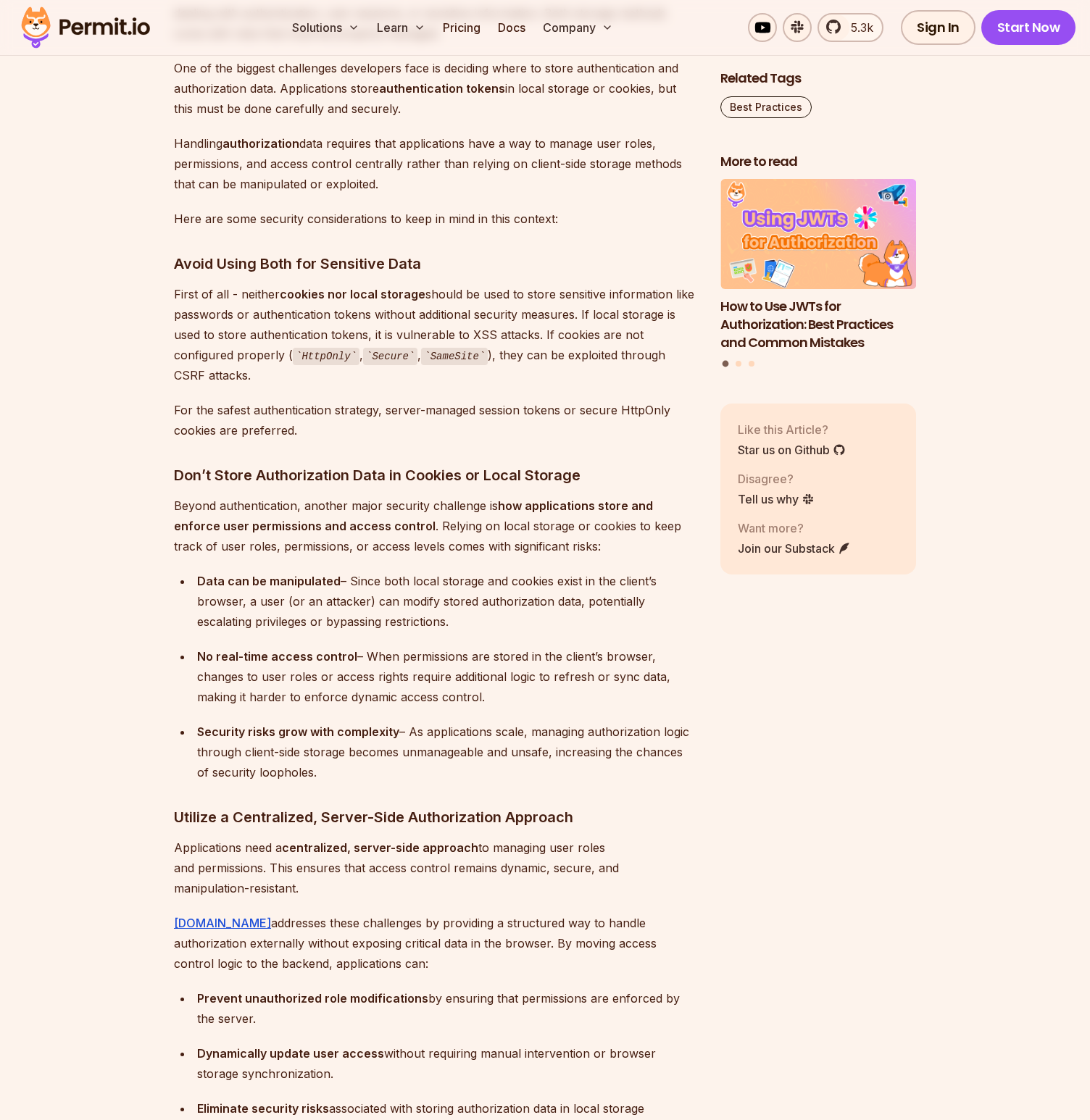
click at [576, 669] on div "No real-time access control – When permissions are stored in the client’s brows…" at bounding box center [447, 677] width 500 height 61
click at [576, 669] on div "No real-time access control – When permissions are stored in the client’s brows…" at bounding box center [447, 677] width 500 height 61
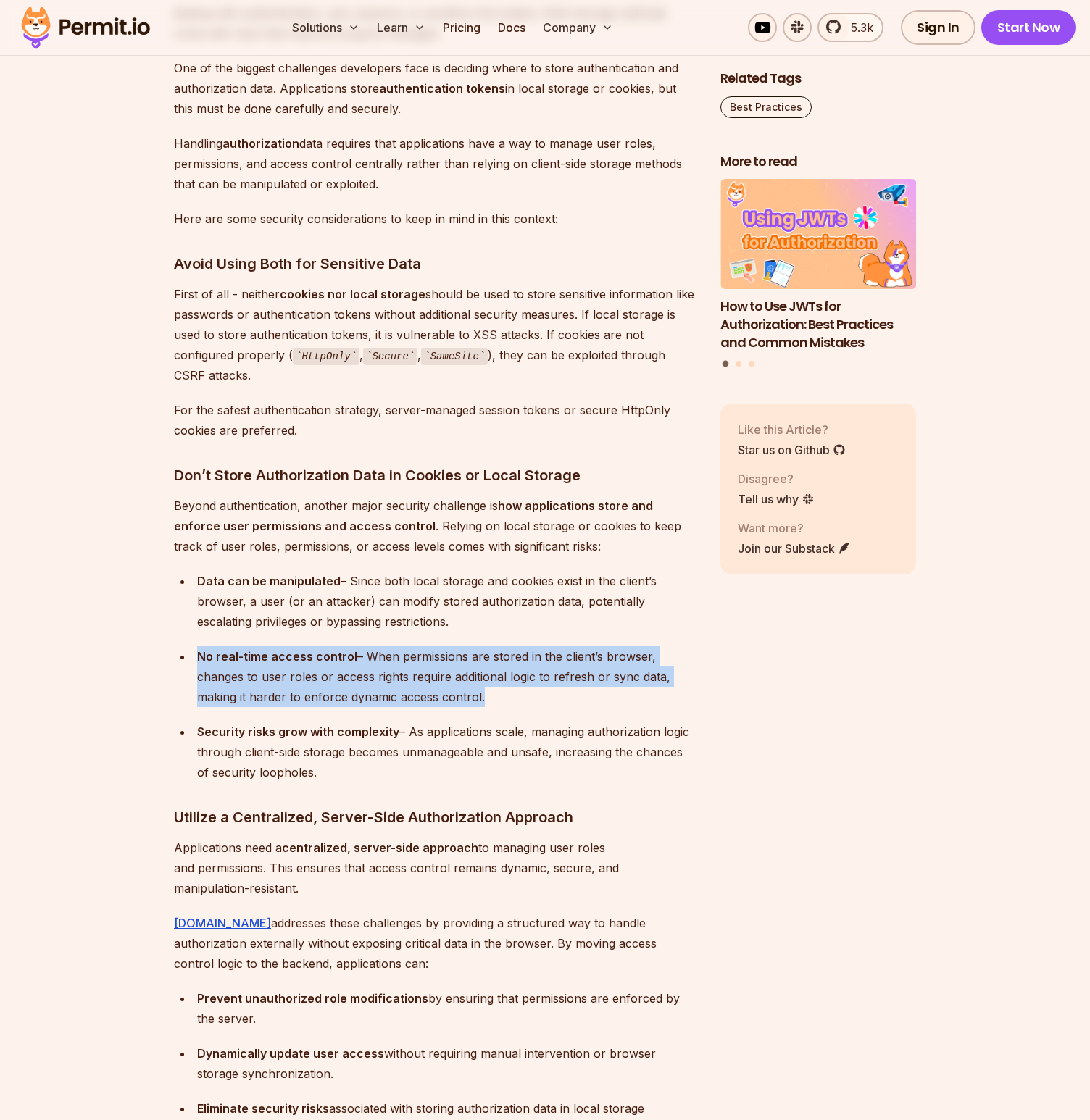
click at [576, 669] on div "No real-time access control – When permissions are stored in the client’s brows…" at bounding box center [447, 677] width 500 height 61
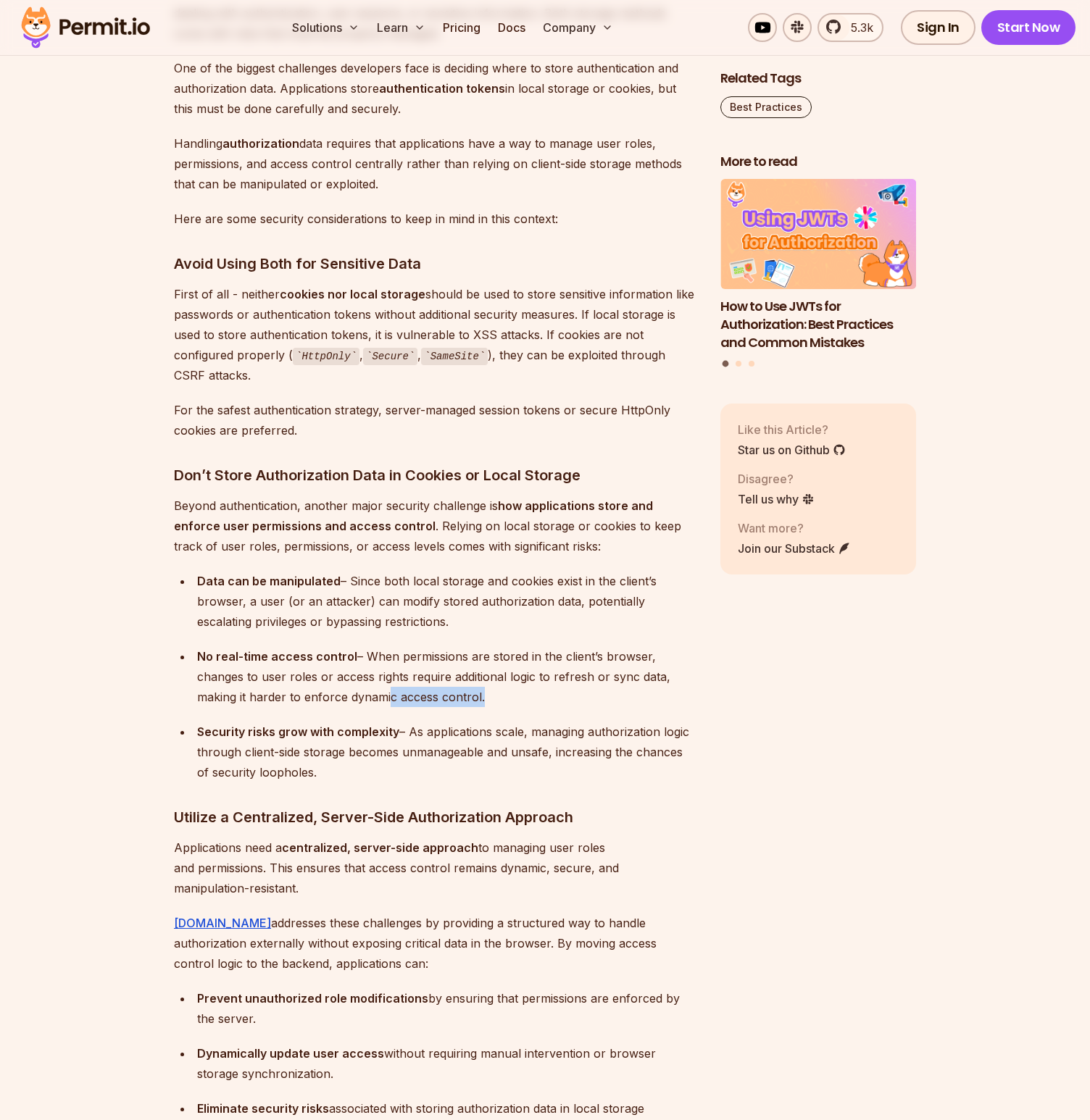
click at [383, 691] on div "No real-time access control – When permissions are stored in the client’s brows…" at bounding box center [447, 677] width 500 height 61
click at [360, 744] on div "Security risks grow with complexity – As applications scale, managing authoriza…" at bounding box center [447, 752] width 500 height 61
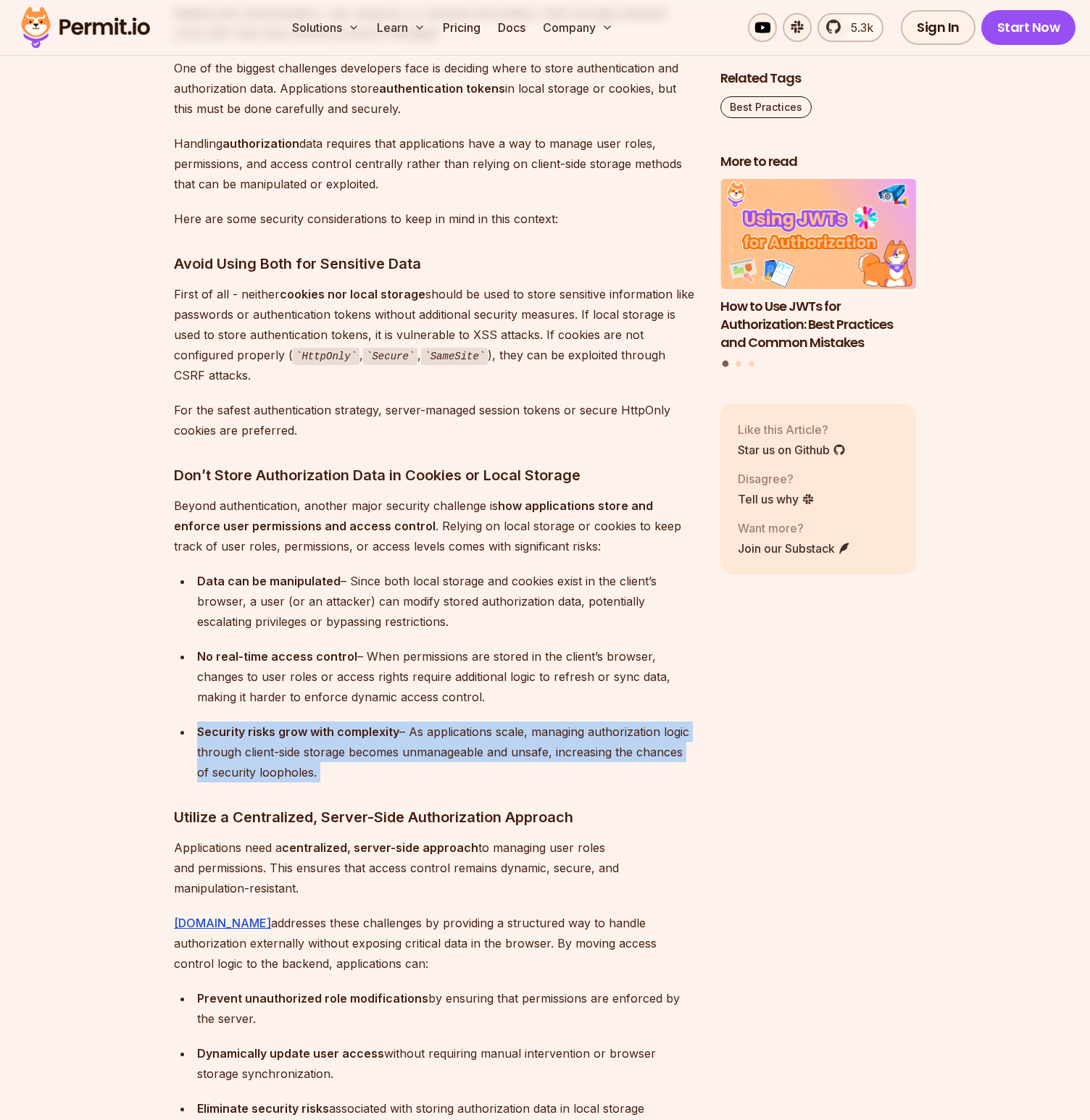
click at [360, 744] on div "Security risks grow with complexity – As applications scale, managing authoriza…" at bounding box center [447, 752] width 500 height 61
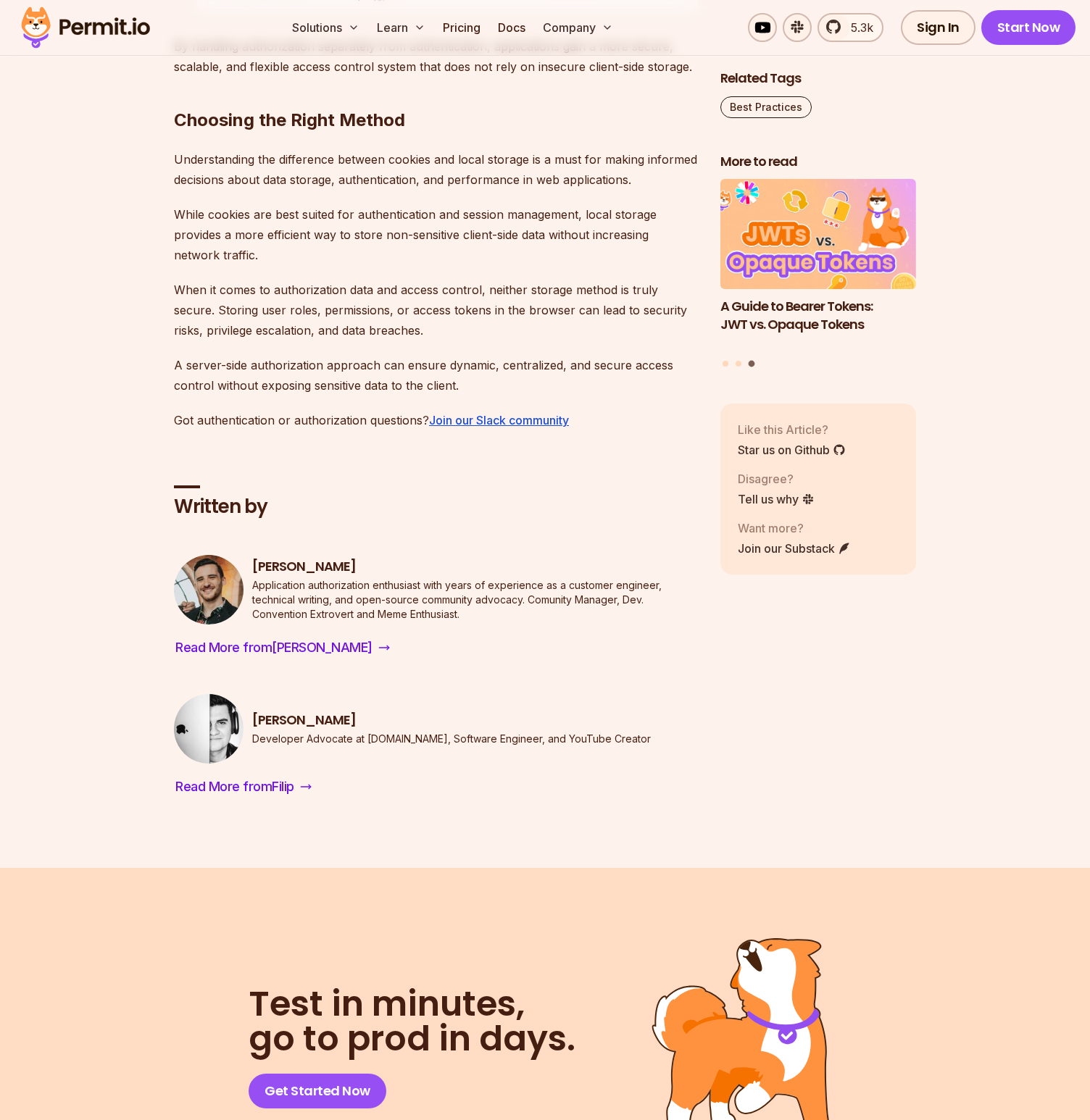
scroll to position [8276, 0]
